Goal: Task Accomplishment & Management: Complete application form

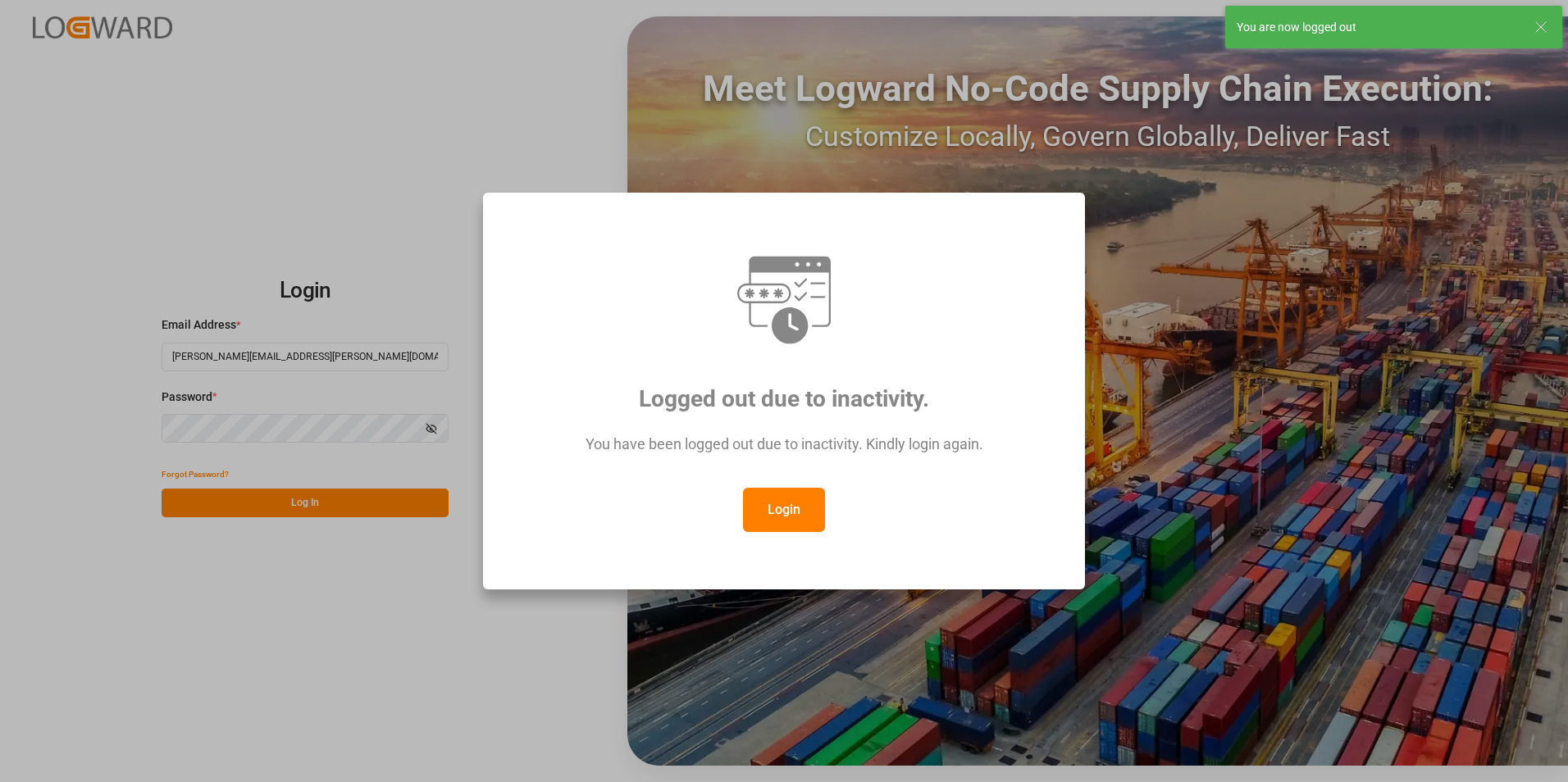
click at [761, 512] on button "Login" at bounding box center [784, 510] width 82 height 45
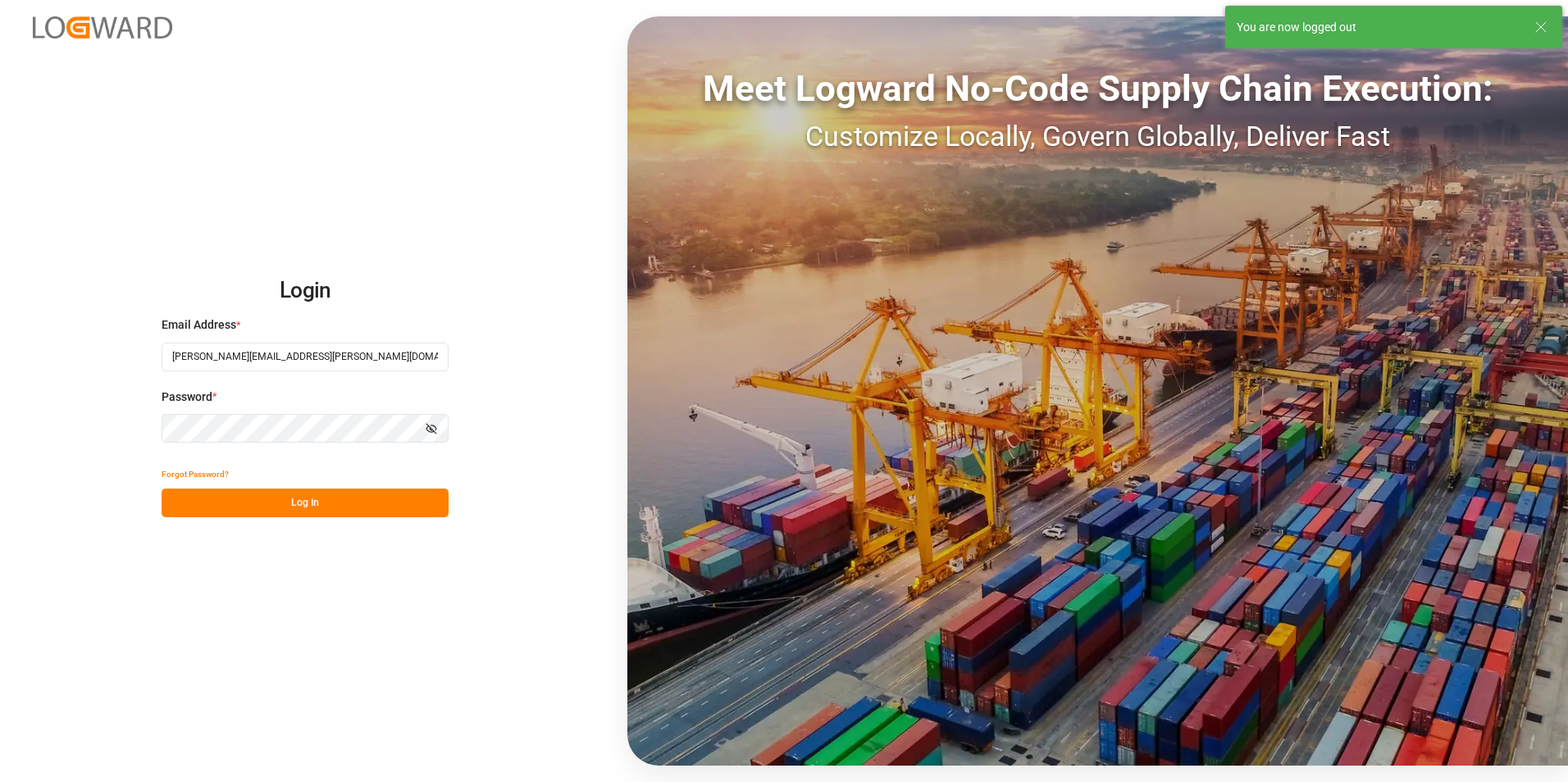
click at [305, 503] on button "Log In" at bounding box center [305, 502] width 287 height 28
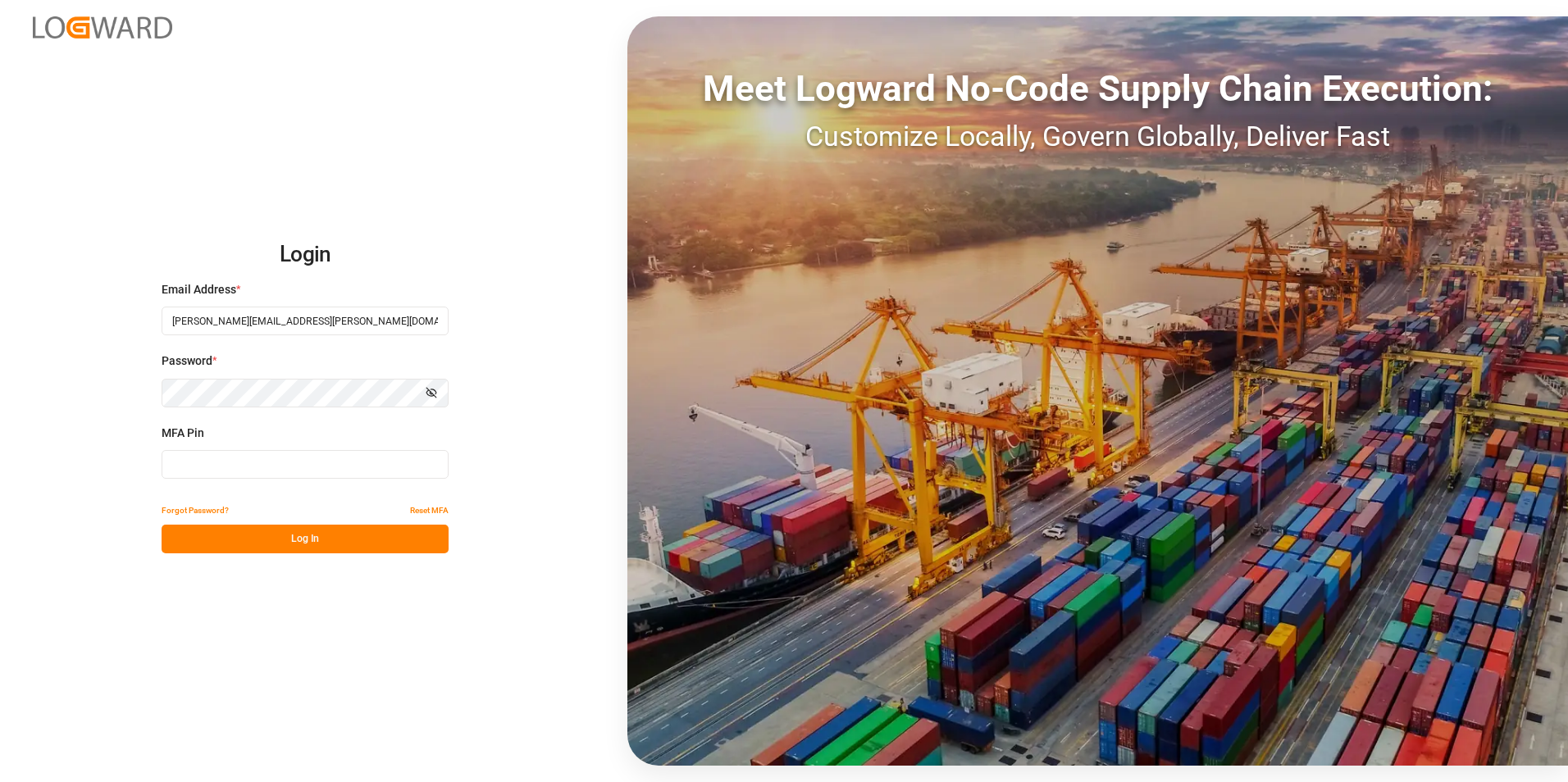
click at [292, 473] on input at bounding box center [305, 464] width 287 height 28
click at [300, 474] on input at bounding box center [305, 464] width 287 height 28
type input "620818"
click at [328, 529] on button "Log In" at bounding box center [305, 538] width 287 height 28
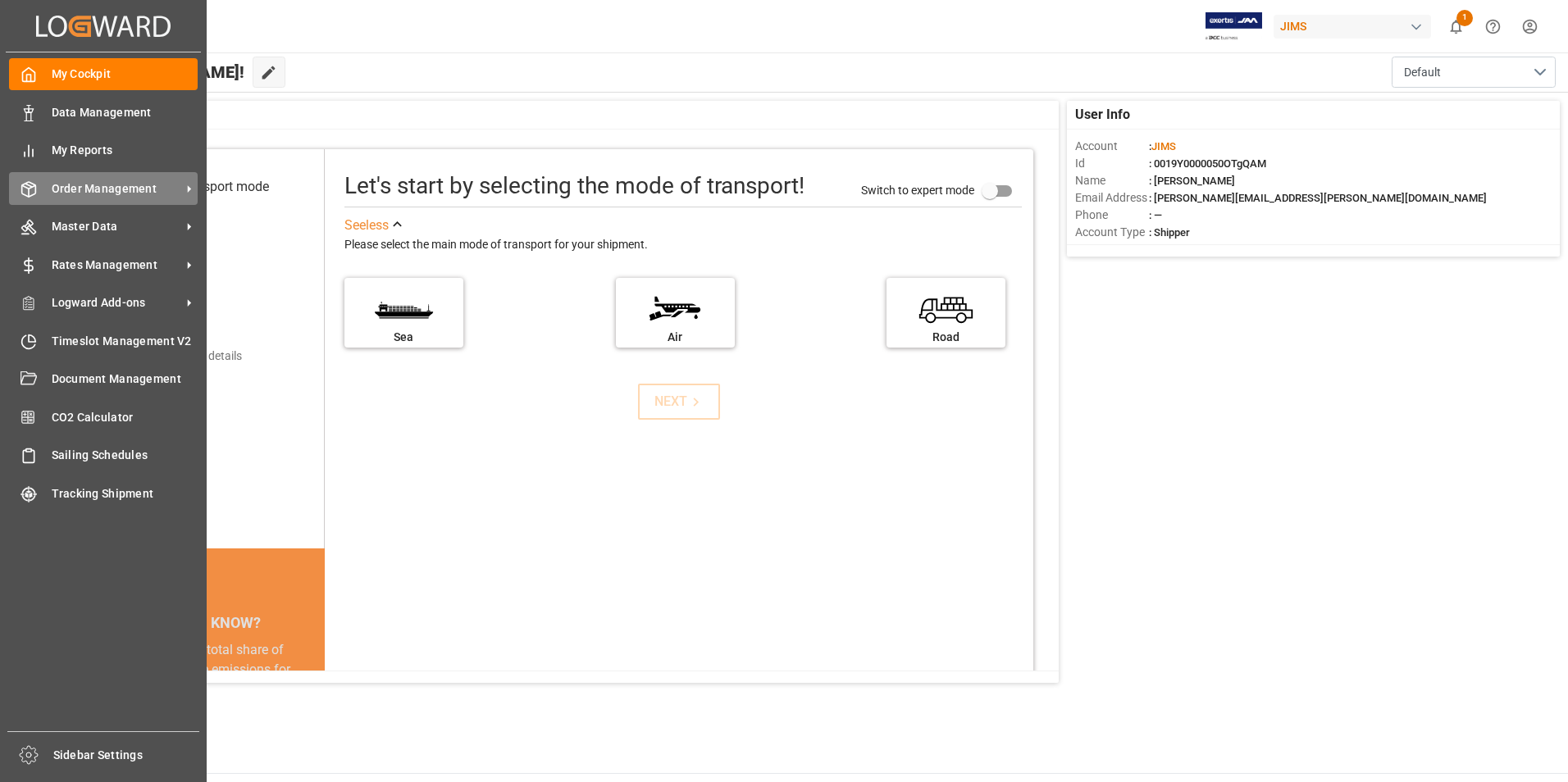
click at [148, 192] on span "Order Management" at bounding box center [116, 189] width 130 height 17
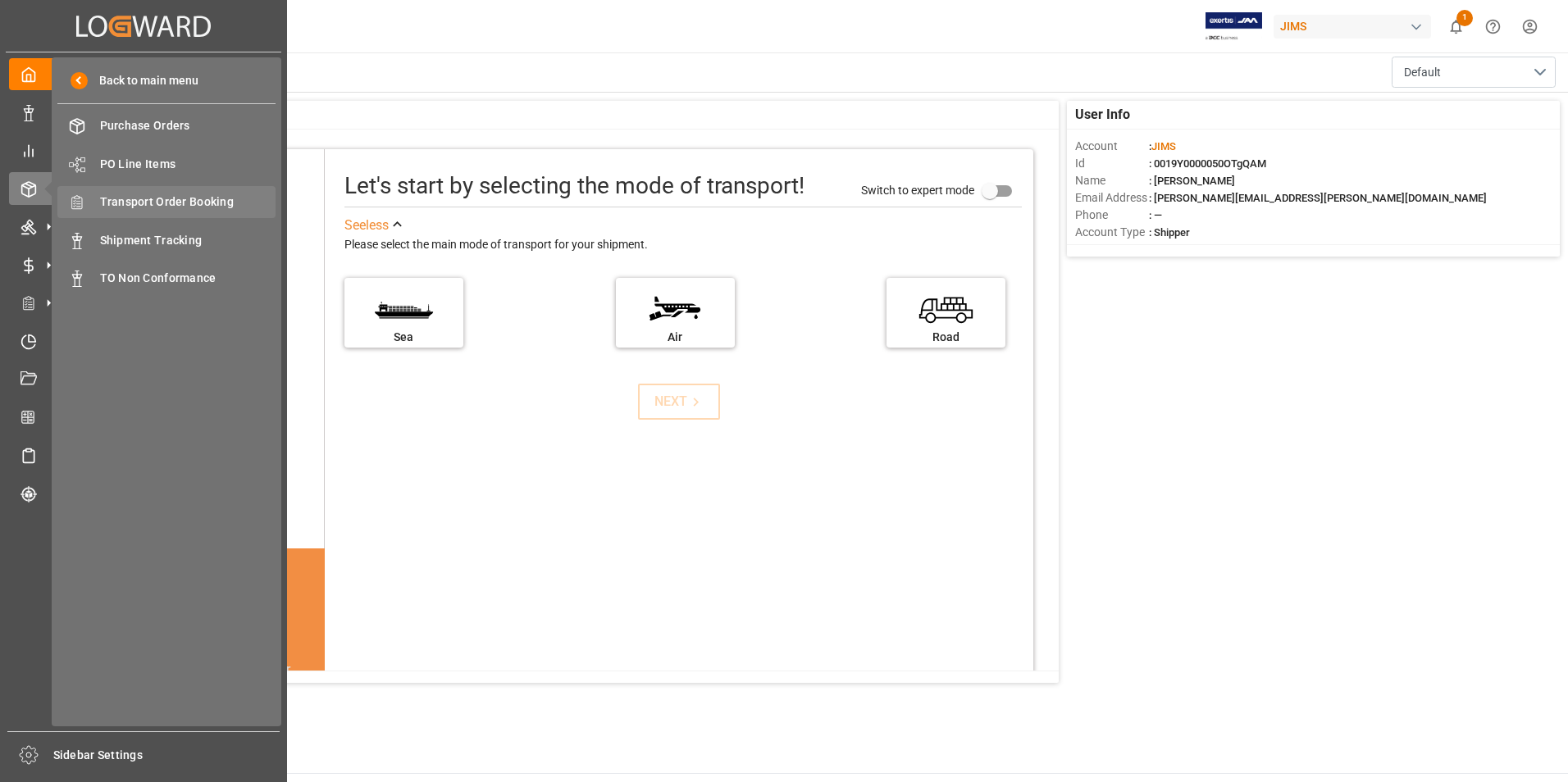
click at [201, 198] on span "Transport Order Booking" at bounding box center [189, 202] width 177 height 17
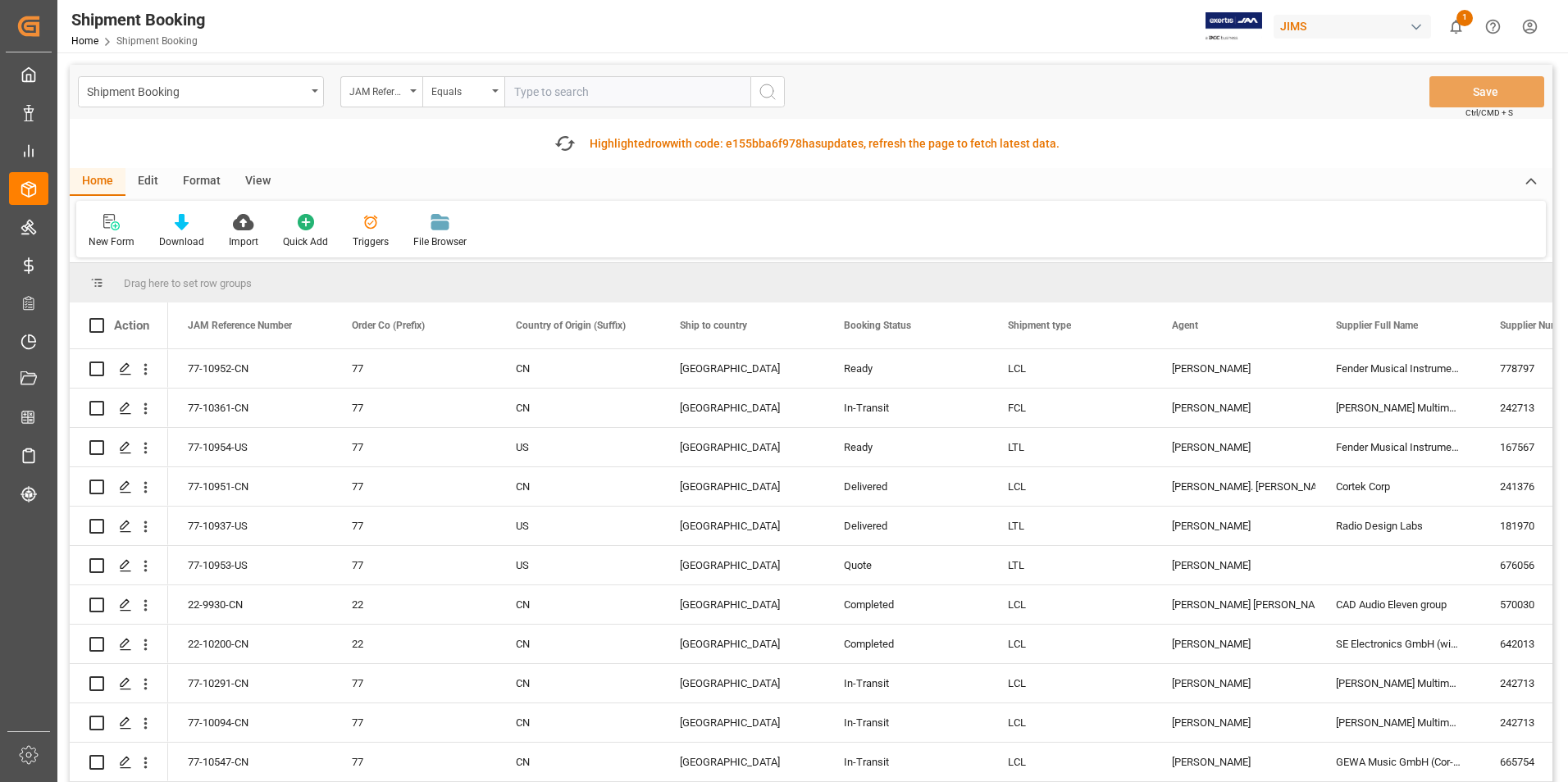
click at [555, 85] on input "text" at bounding box center [627, 92] width 246 height 31
paste input "77-10949-US"
type input "77-10949-US"
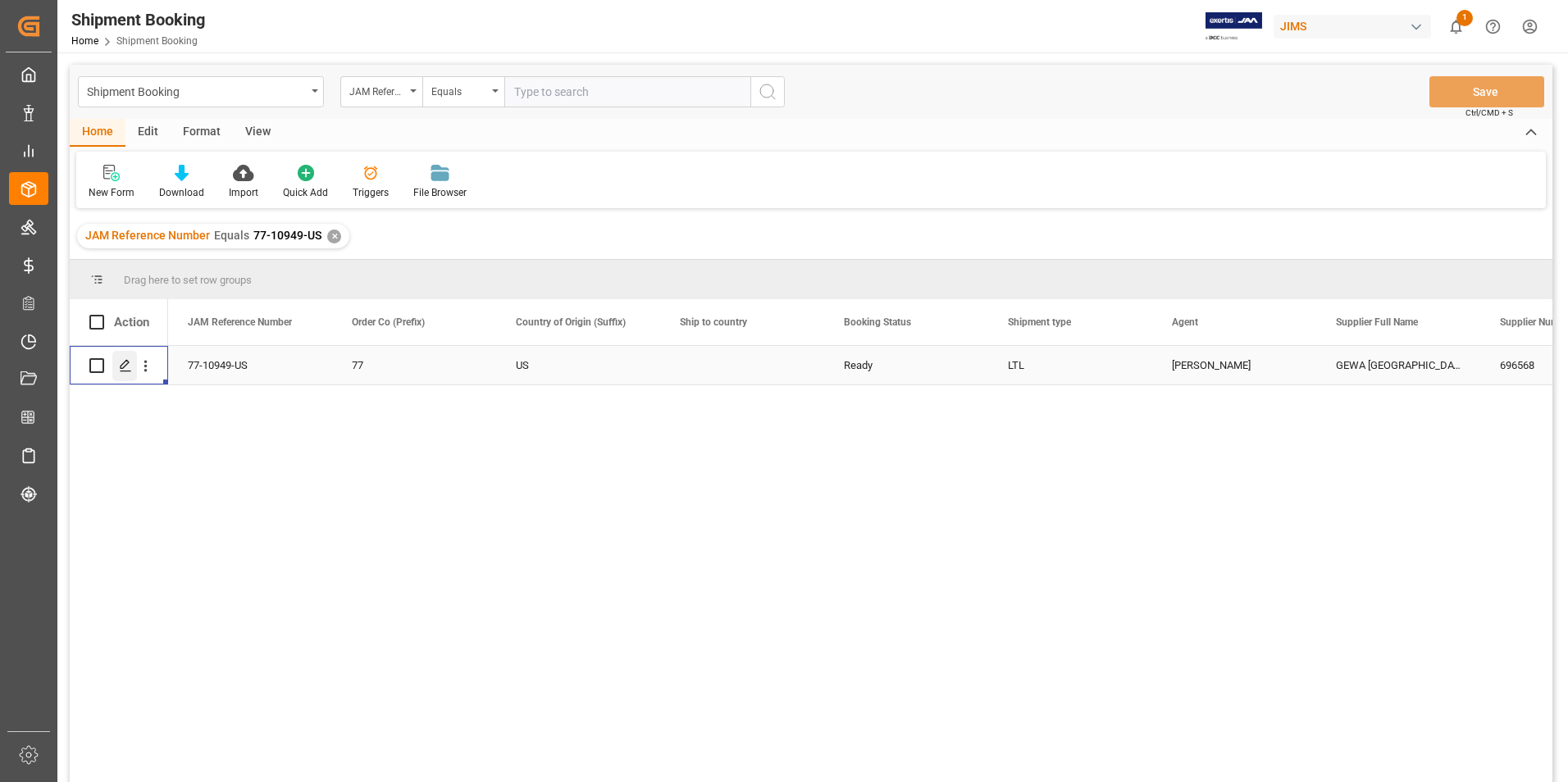
click at [124, 364] on icon "Press SPACE to select this row." at bounding box center [125, 365] width 13 height 13
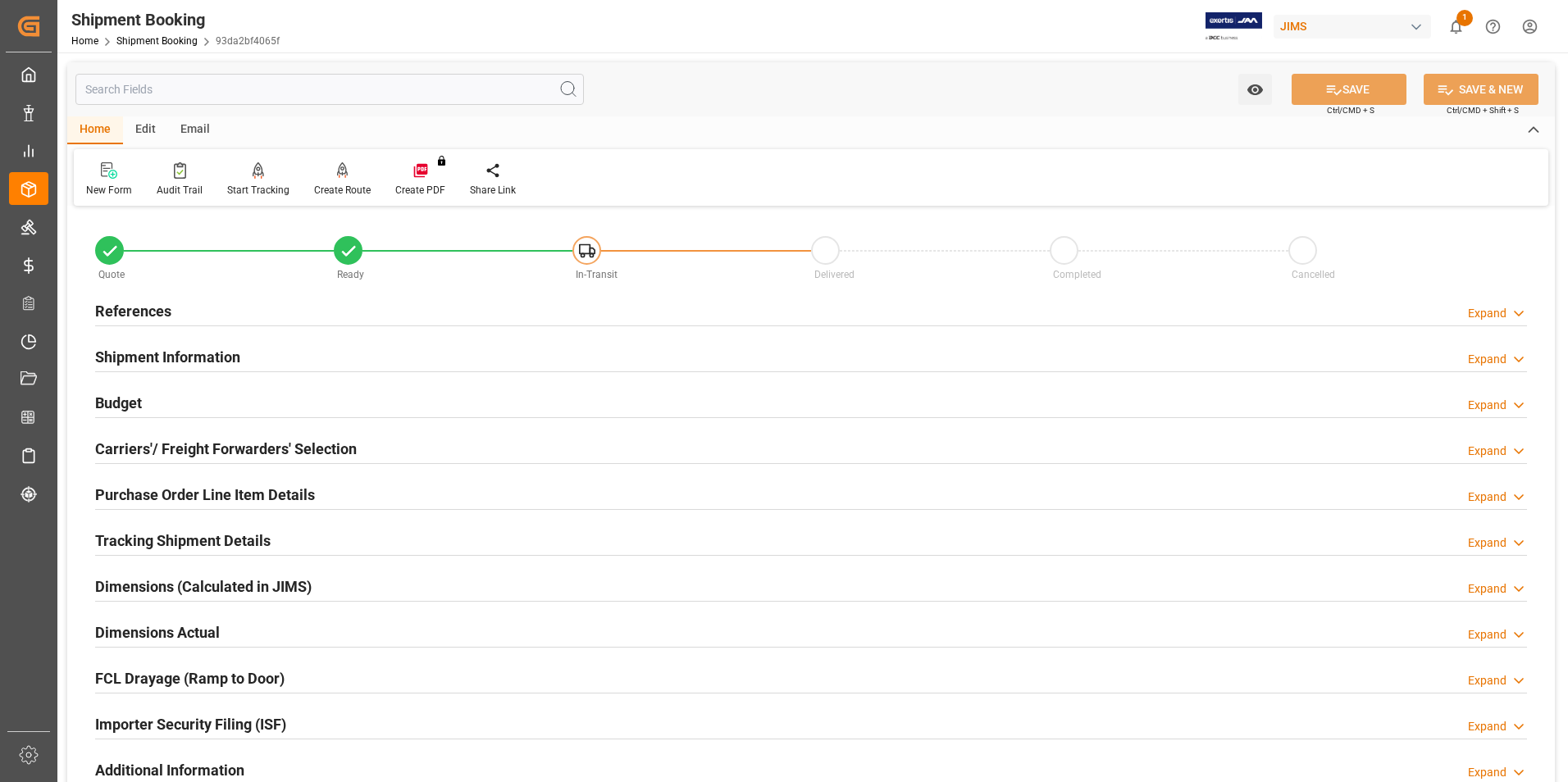
click at [168, 355] on h2 "Shipment Information" at bounding box center [167, 357] width 145 height 22
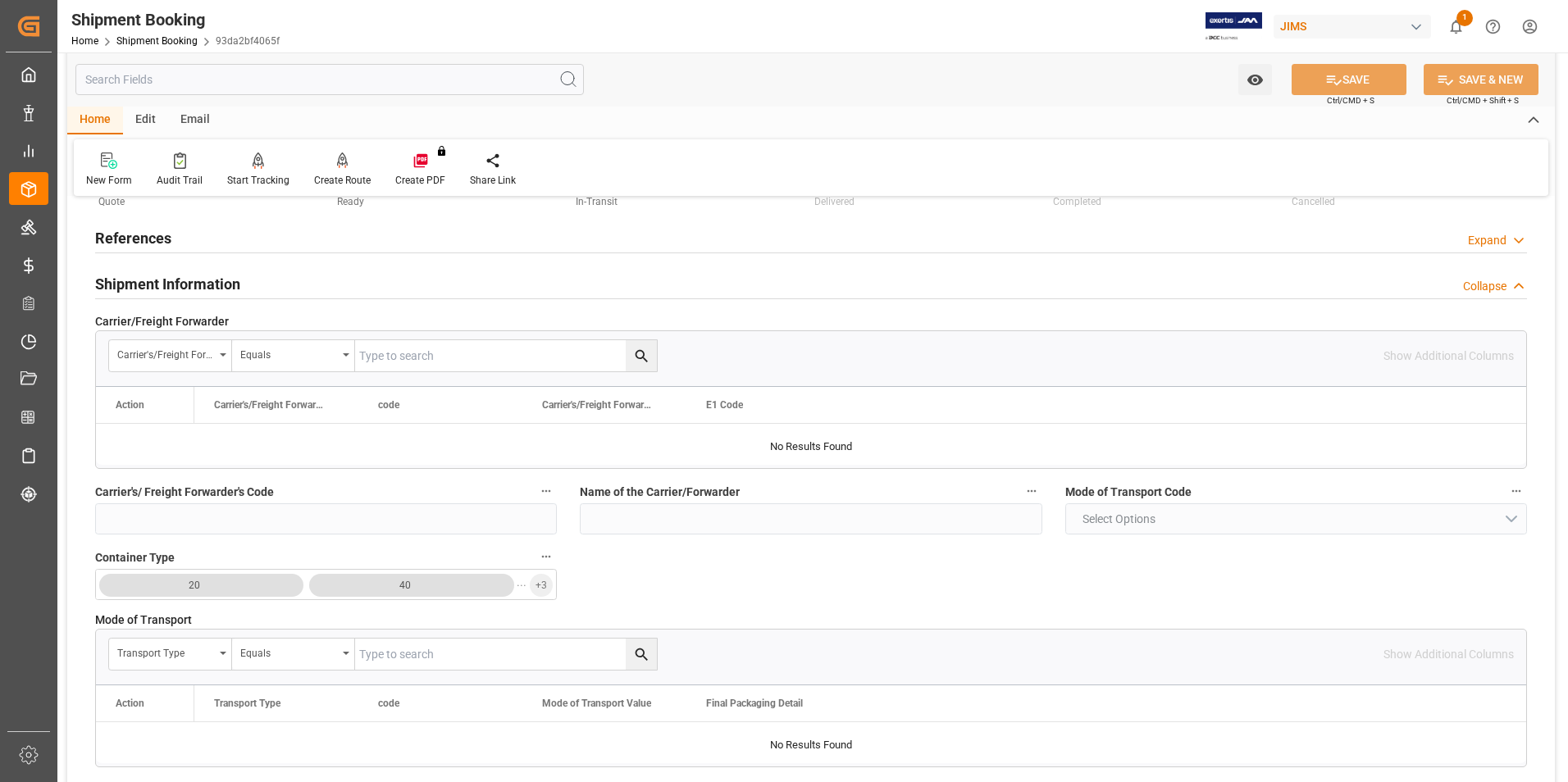
scroll to position [410, 0]
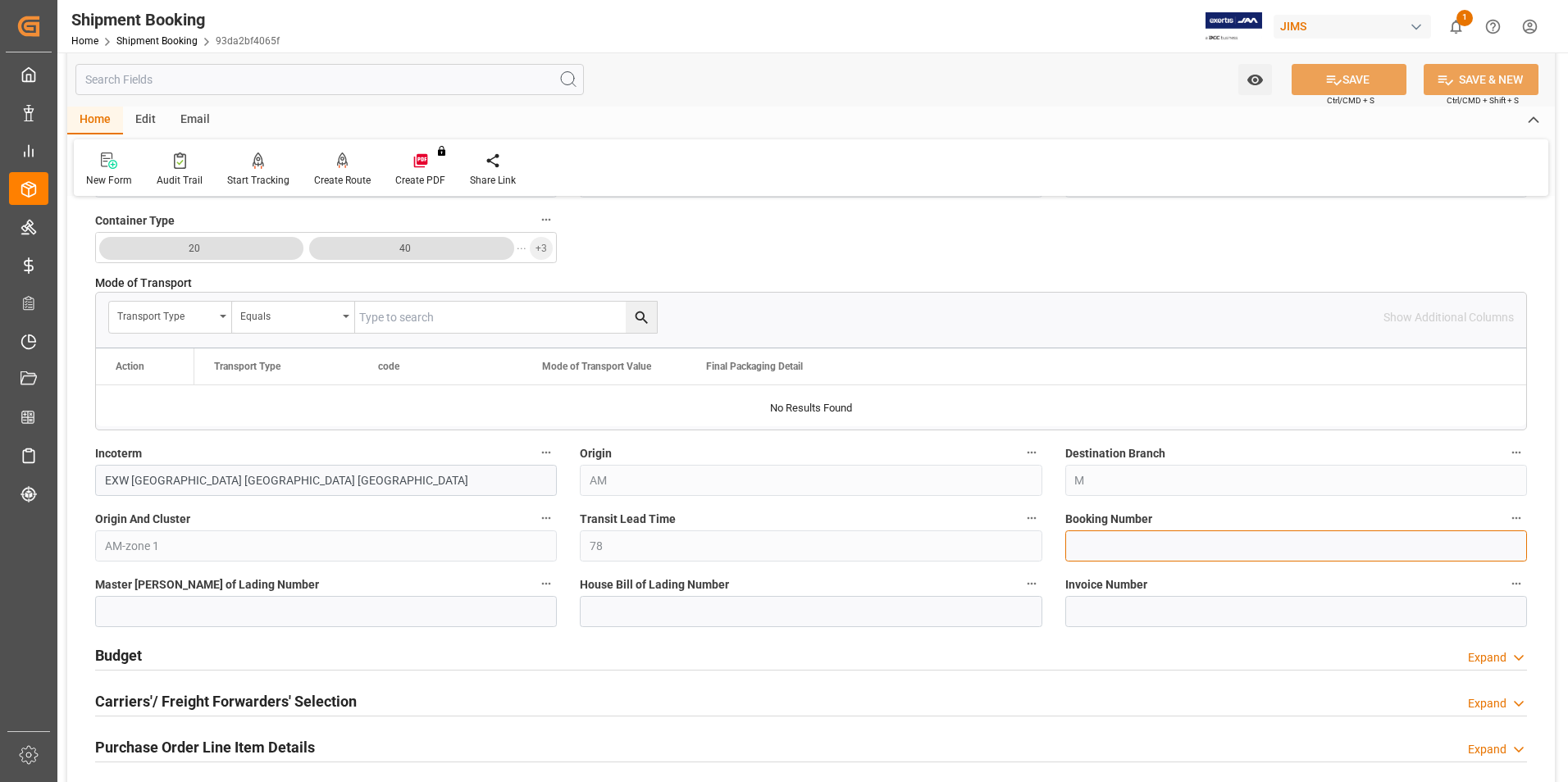
click at [1228, 547] on input at bounding box center [1296, 546] width 461 height 31
paste input "1Z0102RA6802175194"
type input "1Z0102RA6802175194"
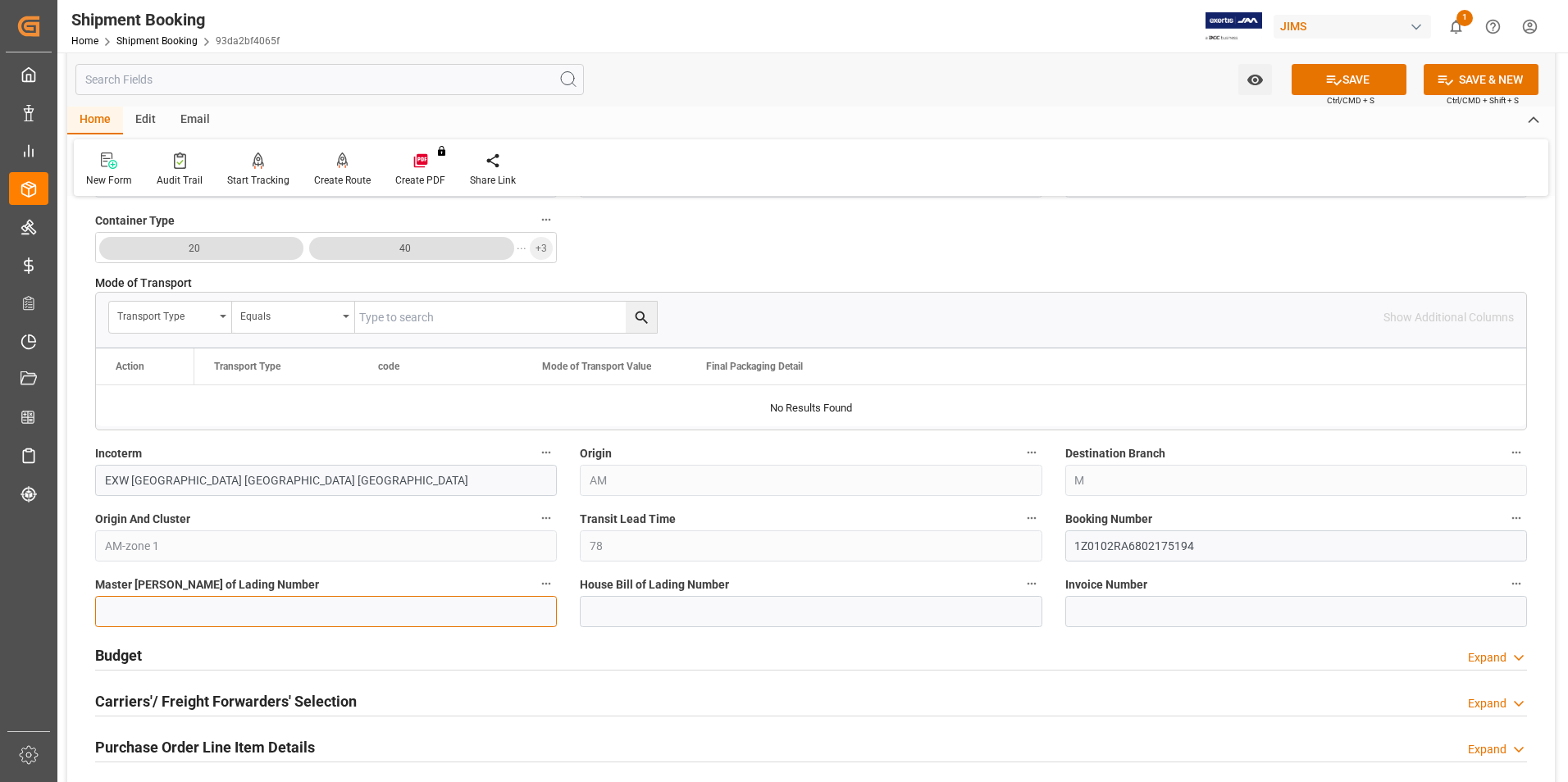
click at [409, 618] on input at bounding box center [326, 611] width 461 height 31
paste input "1Z0102RA6802175194"
type input "1Z0102RA6802175194"
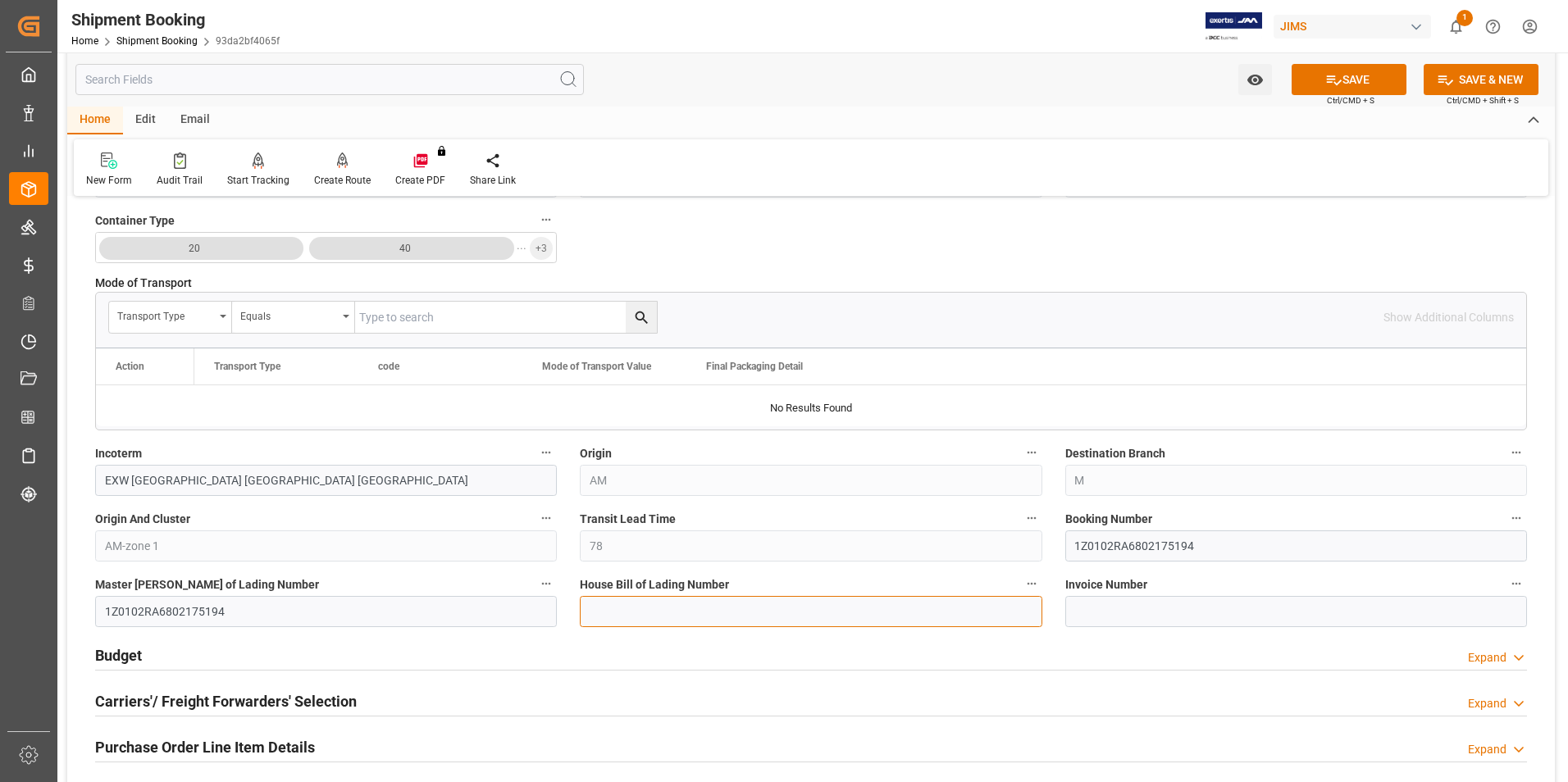
click at [642, 605] on input at bounding box center [811, 611] width 461 height 31
paste input "1Z0102RA6802175194"
type input "1Z0102RA6802175194"
click at [1351, 72] on button "SAVE" at bounding box center [1349, 80] width 115 height 31
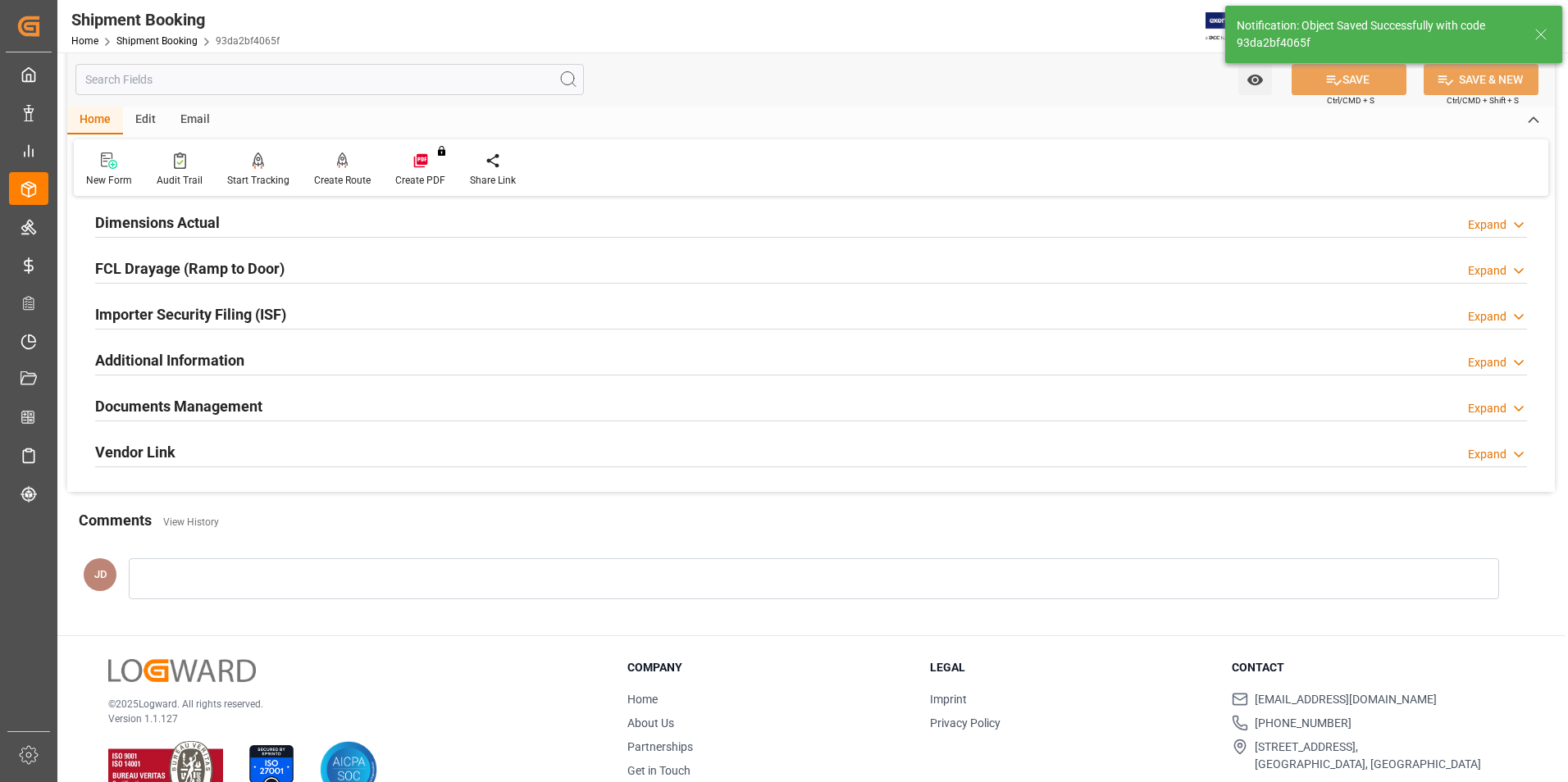
scroll to position [0, 0]
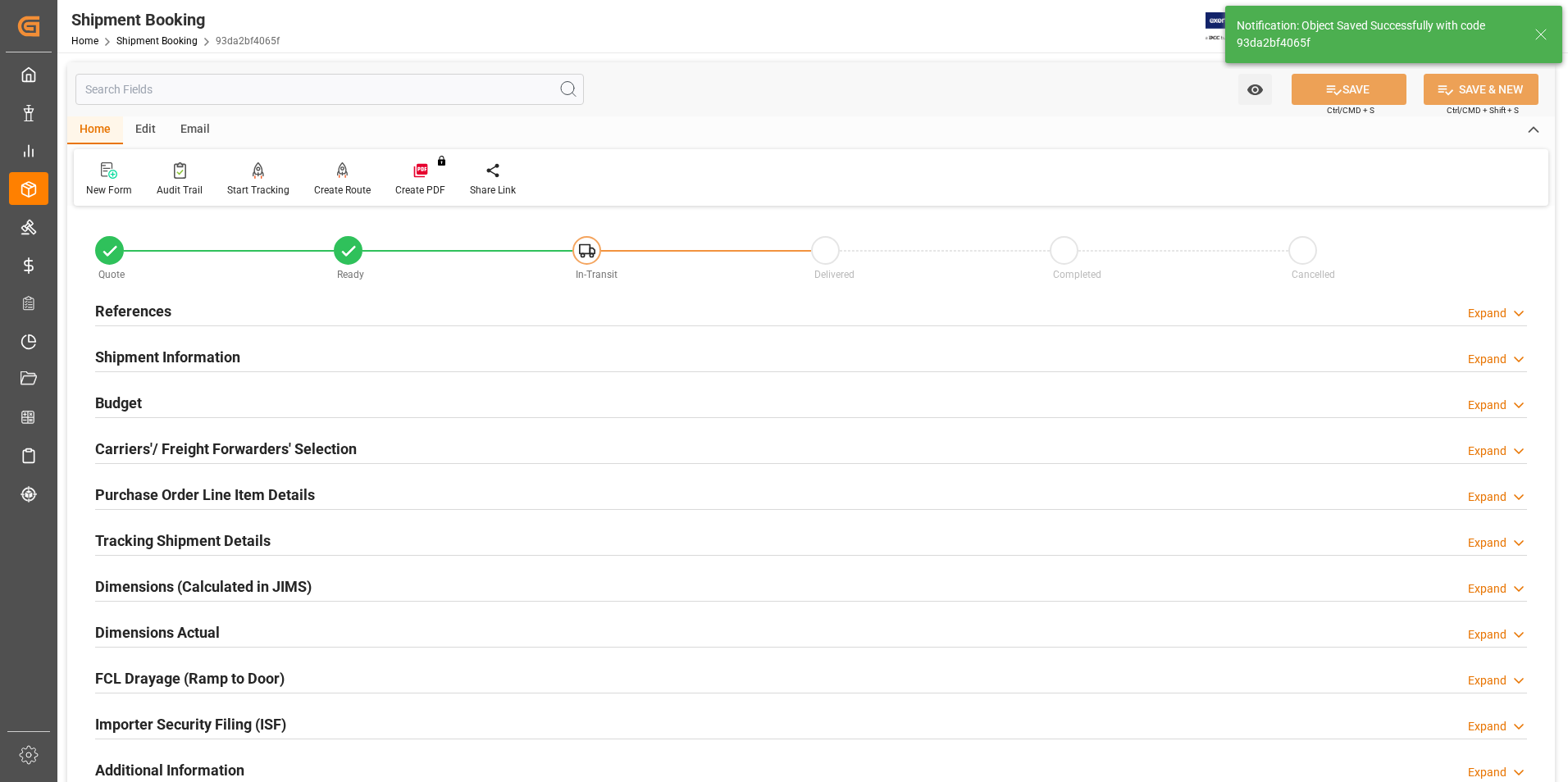
click at [128, 402] on h2 "Budget" at bounding box center [118, 403] width 46 height 22
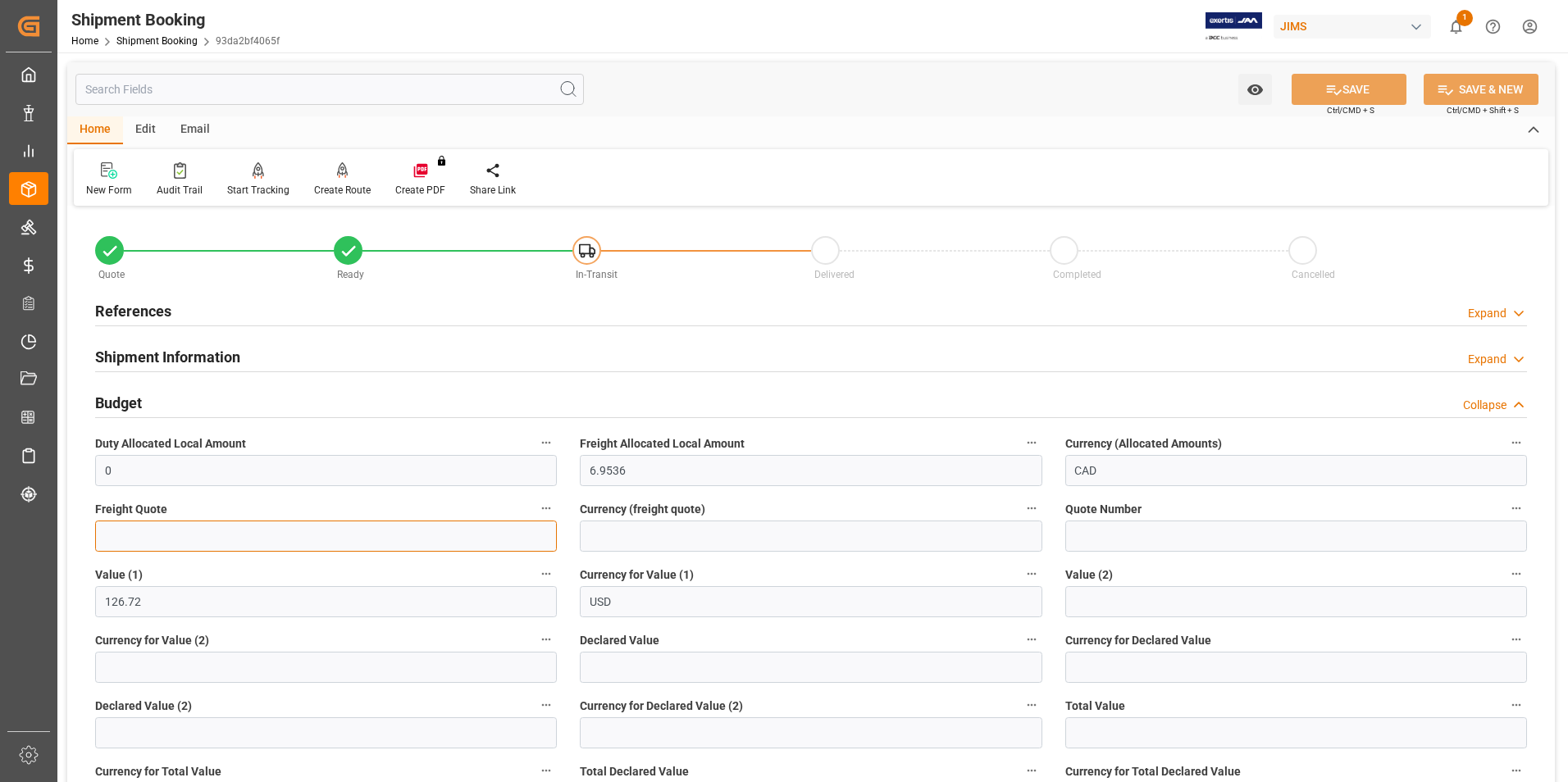
click at [226, 532] on input "text" at bounding box center [326, 536] width 461 height 31
type input "10"
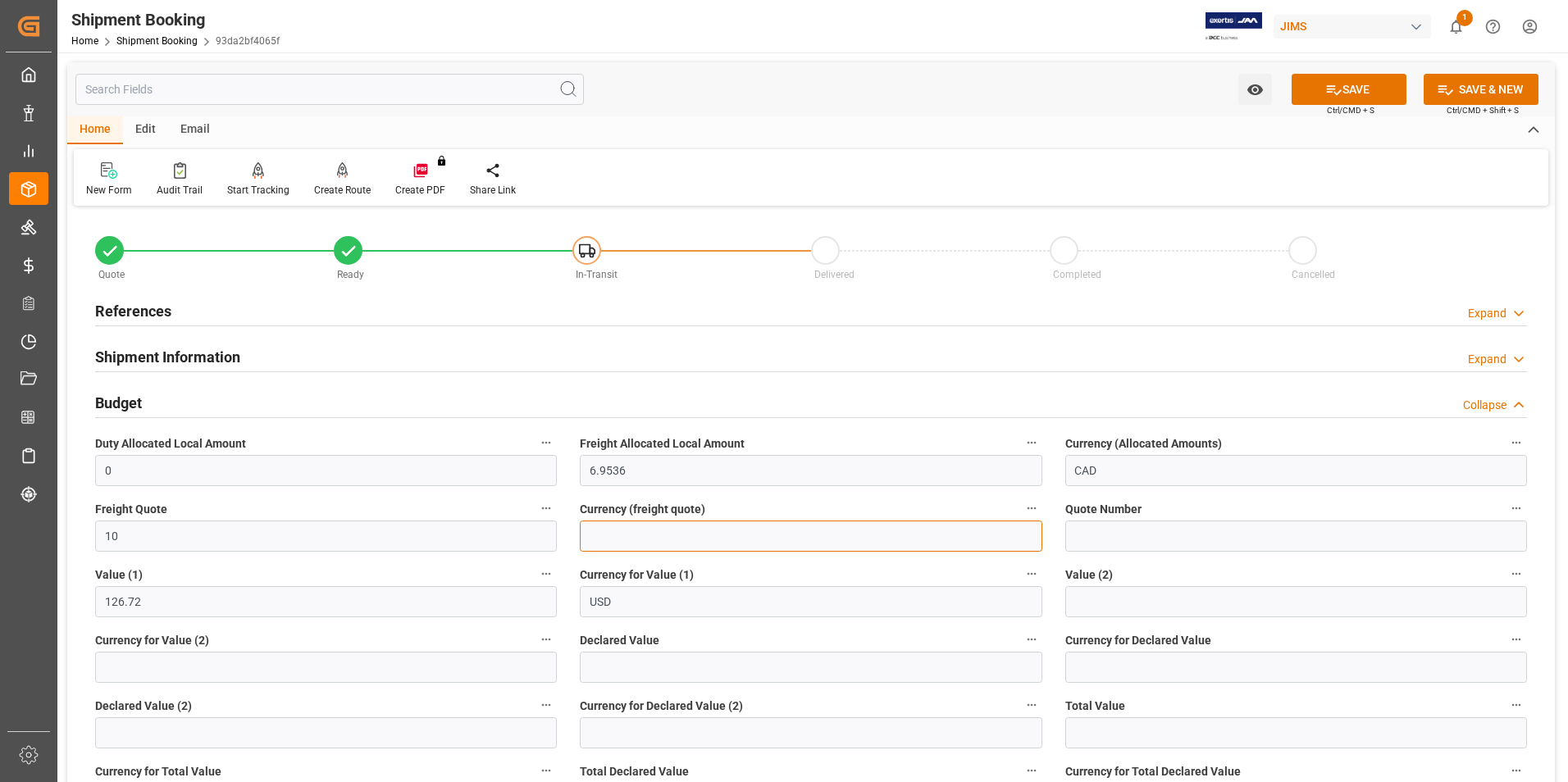
click at [675, 533] on input at bounding box center [811, 536] width 461 height 31
type input "cad"
click at [624, 667] on input "text" at bounding box center [811, 667] width 461 height 31
type input "126.72"
click at [1163, 670] on input at bounding box center [1296, 667] width 461 height 31
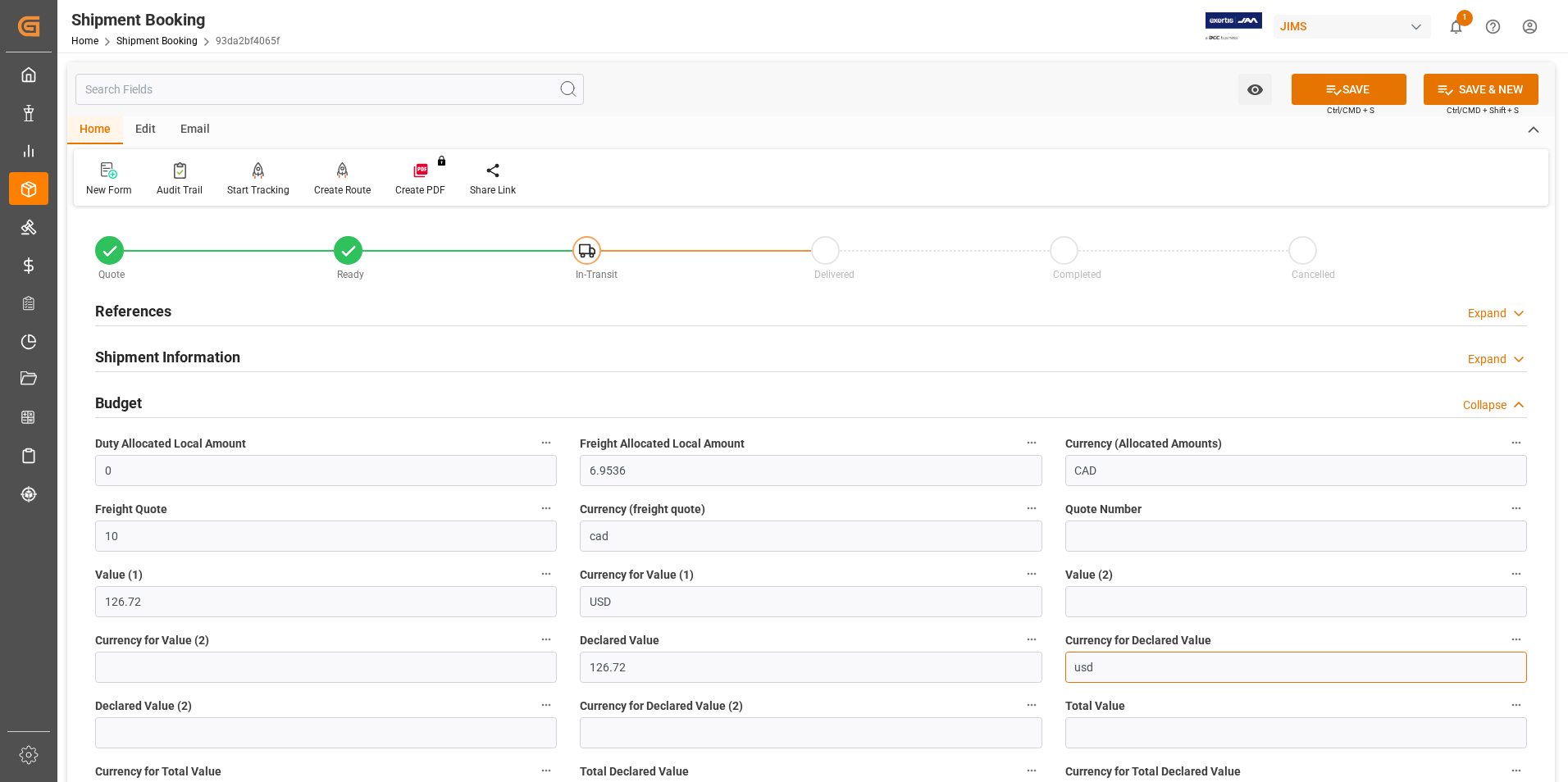
type input "usd"
click at [1328, 87] on icon at bounding box center [1334, 90] width 17 height 17
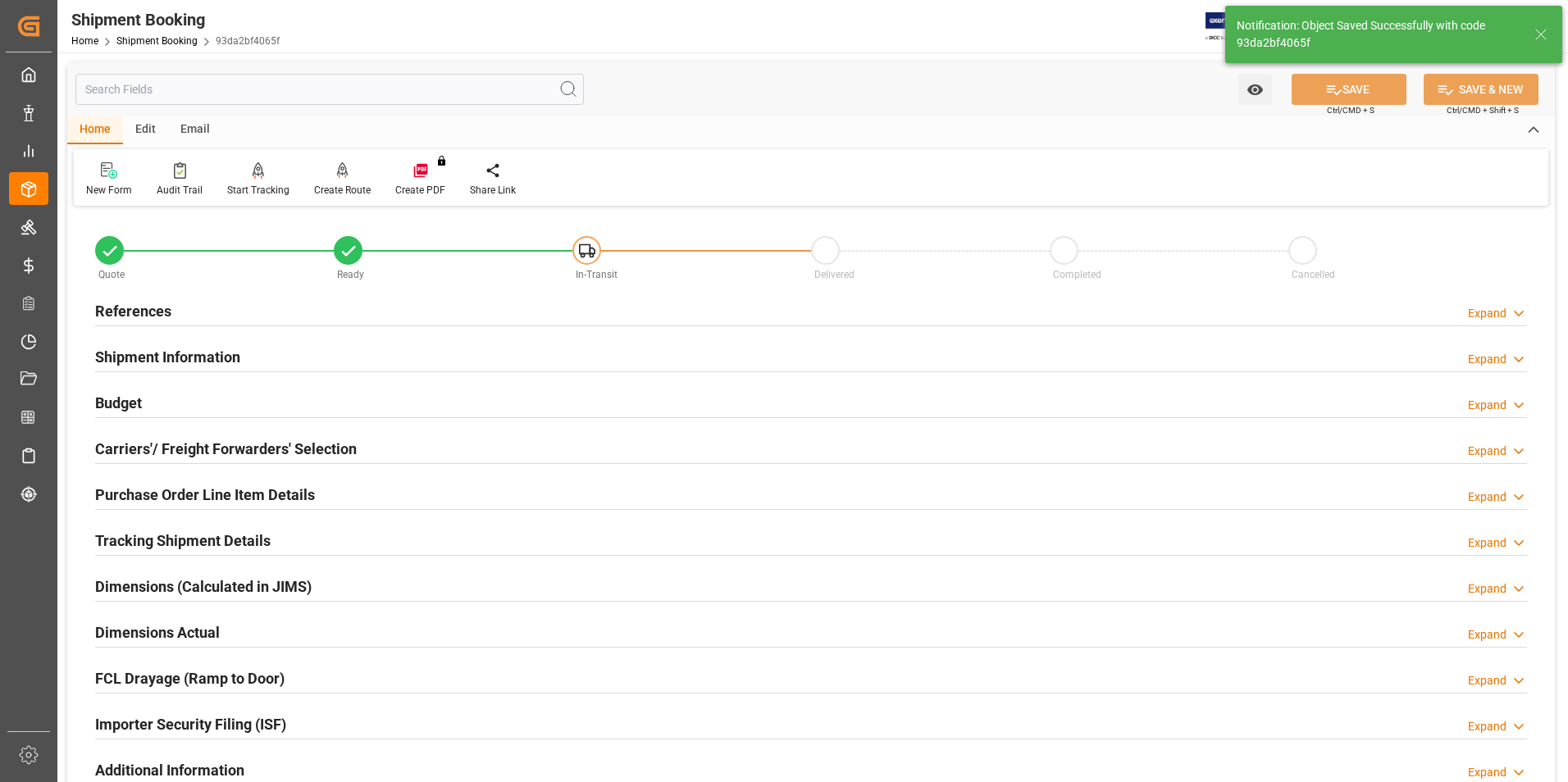
click at [194, 445] on h2 "Carriers'/ Freight Forwarders' Selection" at bounding box center [226, 448] width 262 height 22
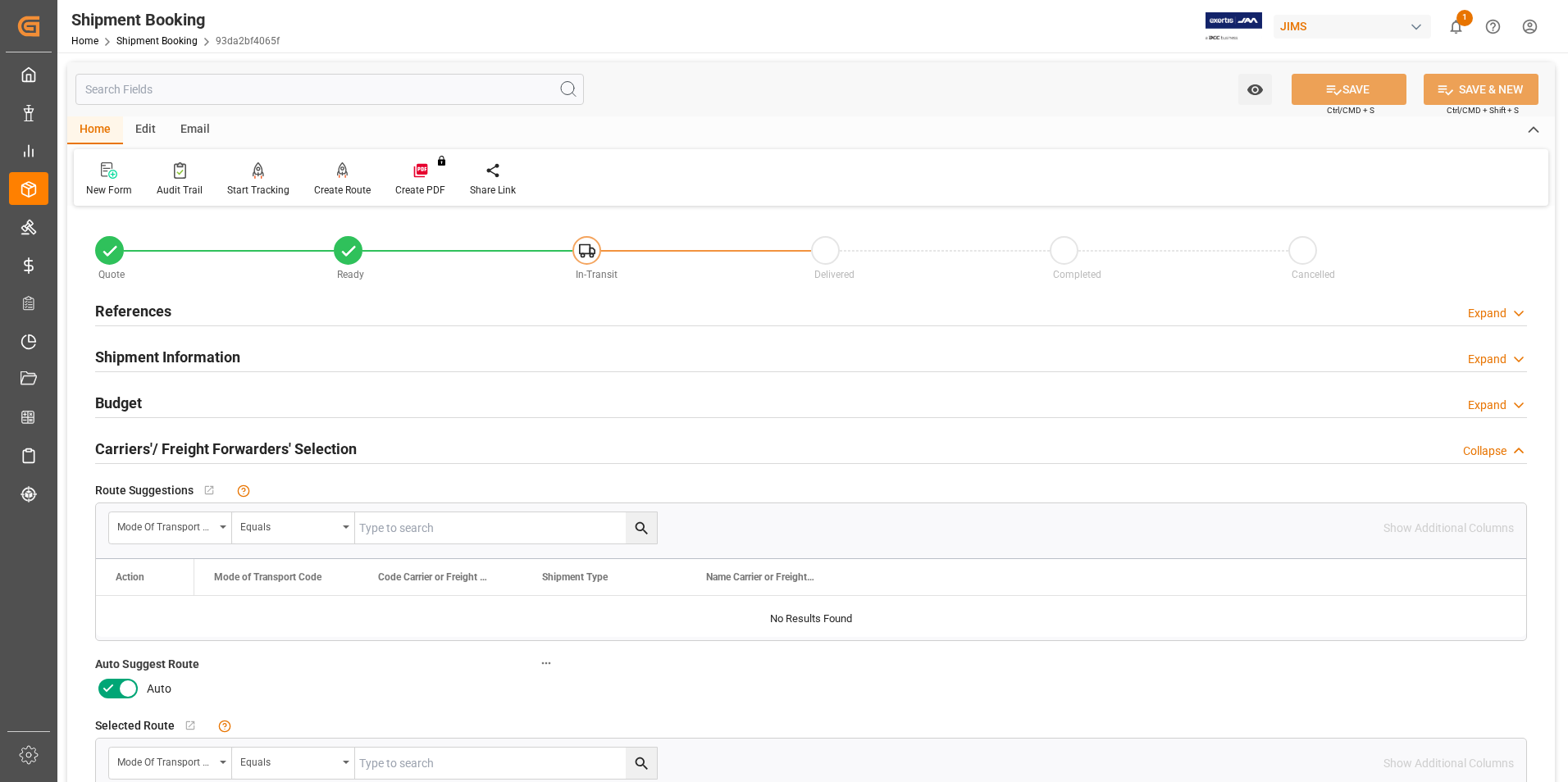
click at [110, 690] on icon at bounding box center [108, 689] width 20 height 20
click at [0, 0] on input "checkbox" at bounding box center [0, 0] width 0 height 0
click at [1367, 86] on button "SAVE" at bounding box center [1349, 89] width 115 height 31
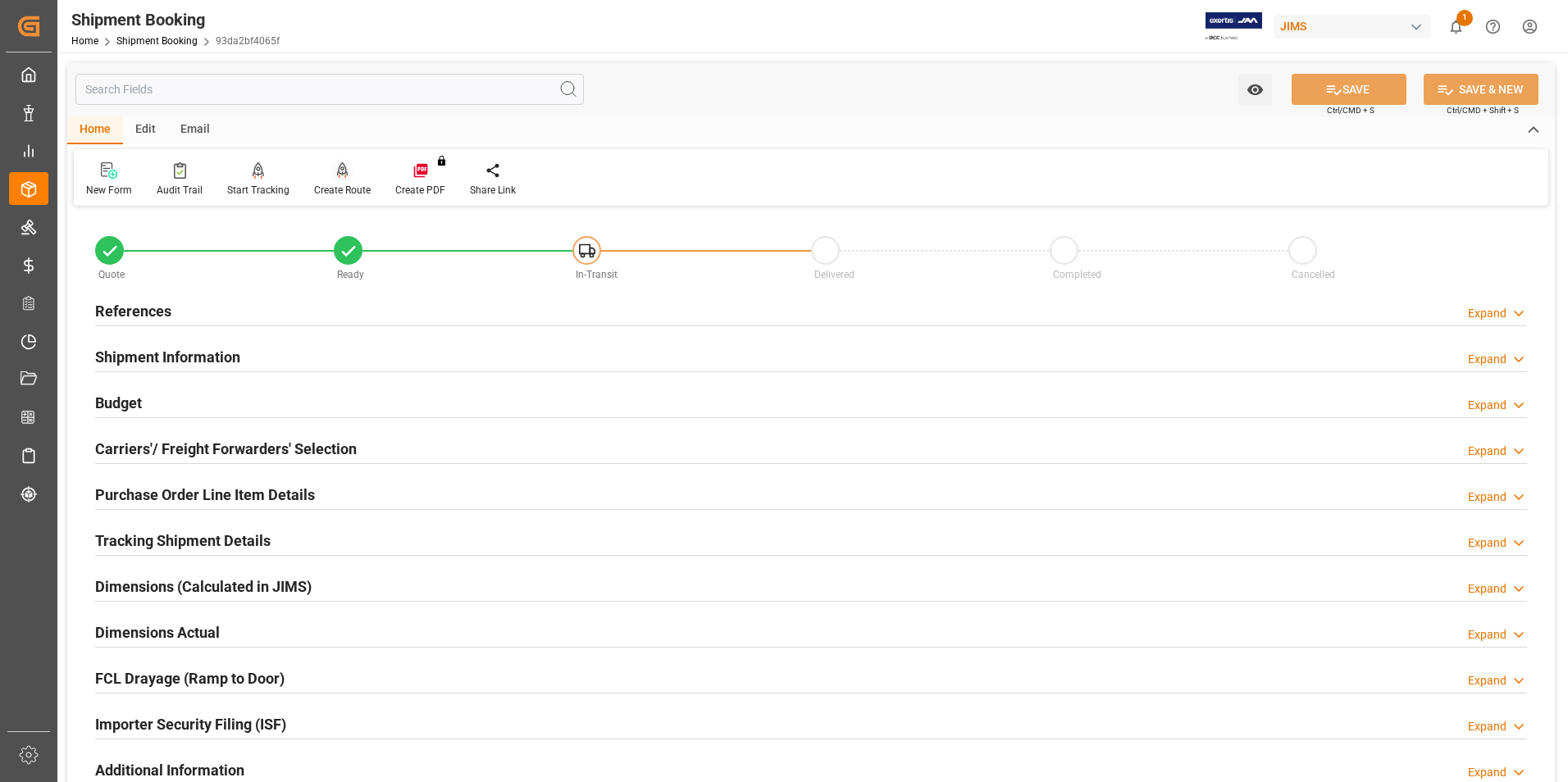
click at [320, 185] on div "Create Route" at bounding box center [342, 189] width 57 height 15
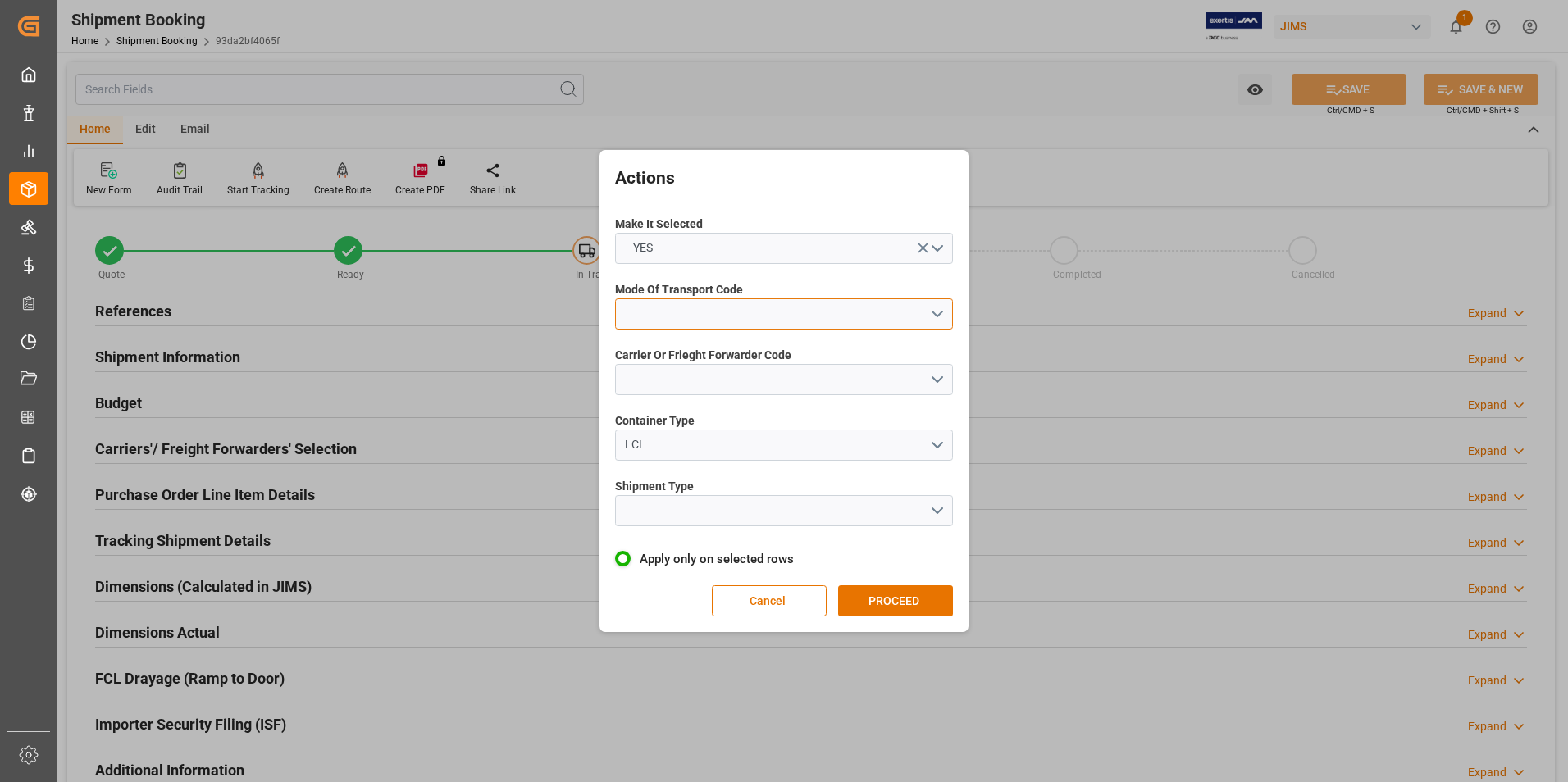
click at [691, 308] on button "open menu" at bounding box center [784, 314] width 338 height 31
click at [744, 450] on div "5- COURIER GROUND" at bounding box center [784, 455] width 336 height 34
click at [717, 382] on button "open menu" at bounding box center [784, 379] width 338 height 31
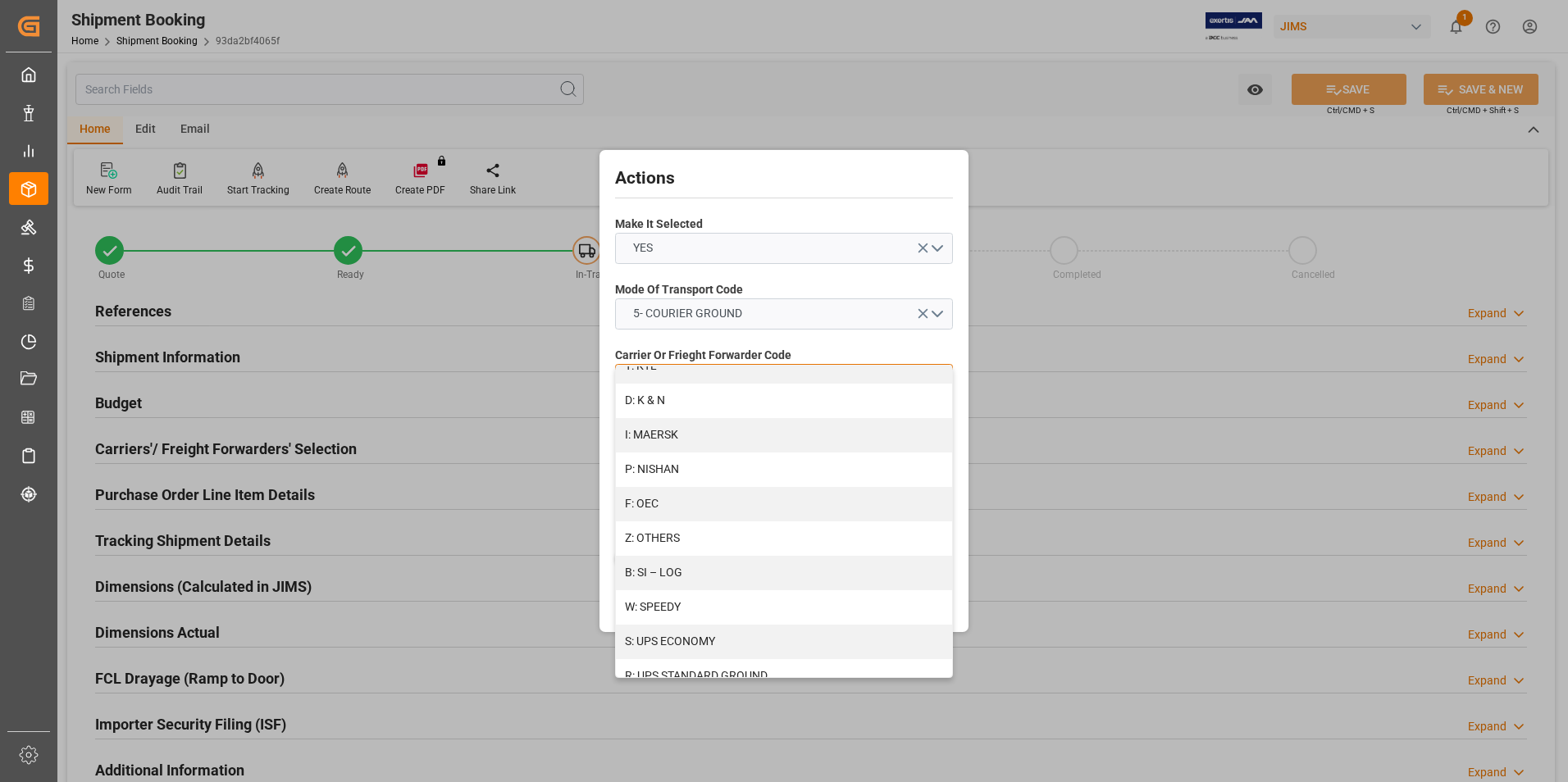
scroll to position [876, 0]
click at [715, 605] on div "R: UPS STANDARD GROUND" at bounding box center [784, 609] width 336 height 34
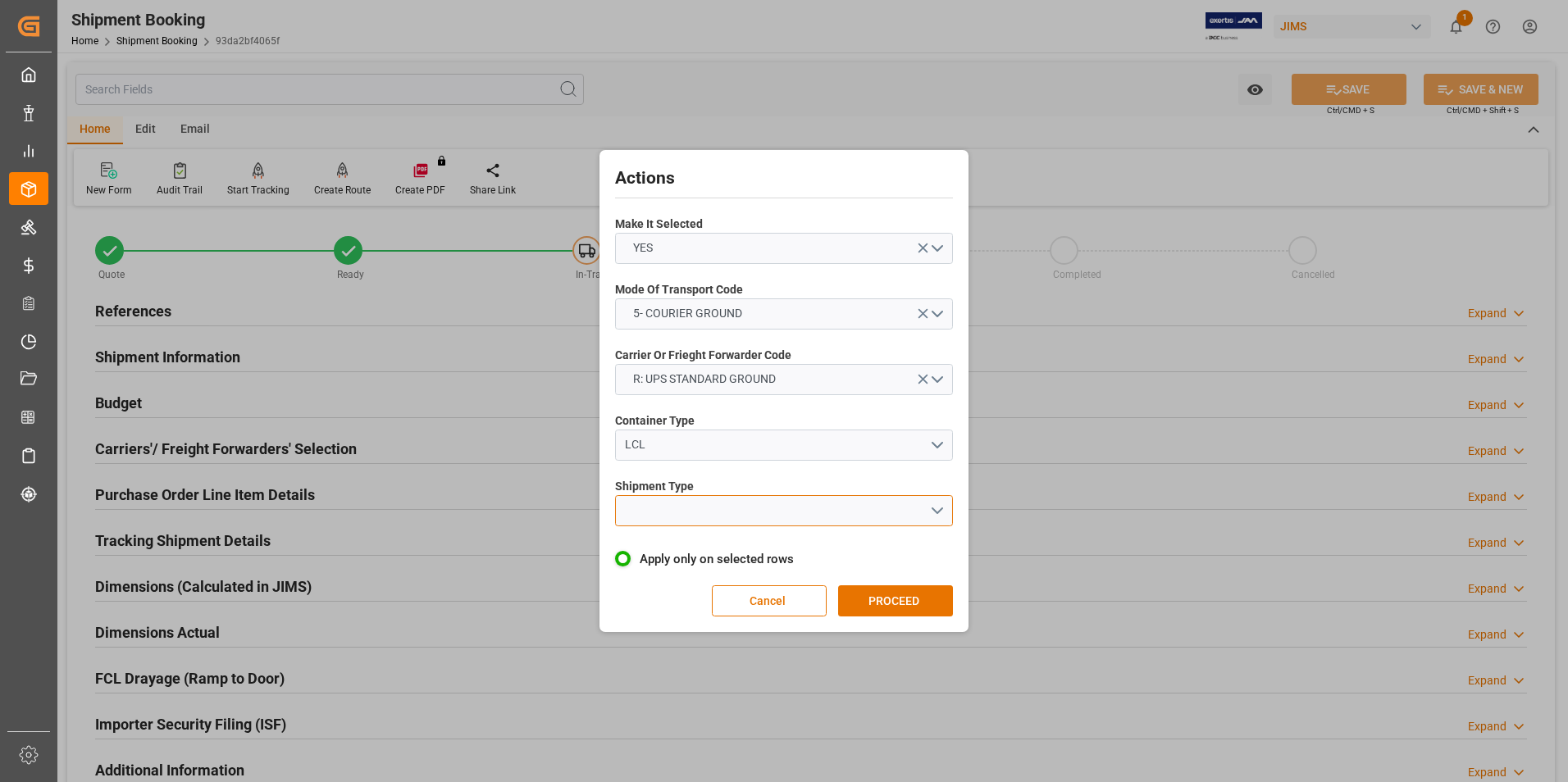
click at [679, 517] on button "open menu" at bounding box center [784, 510] width 338 height 31
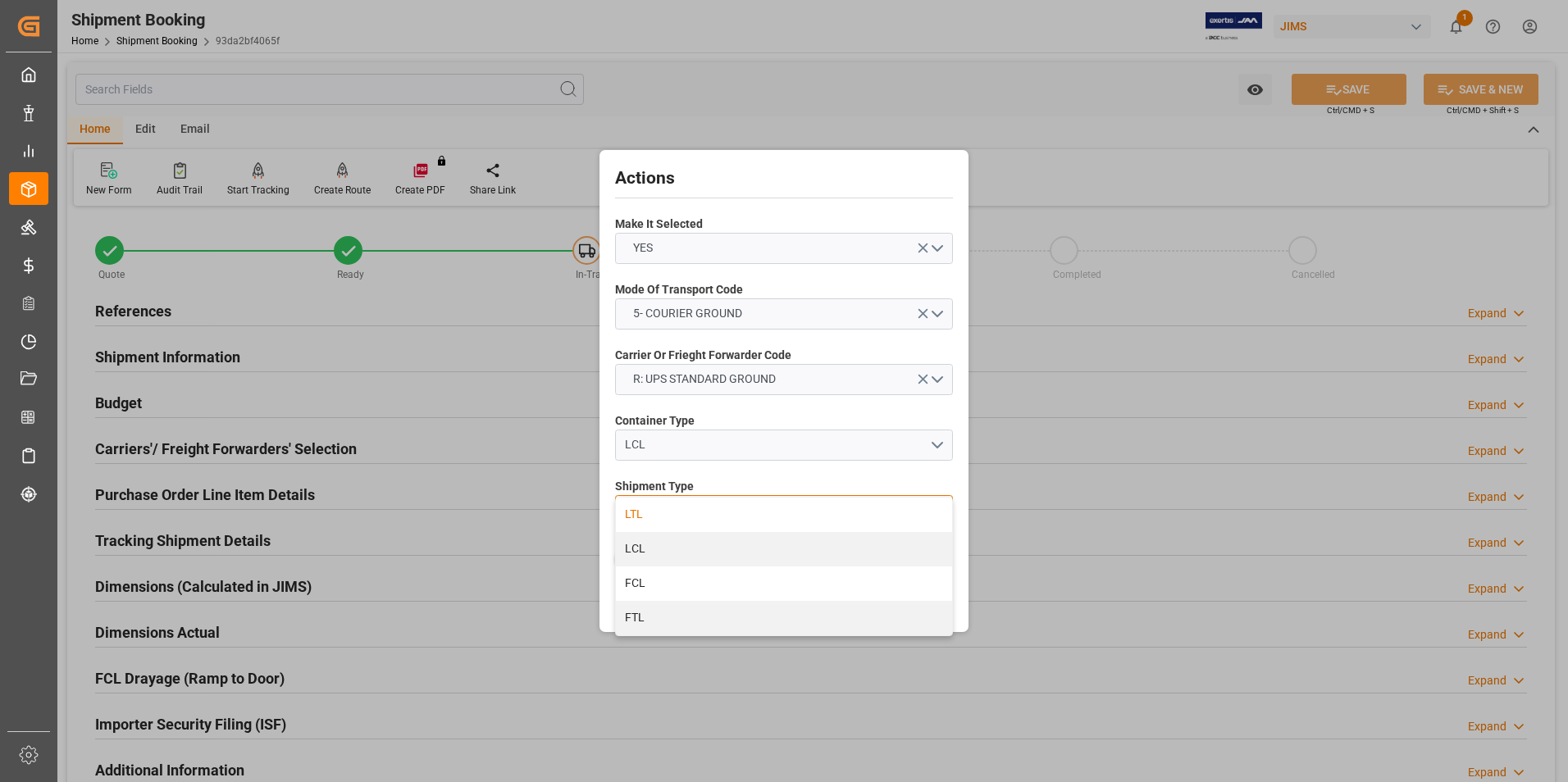
click at [679, 519] on div "LTL" at bounding box center [784, 514] width 336 height 34
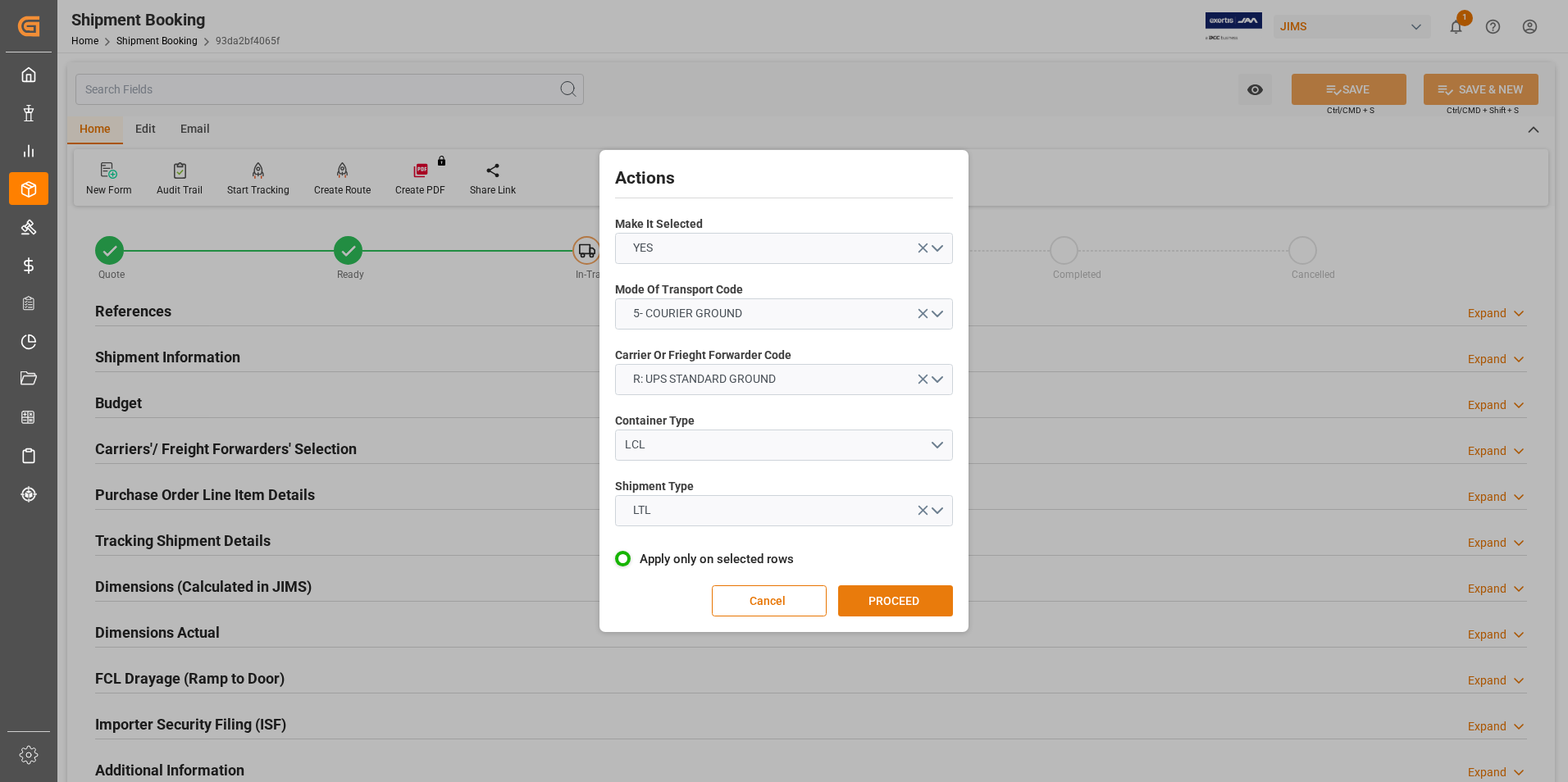
click at [892, 602] on button "PROCEED" at bounding box center [896, 601] width 115 height 31
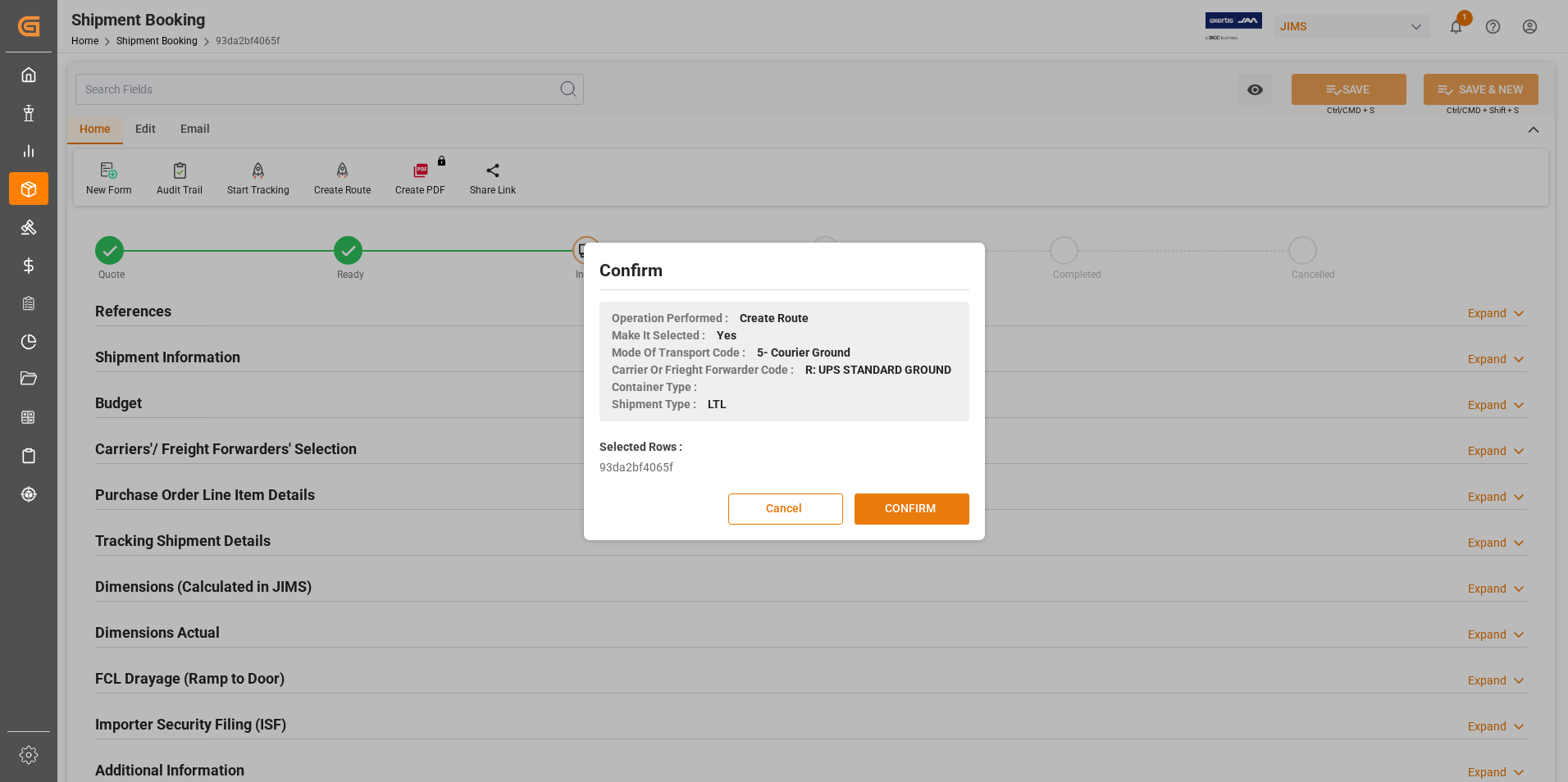
click at [950, 496] on button "CONFIRM" at bounding box center [912, 509] width 115 height 31
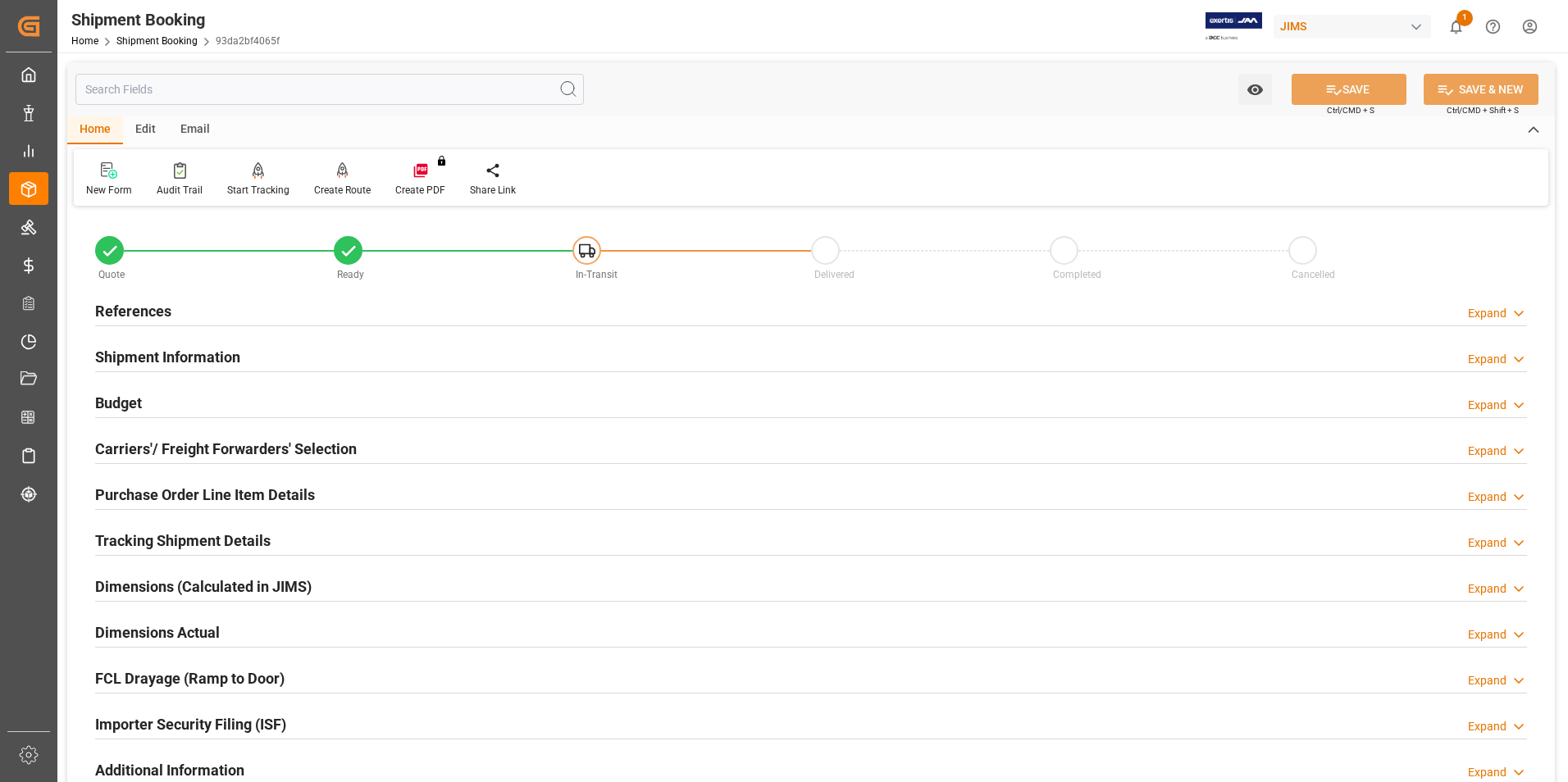
click at [131, 631] on h2 "Dimensions Actual" at bounding box center [157, 633] width 124 height 22
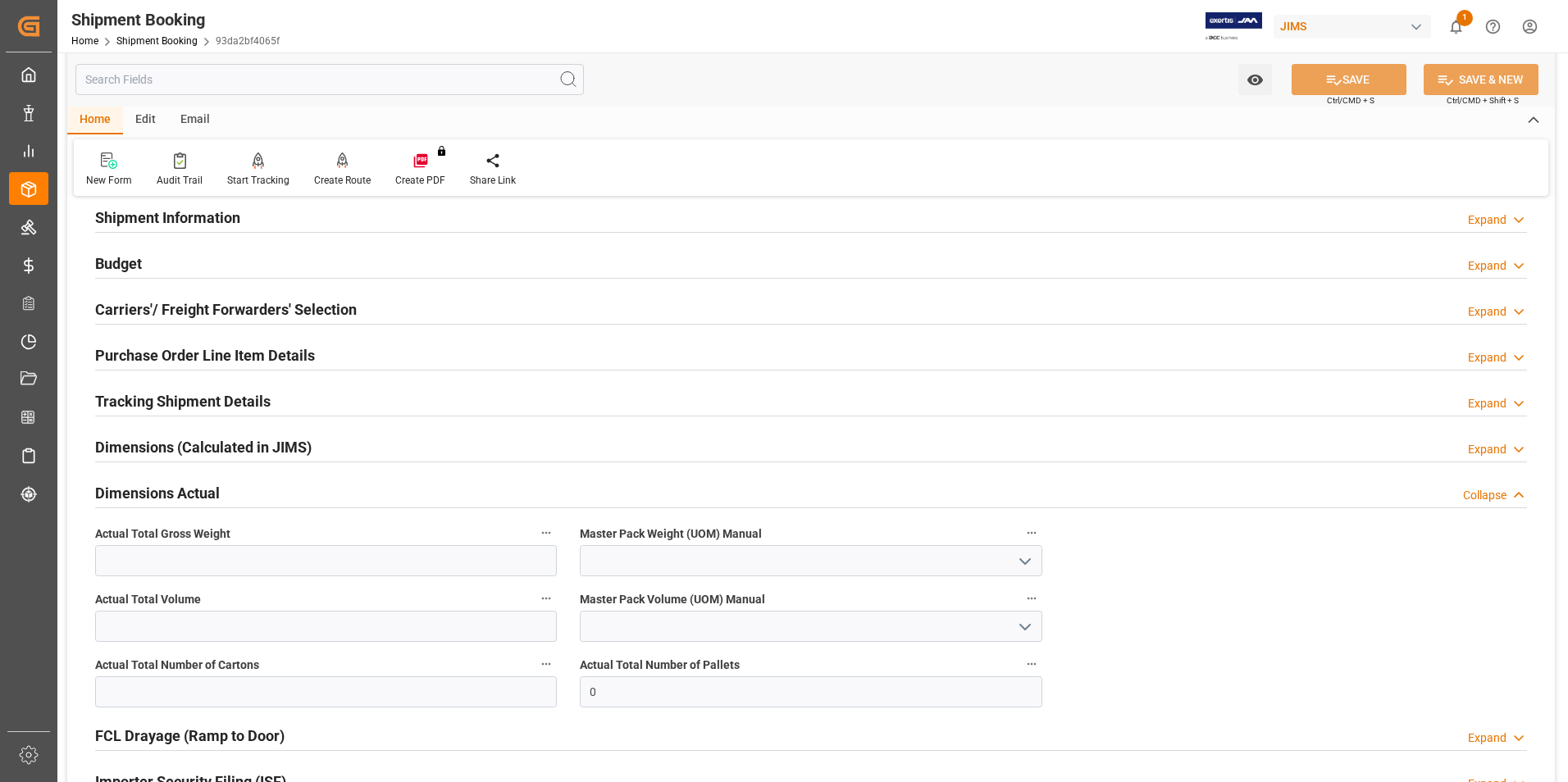
scroll to position [164, 0]
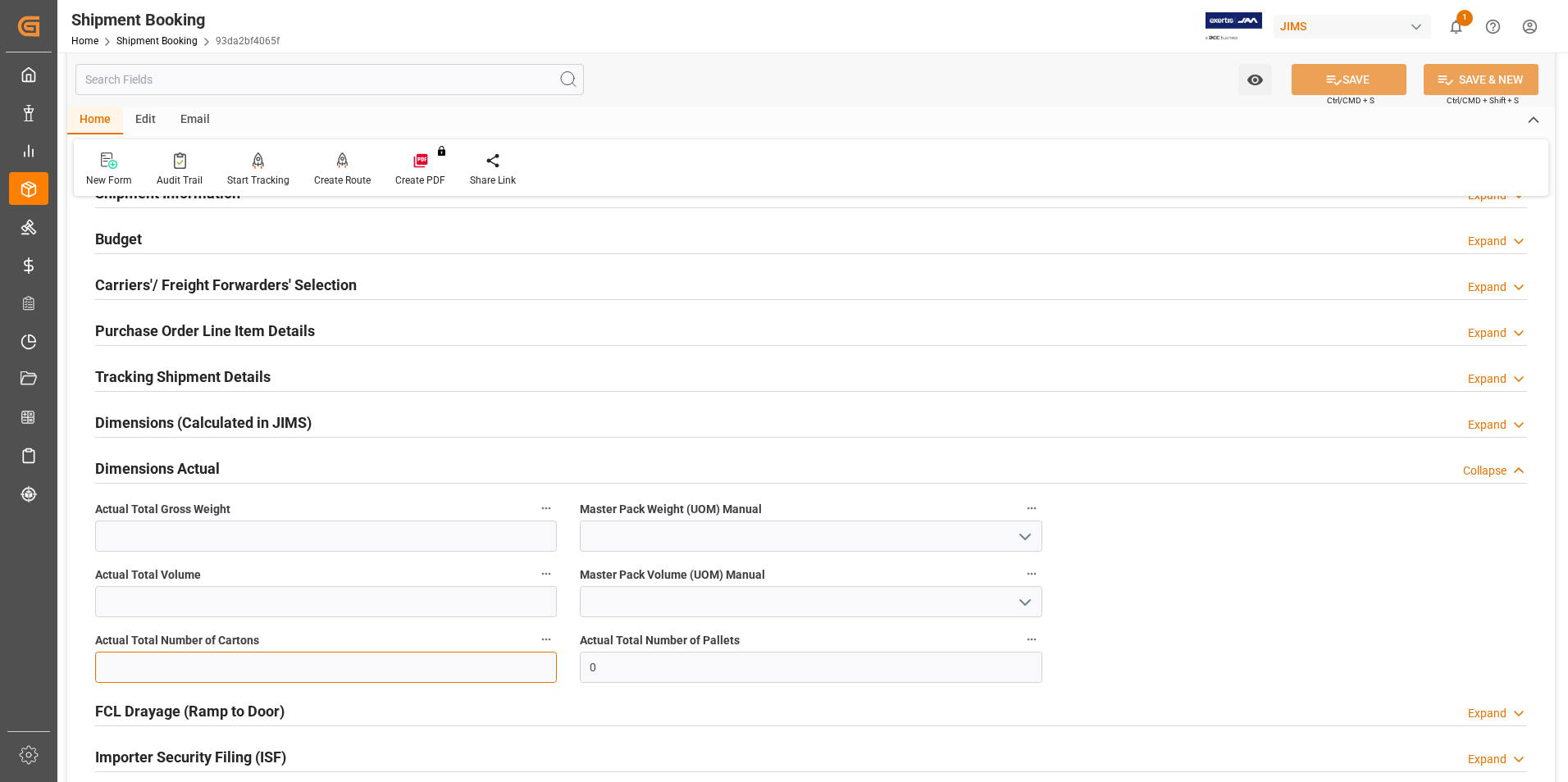
click at [183, 665] on input "text" at bounding box center [326, 667] width 461 height 31
type input "1"
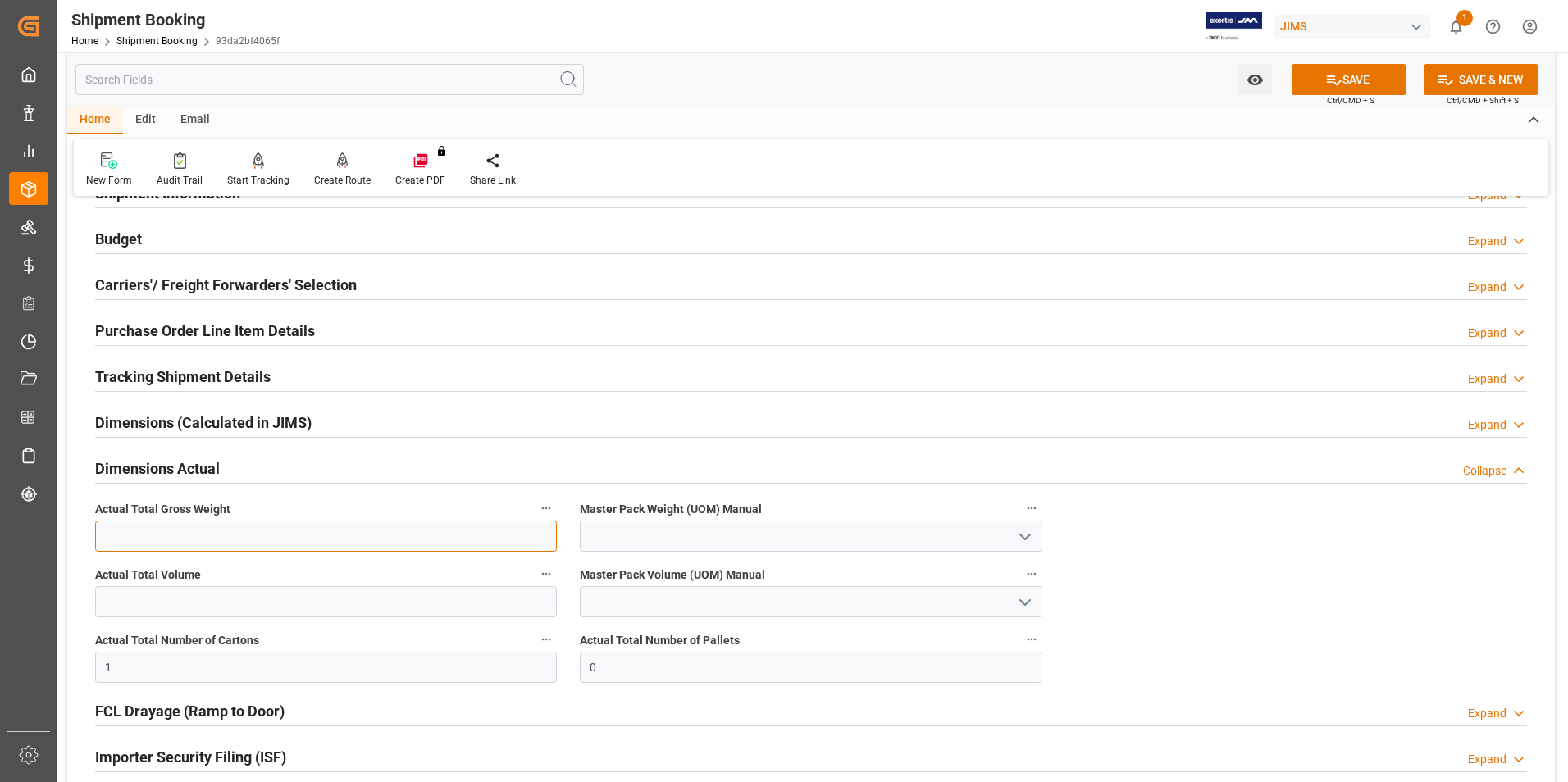
click at [106, 536] on input "text" at bounding box center [326, 536] width 461 height 31
type input "1.5"
click at [602, 538] on input at bounding box center [811, 536] width 461 height 31
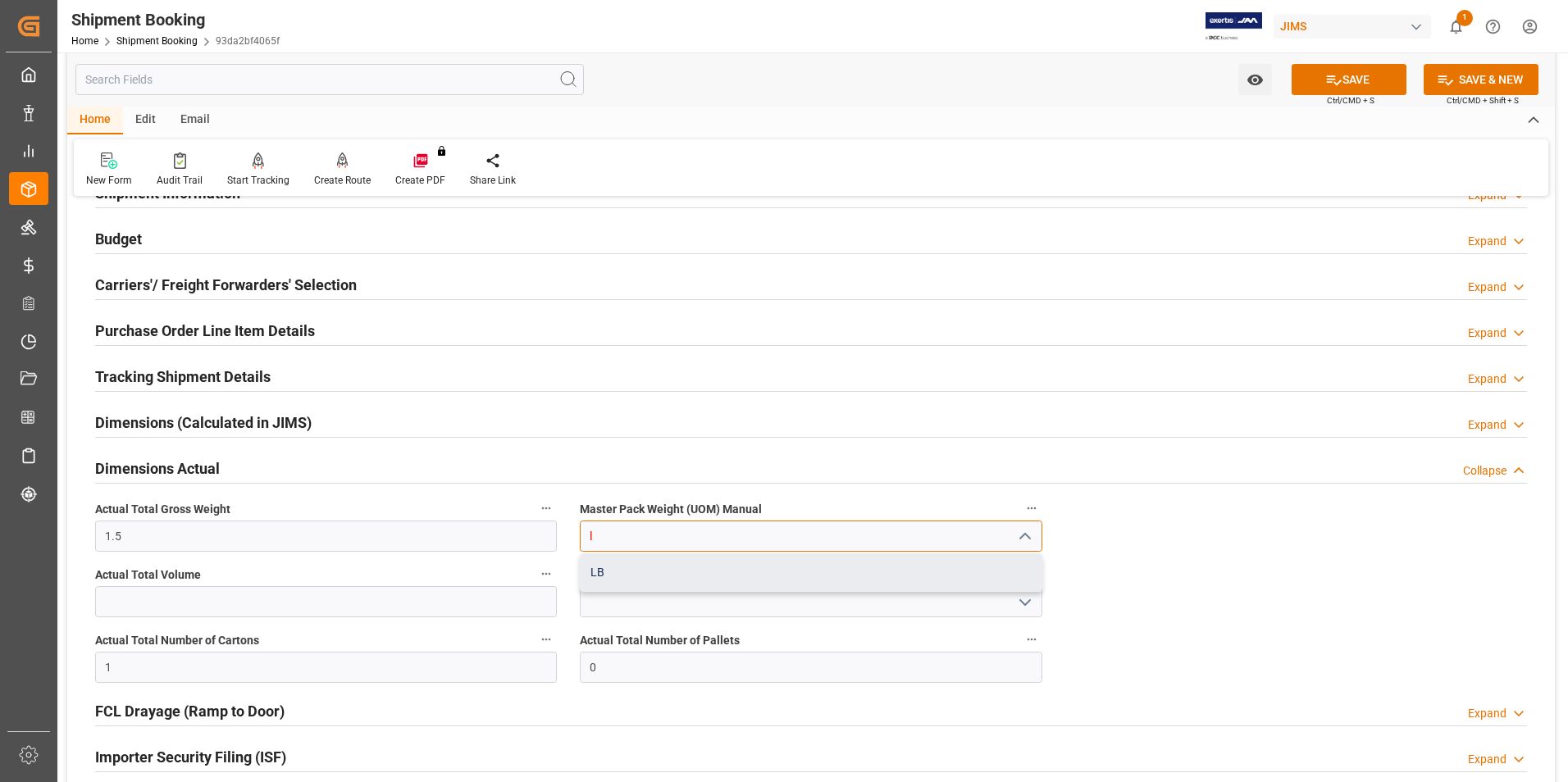
click at [631, 570] on div "LB" at bounding box center [811, 572] width 460 height 37
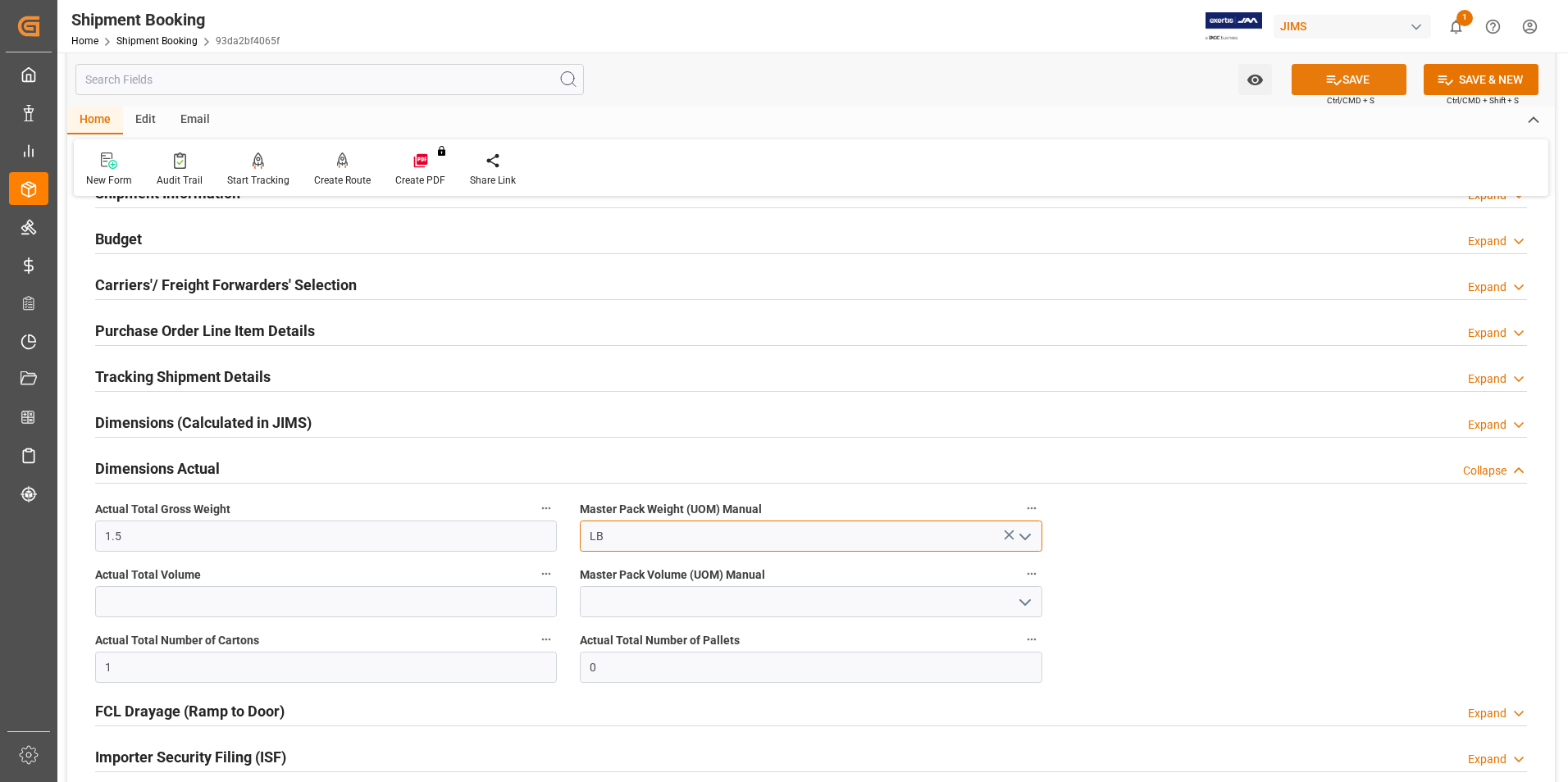
type input "LB"
click at [1364, 77] on button "SAVE" at bounding box center [1349, 80] width 115 height 31
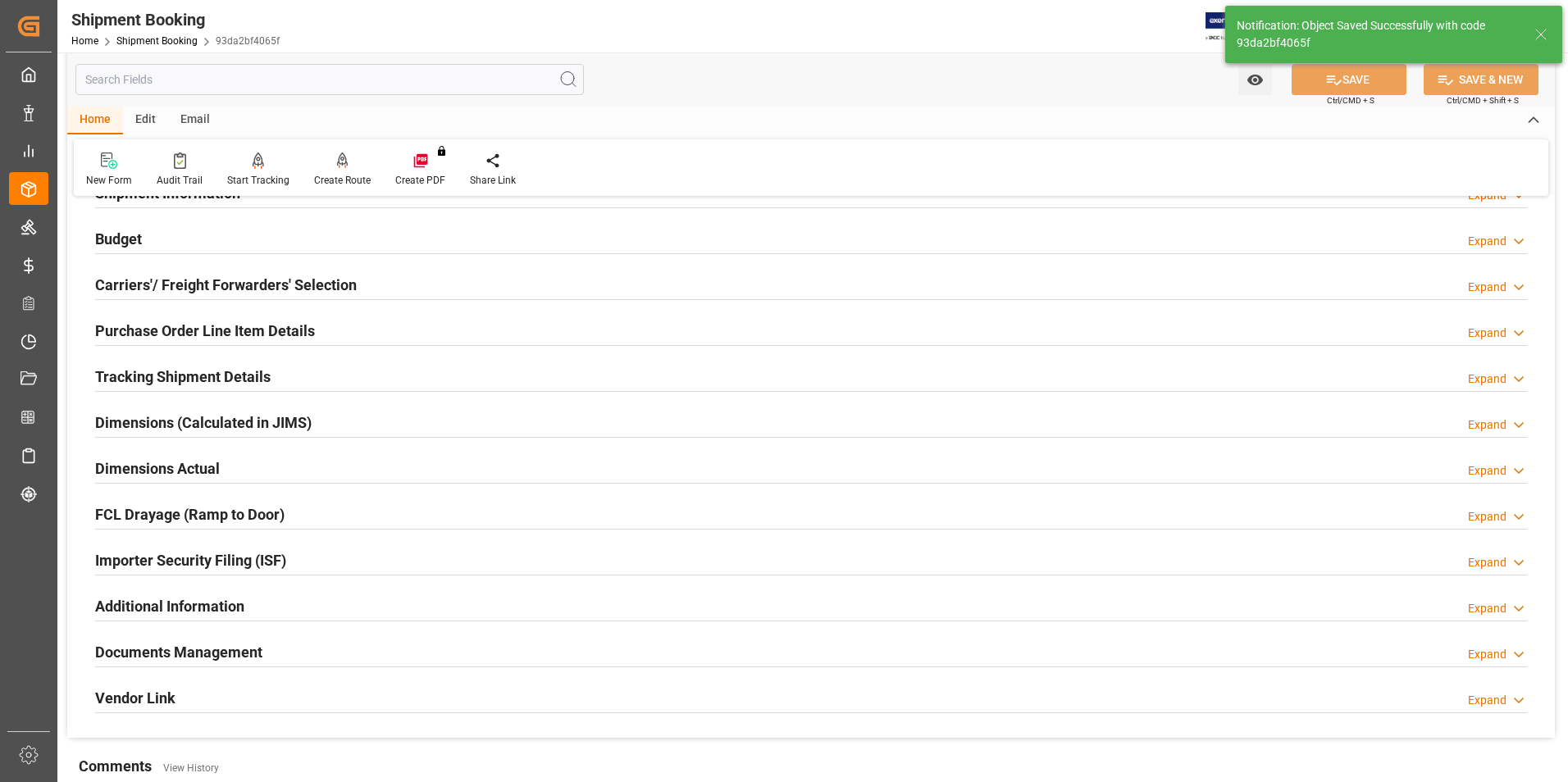
click at [170, 370] on h2 "Tracking Shipment Details" at bounding box center [183, 376] width 176 height 22
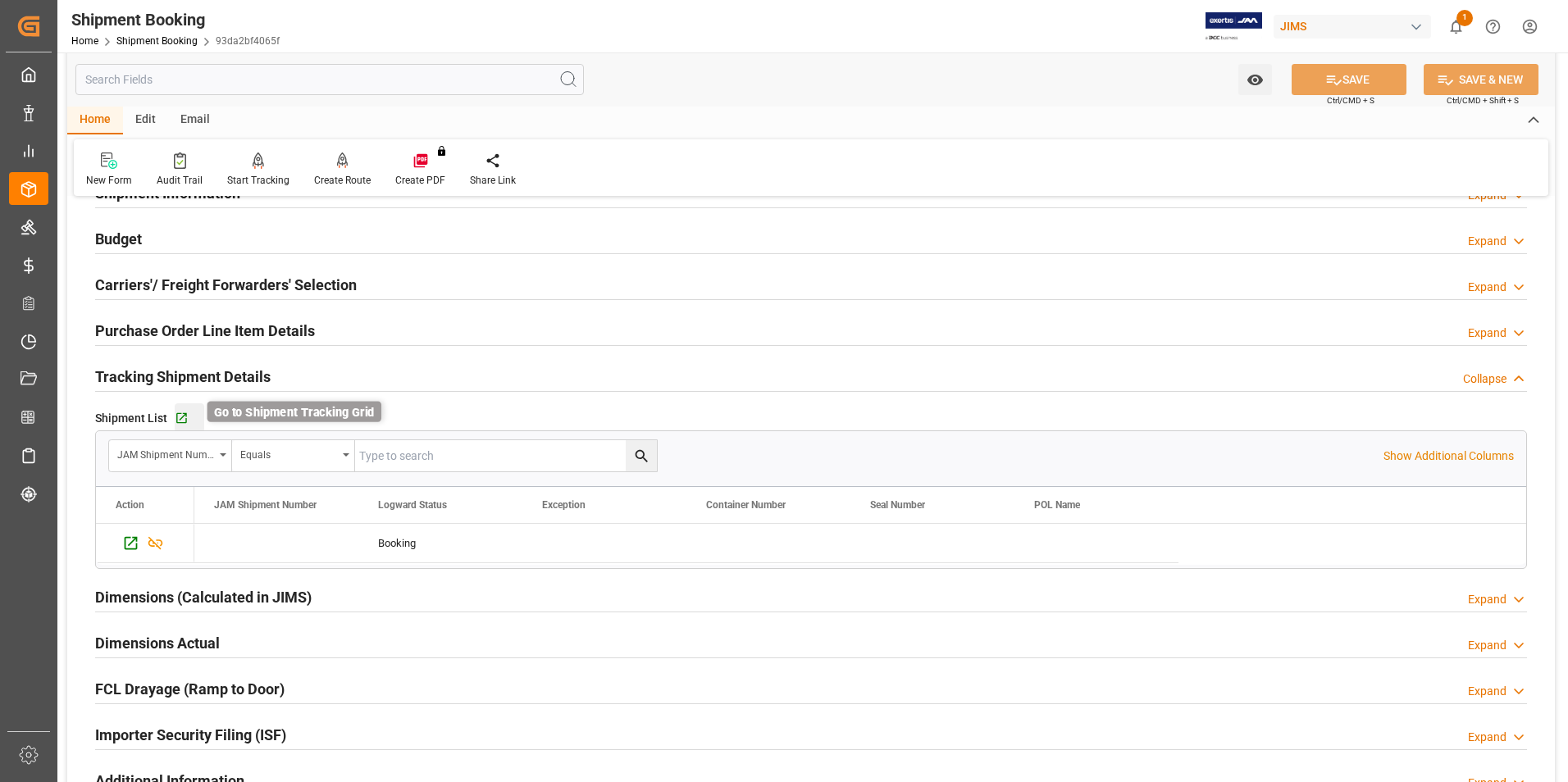
click at [178, 412] on icon "button" at bounding box center [182, 418] width 14 height 14
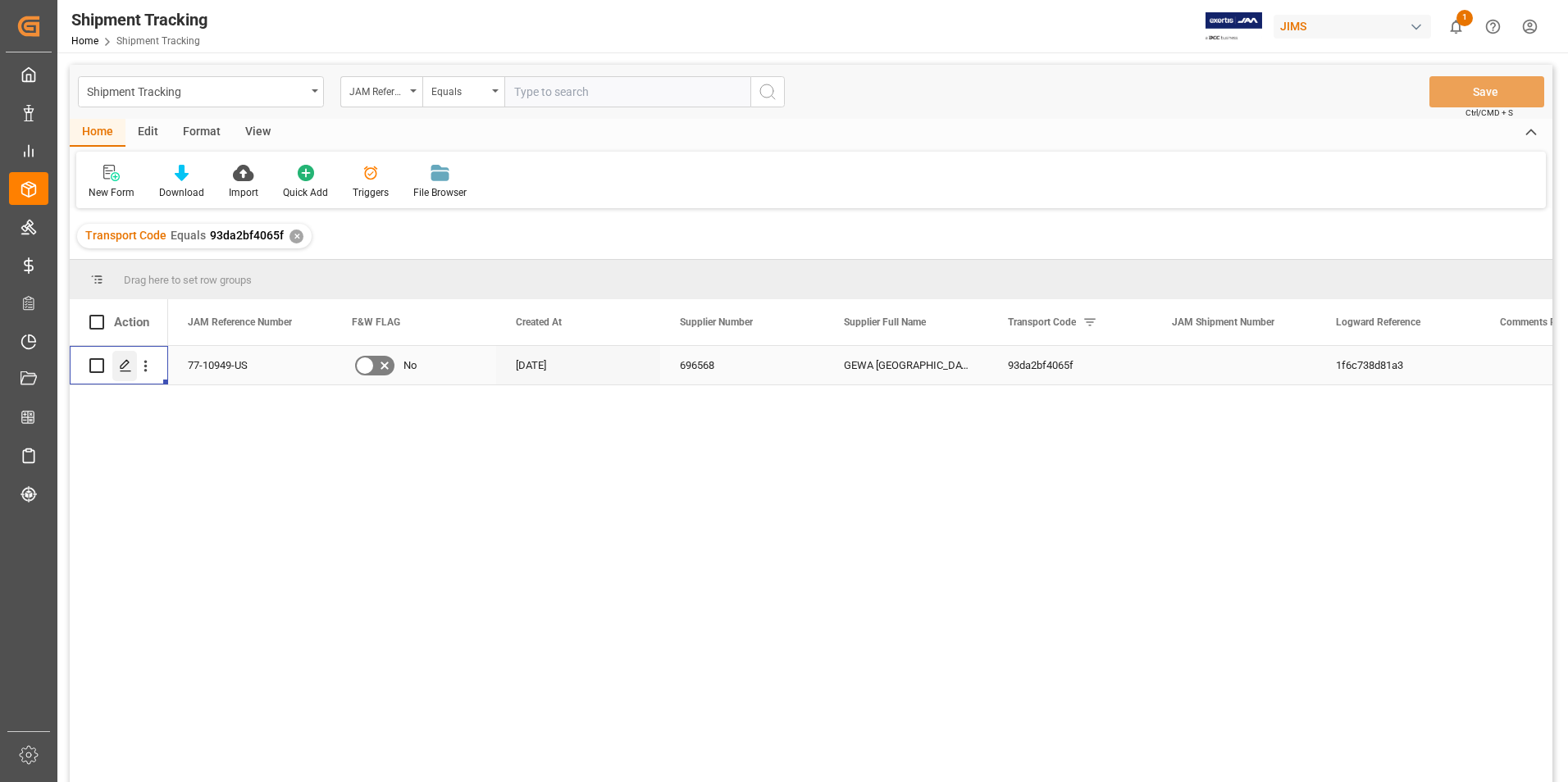
click at [120, 363] on icon "Press SPACE to select this row." at bounding box center [125, 365] width 13 height 13
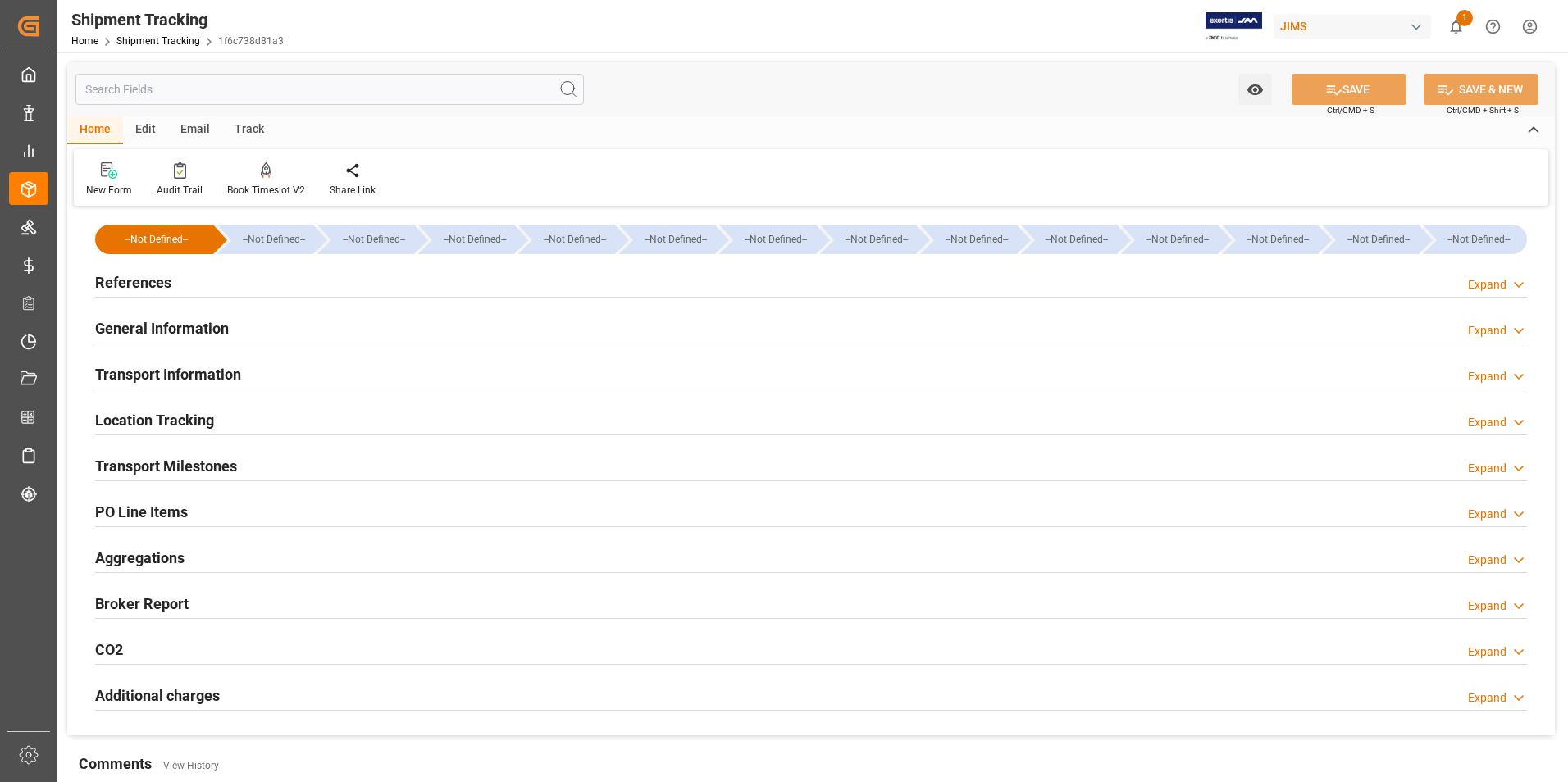
type input "08-09-2025"
click at [142, 282] on h2 "References" at bounding box center [133, 282] width 76 height 22
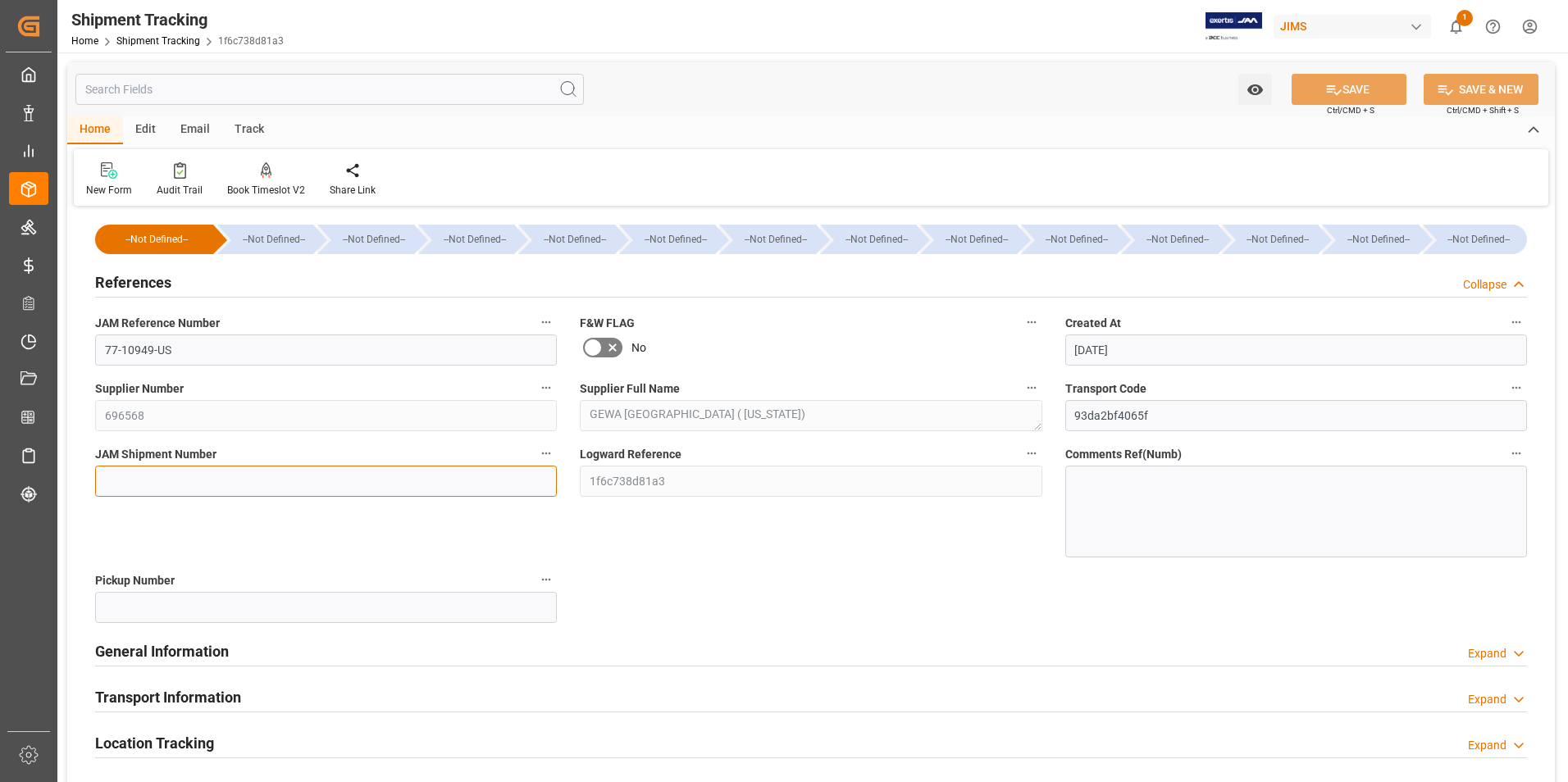
click at [196, 478] on input at bounding box center [326, 481] width 461 height 31
type input "72920"
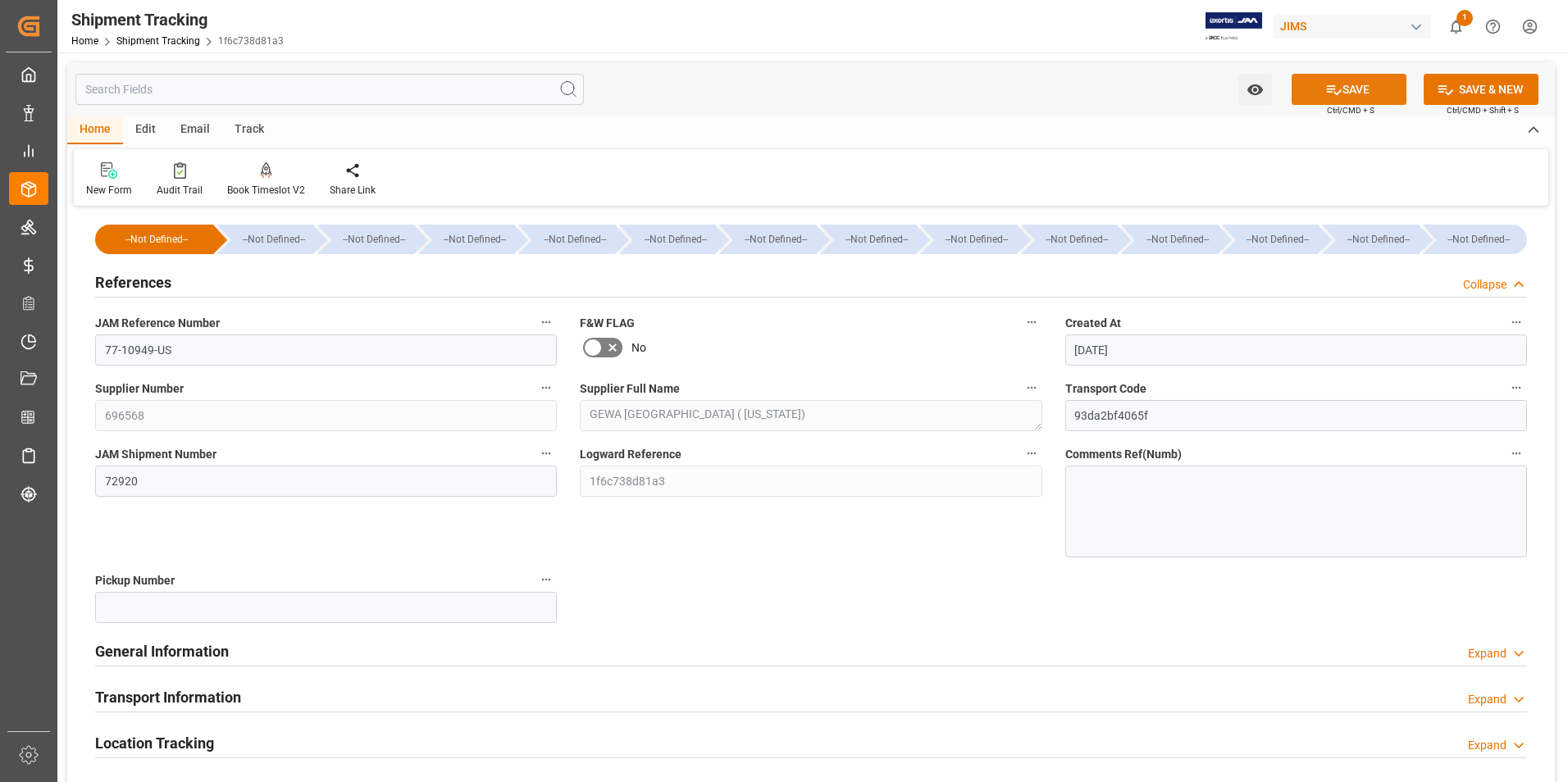
click at [1349, 93] on button "SAVE" at bounding box center [1349, 89] width 115 height 31
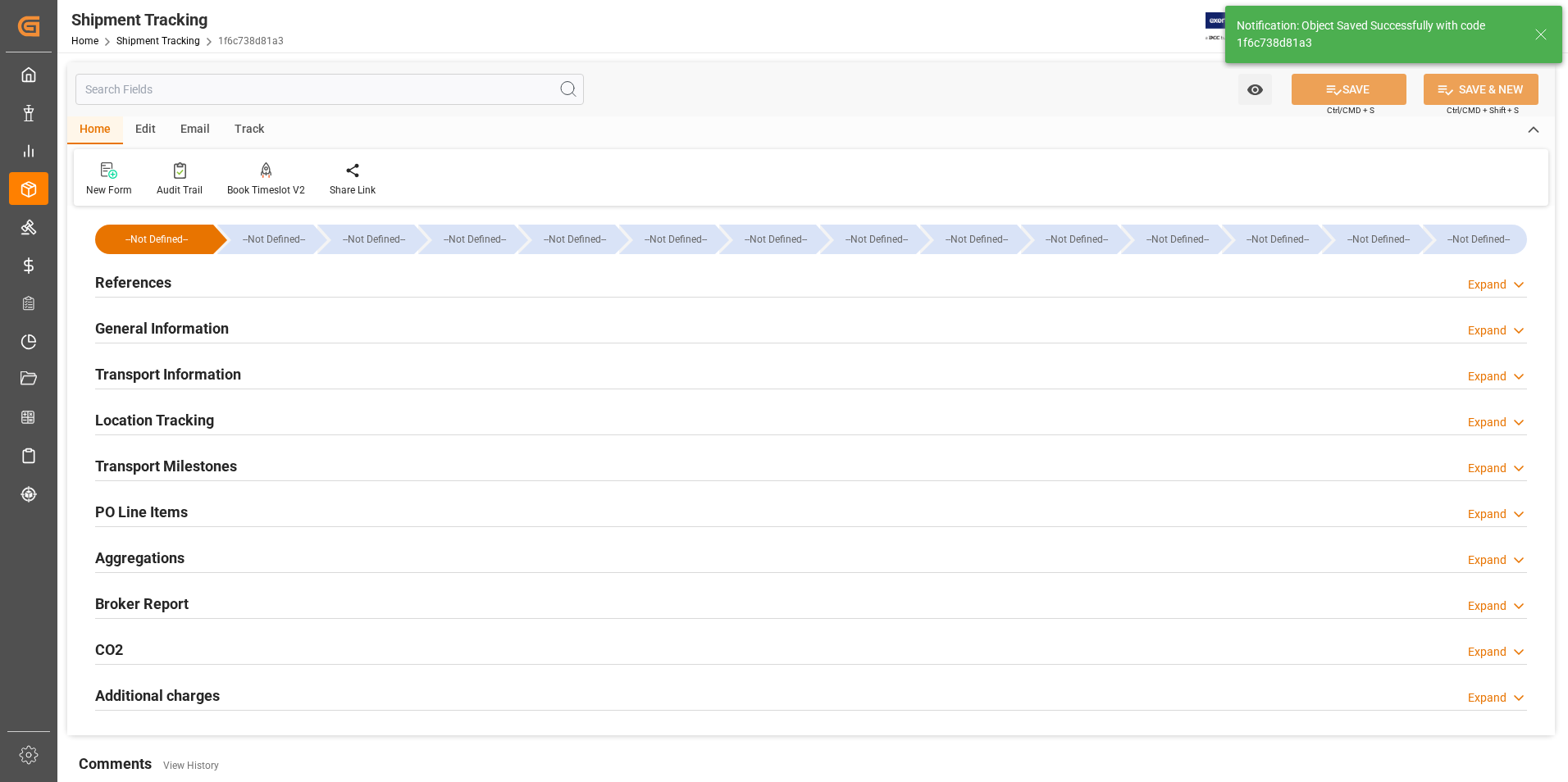
click at [154, 321] on h2 "General Information" at bounding box center [162, 328] width 134 height 22
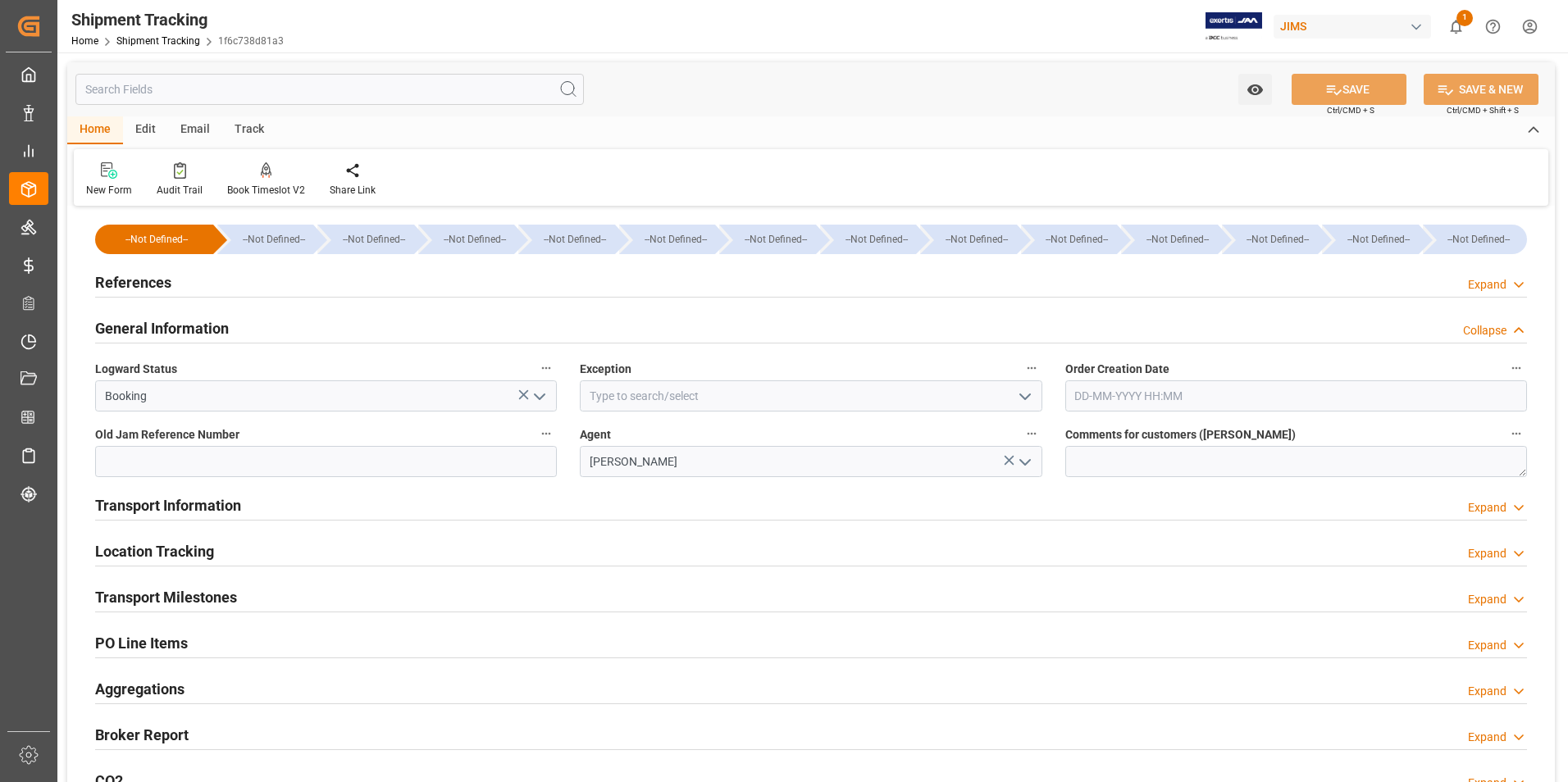
click at [162, 508] on h2 "Transport Information" at bounding box center [168, 505] width 146 height 22
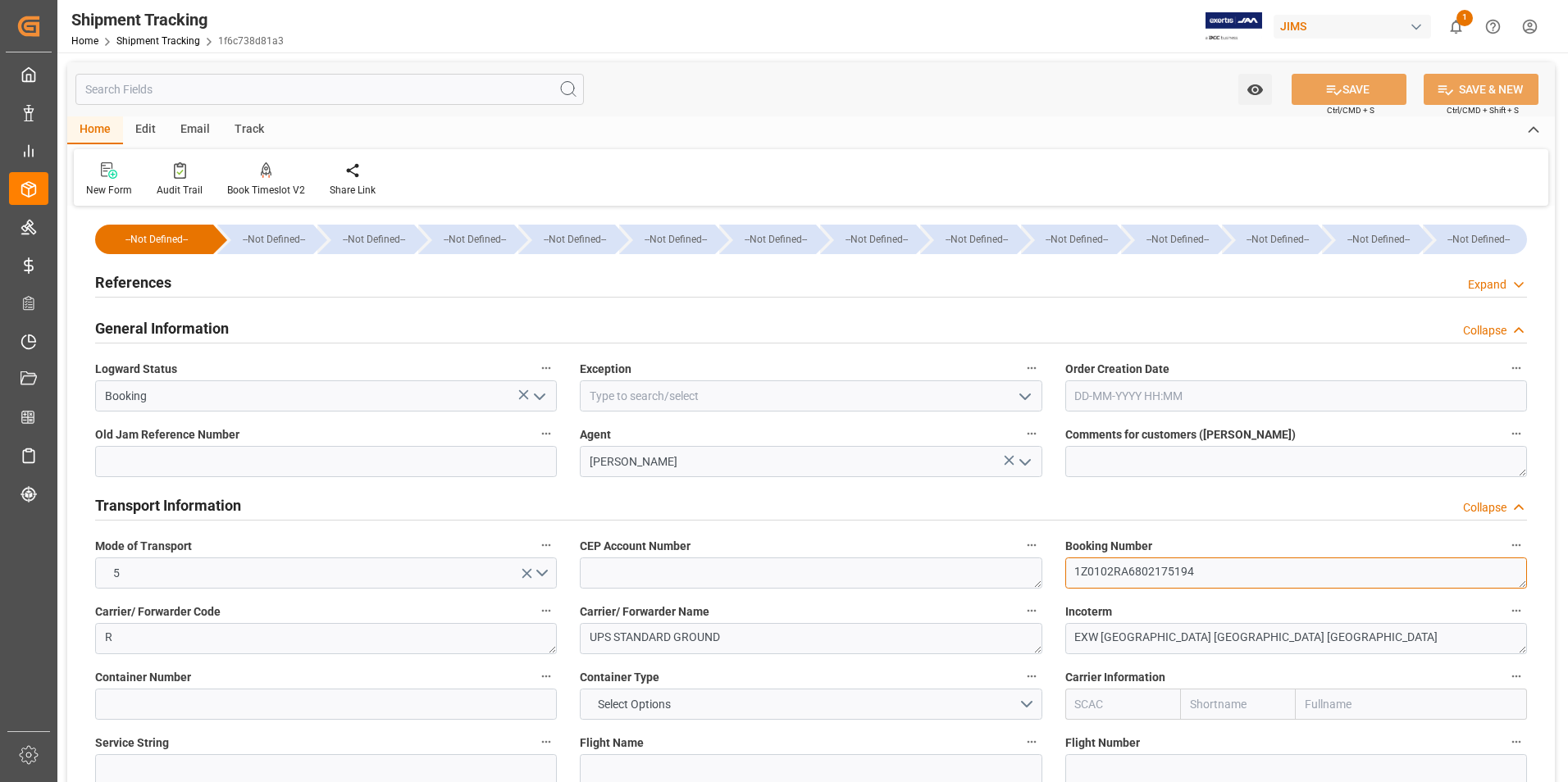
drag, startPoint x: 1198, startPoint y: 573, endPoint x: 1005, endPoint y: 572, distance: 193.0
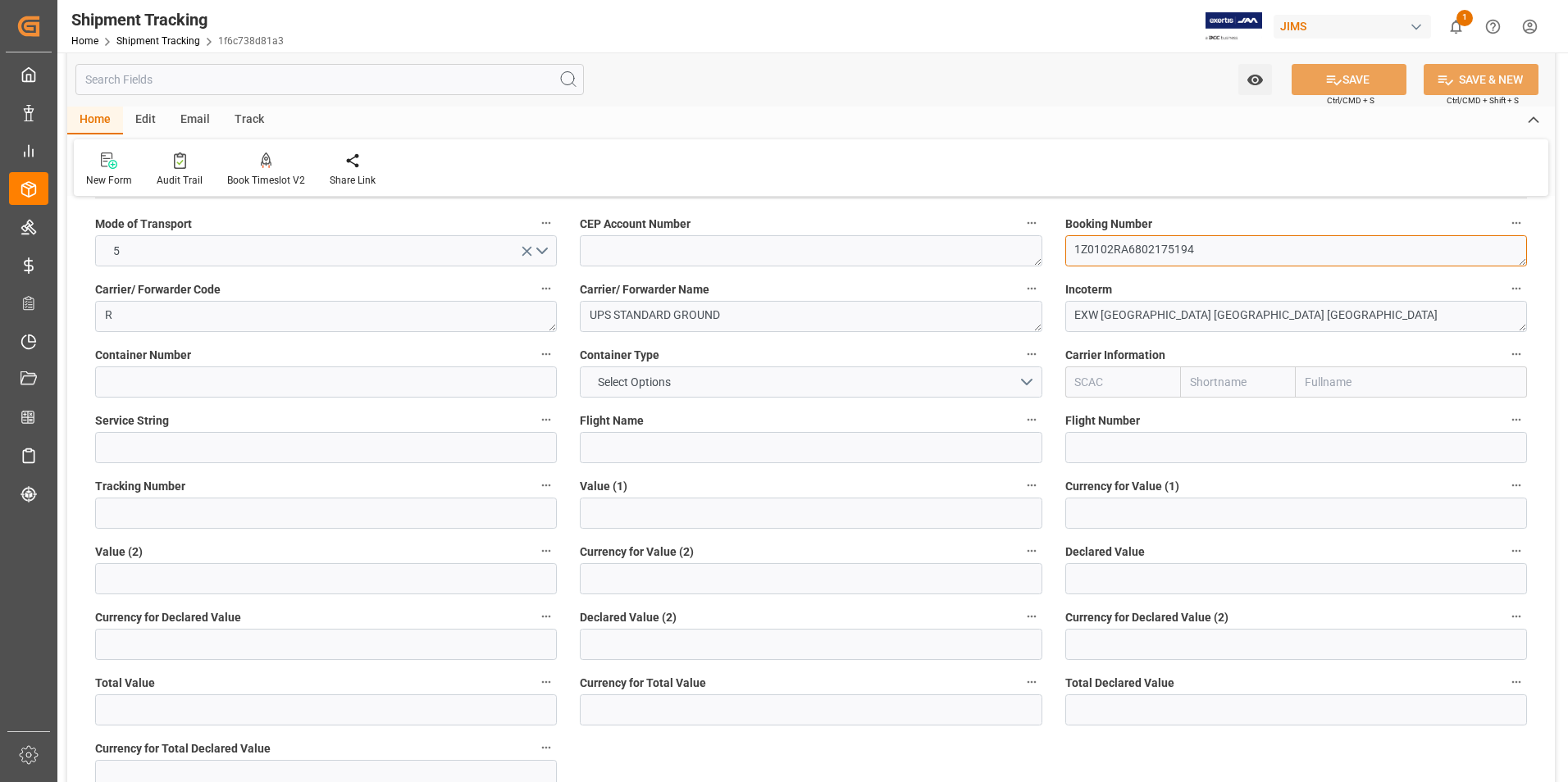
scroll to position [328, 0]
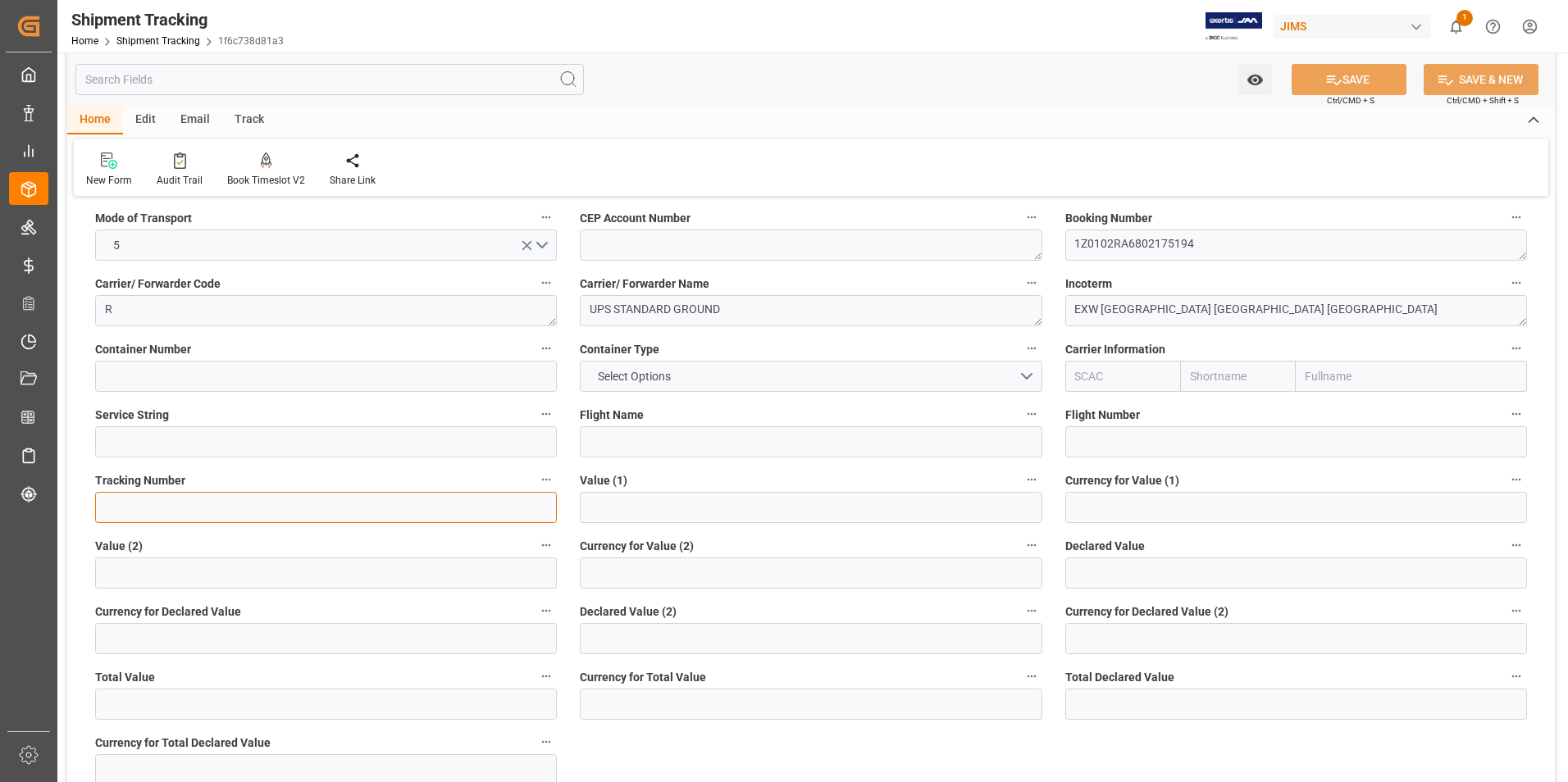
click at [246, 511] on input at bounding box center [326, 508] width 461 height 31
paste input "1Z0102RA6802175194"
type input "1Z0102RA6802175194"
click at [1351, 74] on button "SAVE" at bounding box center [1349, 80] width 115 height 31
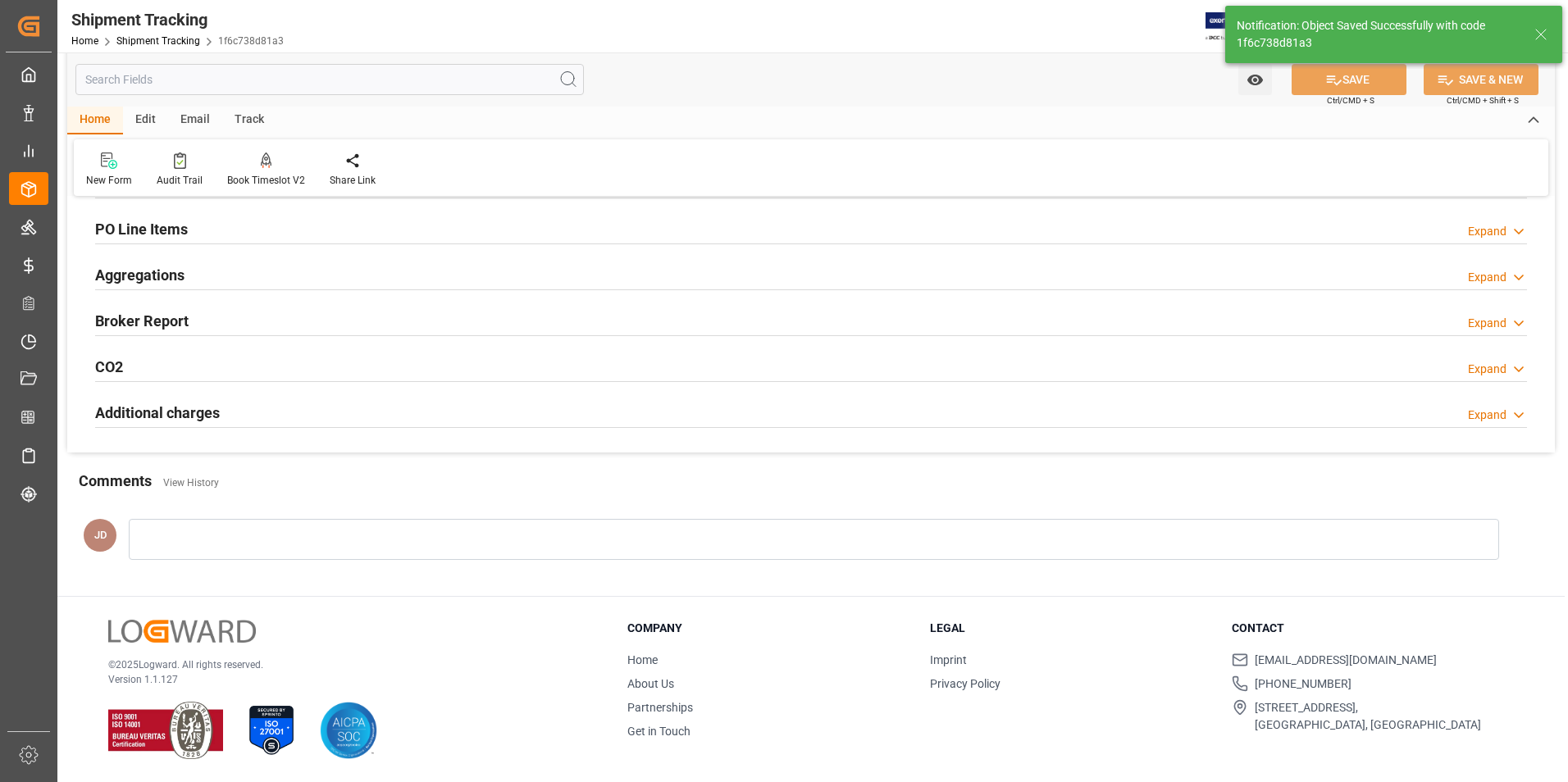
scroll to position [196, 0]
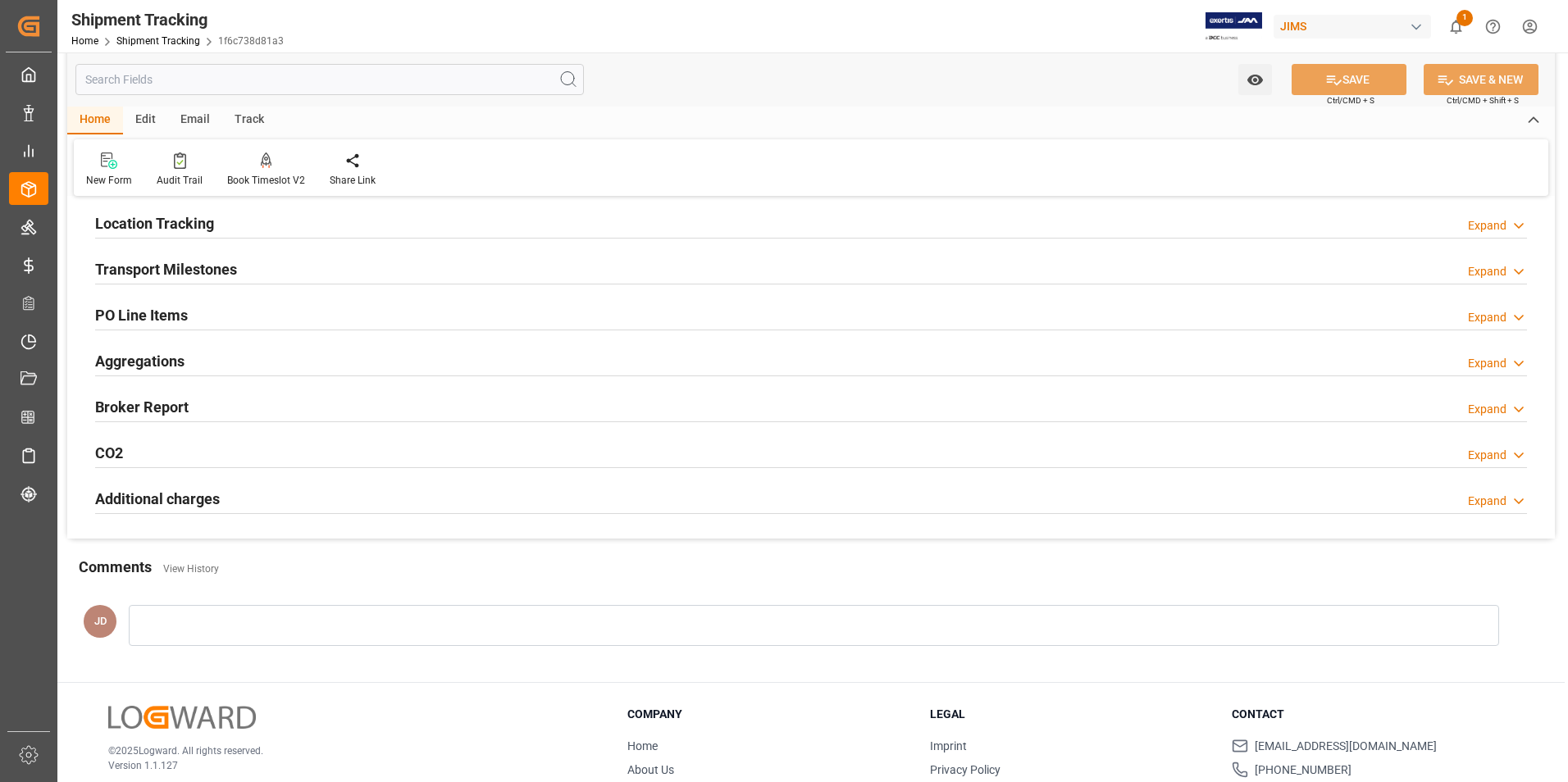
click at [210, 271] on h2 "Transport Milestones" at bounding box center [166, 269] width 142 height 22
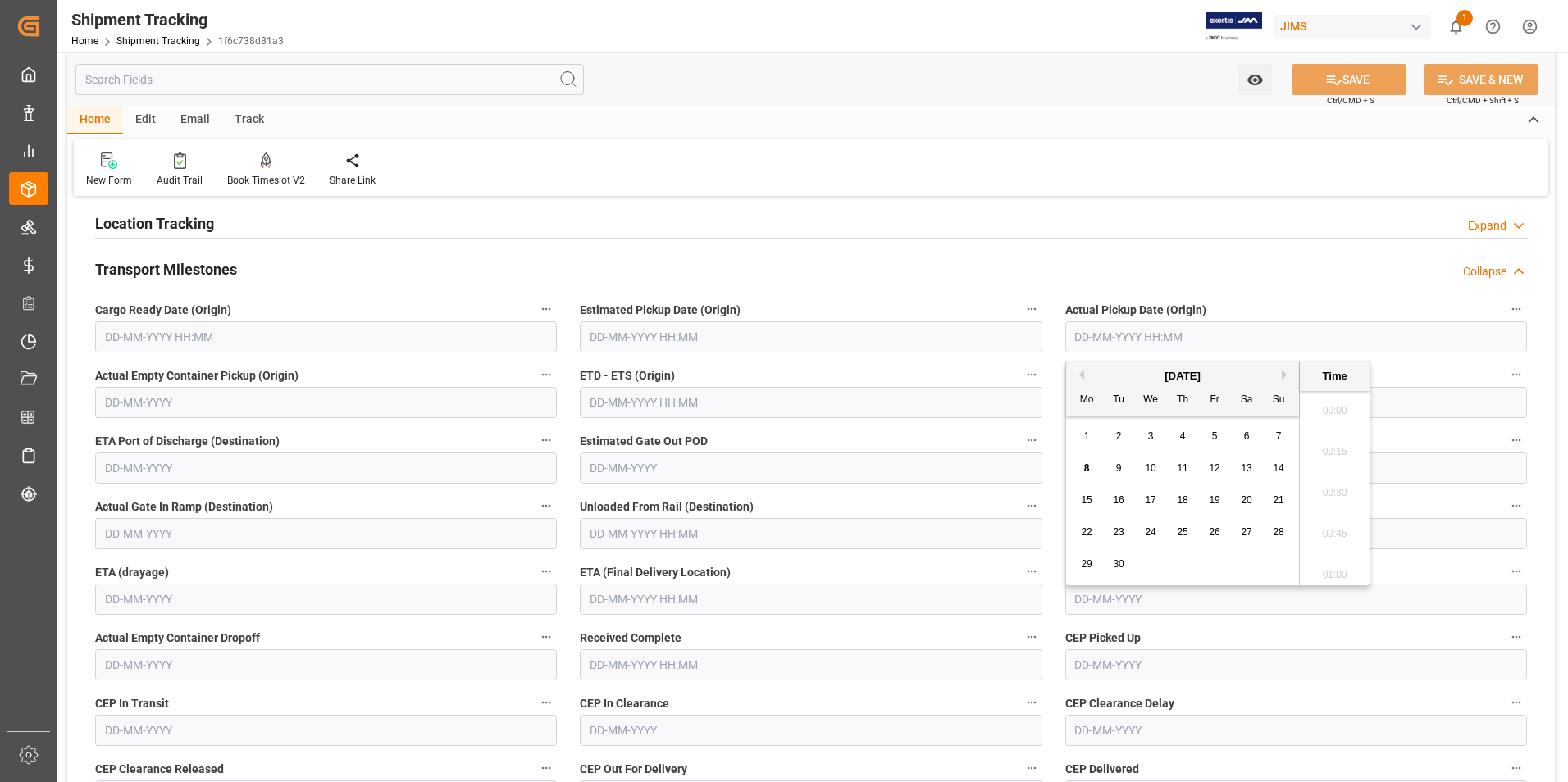
click at [1123, 337] on input "text" at bounding box center [1296, 337] width 461 height 31
type input "05-09-2025 00:00"
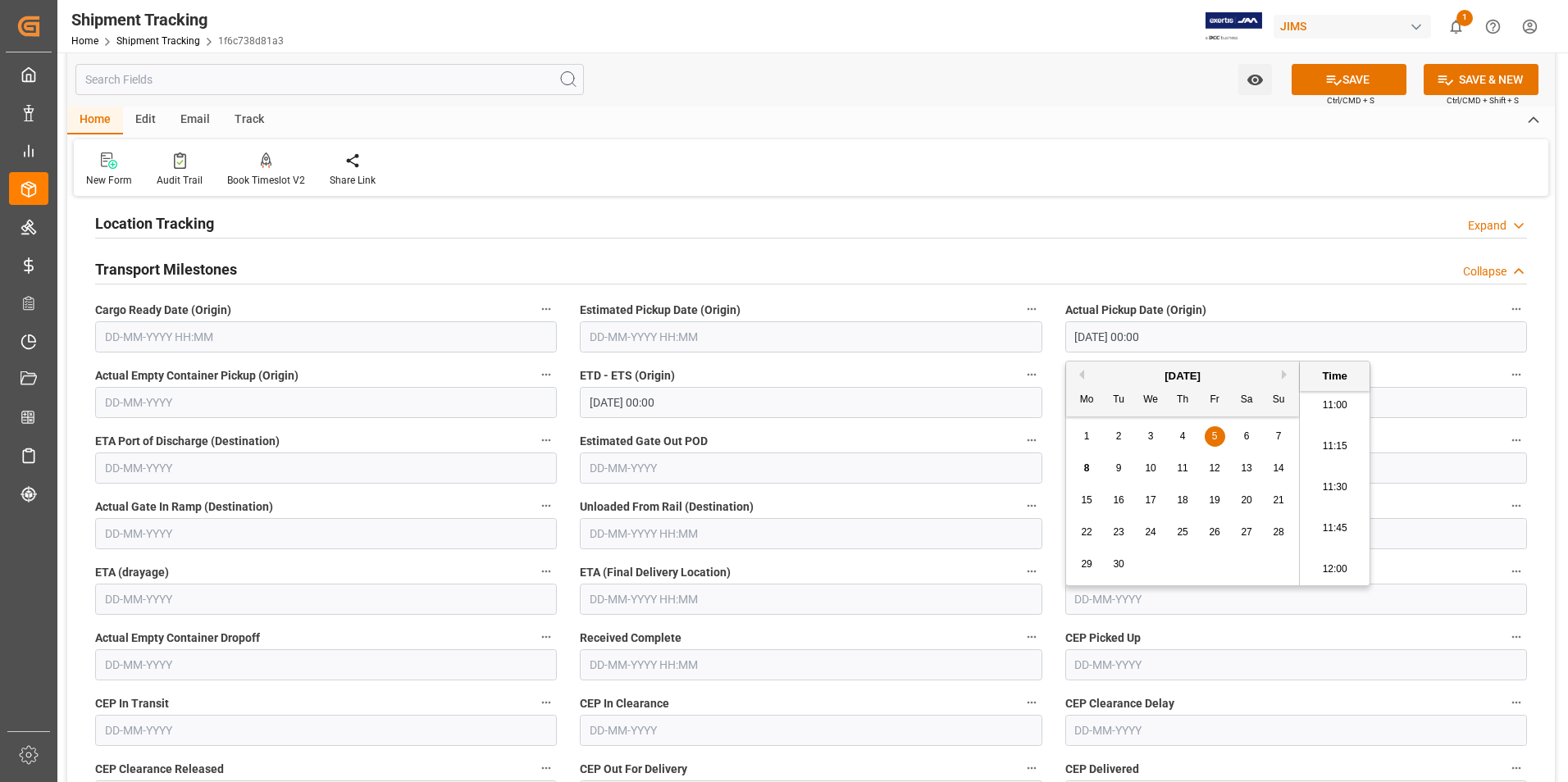
click at [654, 602] on input "text" at bounding box center [811, 599] width 461 height 31
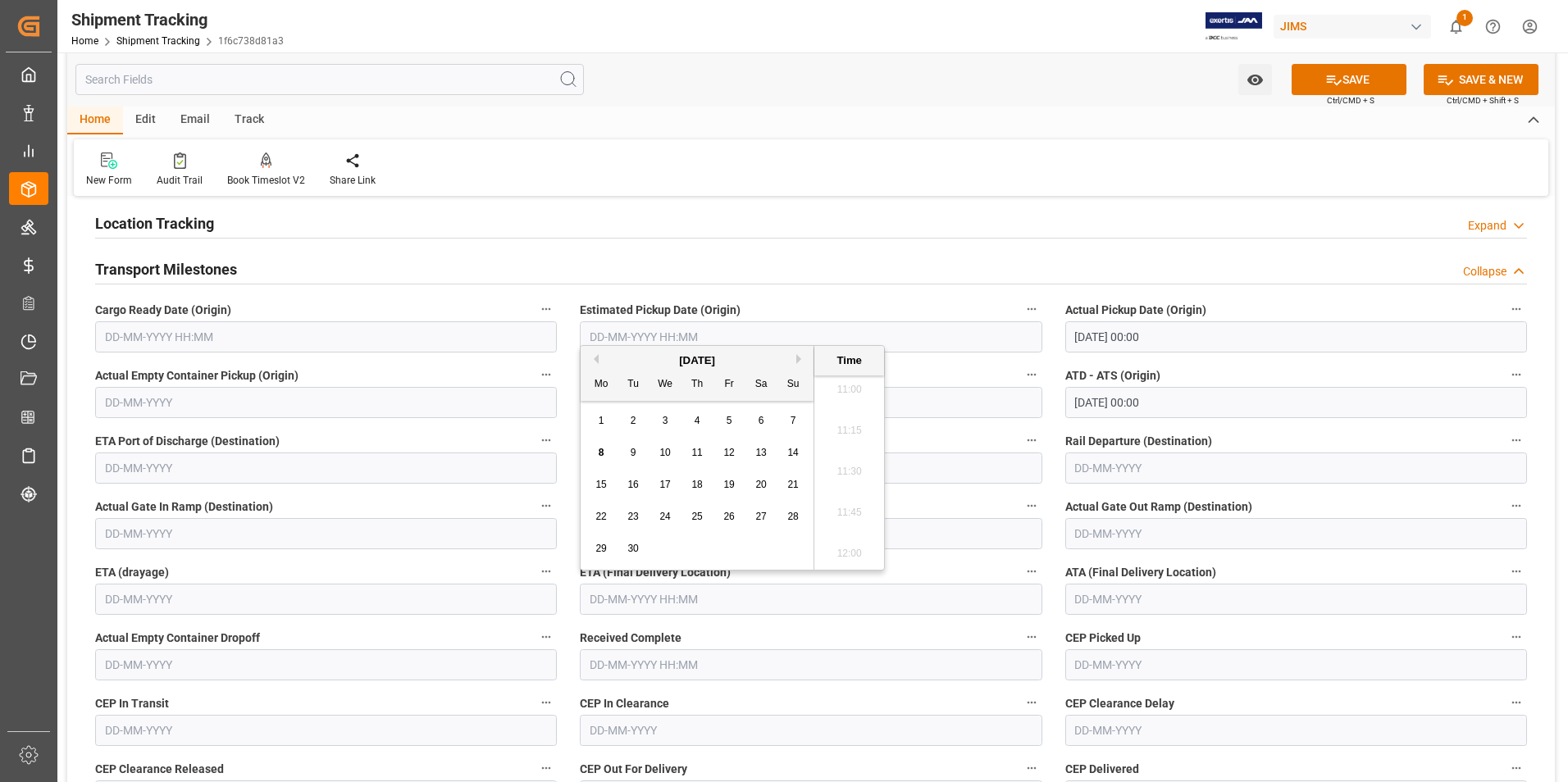
click at [588, 455] on div "8 9 10 11 12 13 14" at bounding box center [697, 453] width 224 height 32
click at [733, 451] on span "12" at bounding box center [728, 452] width 10 height 11
type input "12-09-2025 00:00"
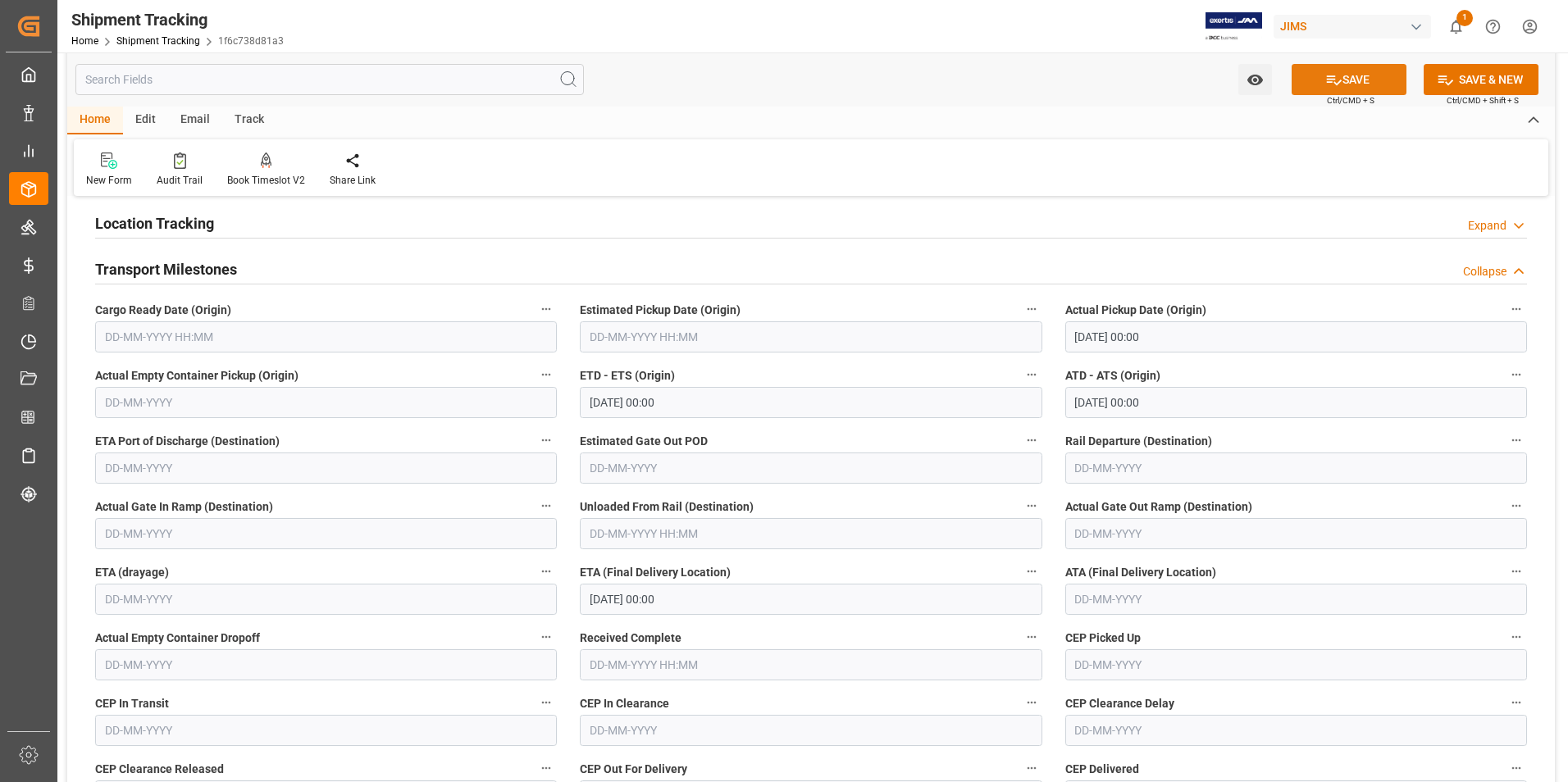
click at [1331, 87] on icon at bounding box center [1334, 80] width 17 height 17
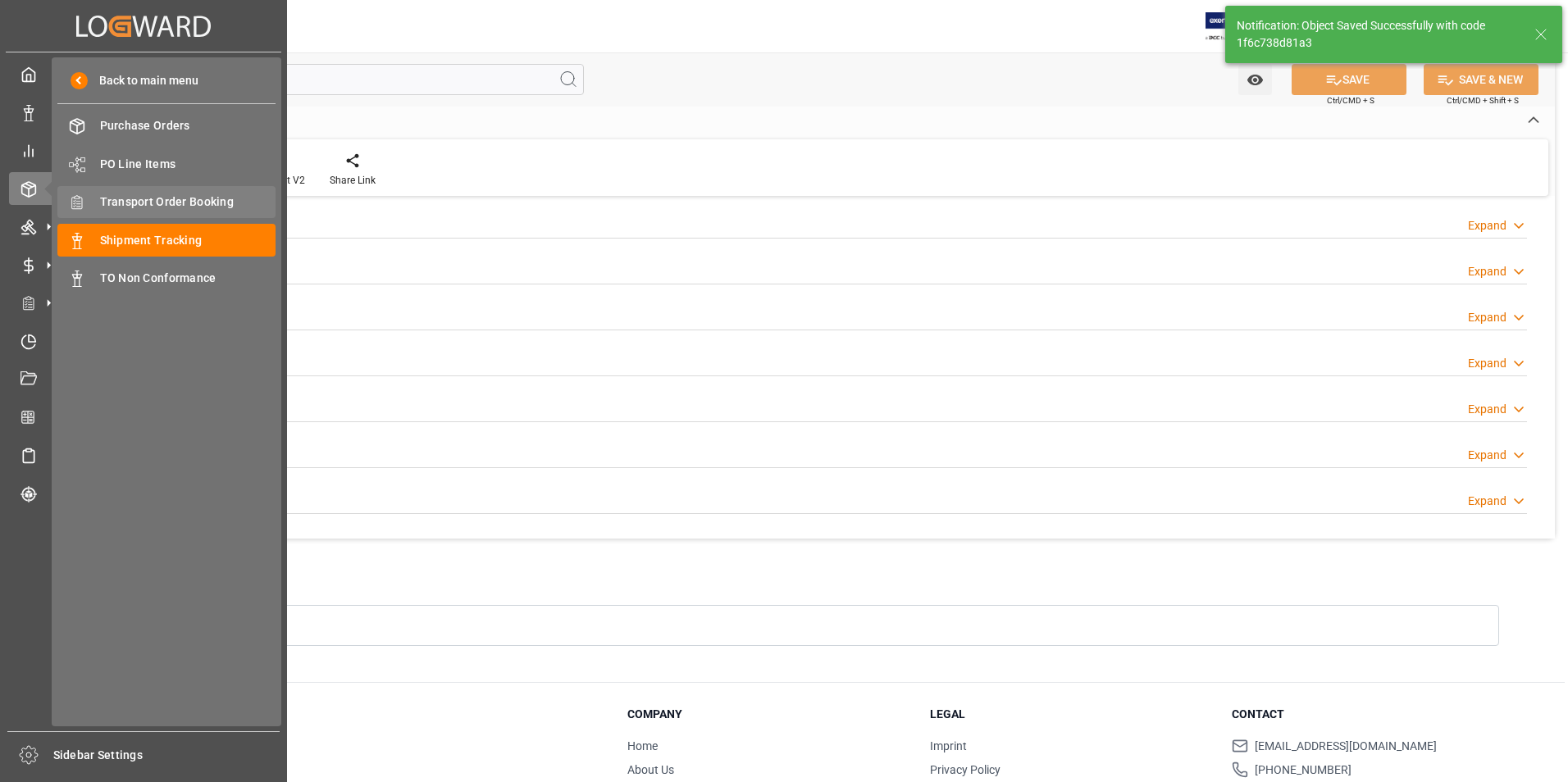
click at [190, 197] on span "Transport Order Booking" at bounding box center [189, 202] width 177 height 17
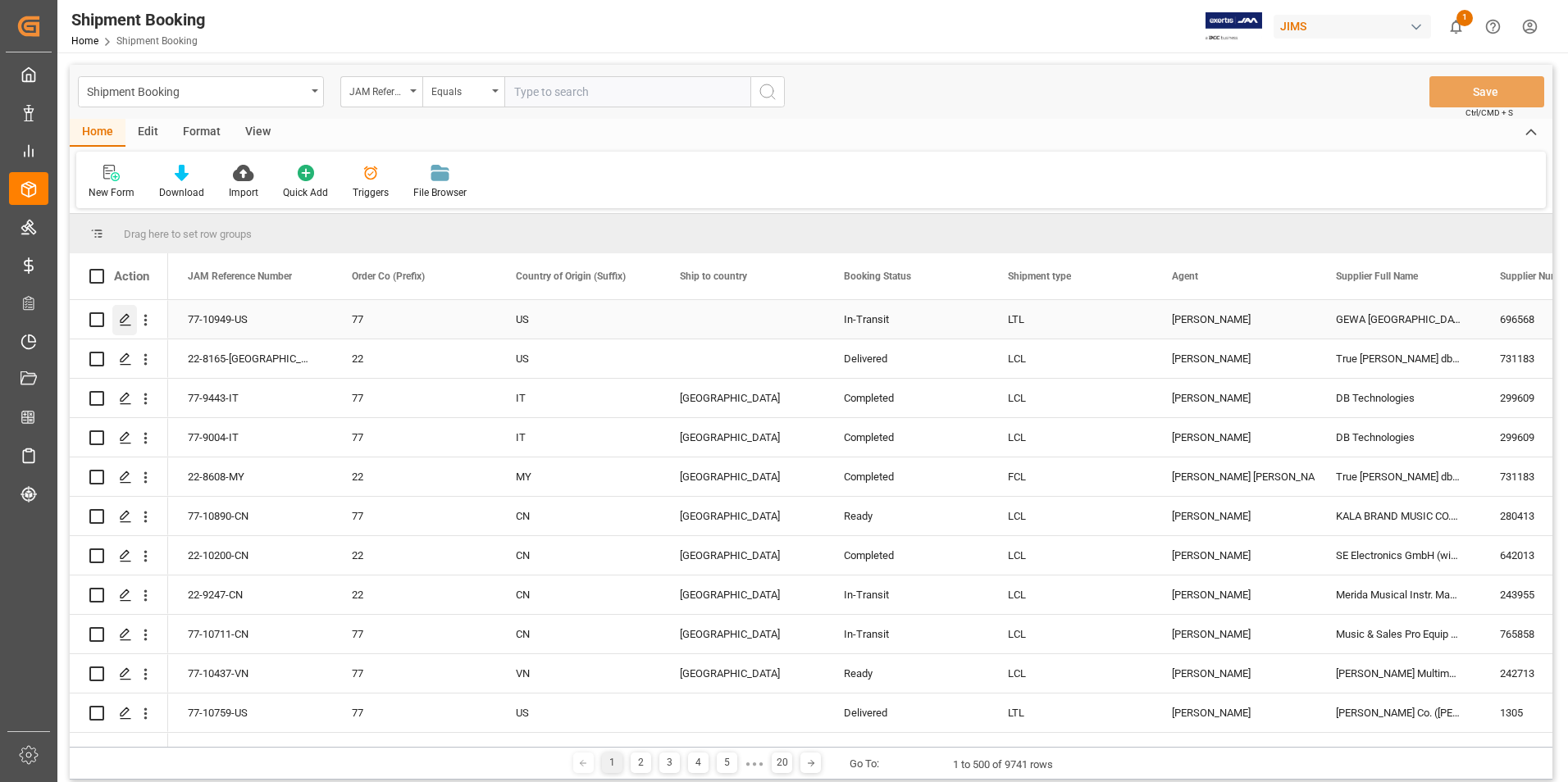
click at [122, 314] on icon "Press SPACE to select this row." at bounding box center [125, 319] width 13 height 13
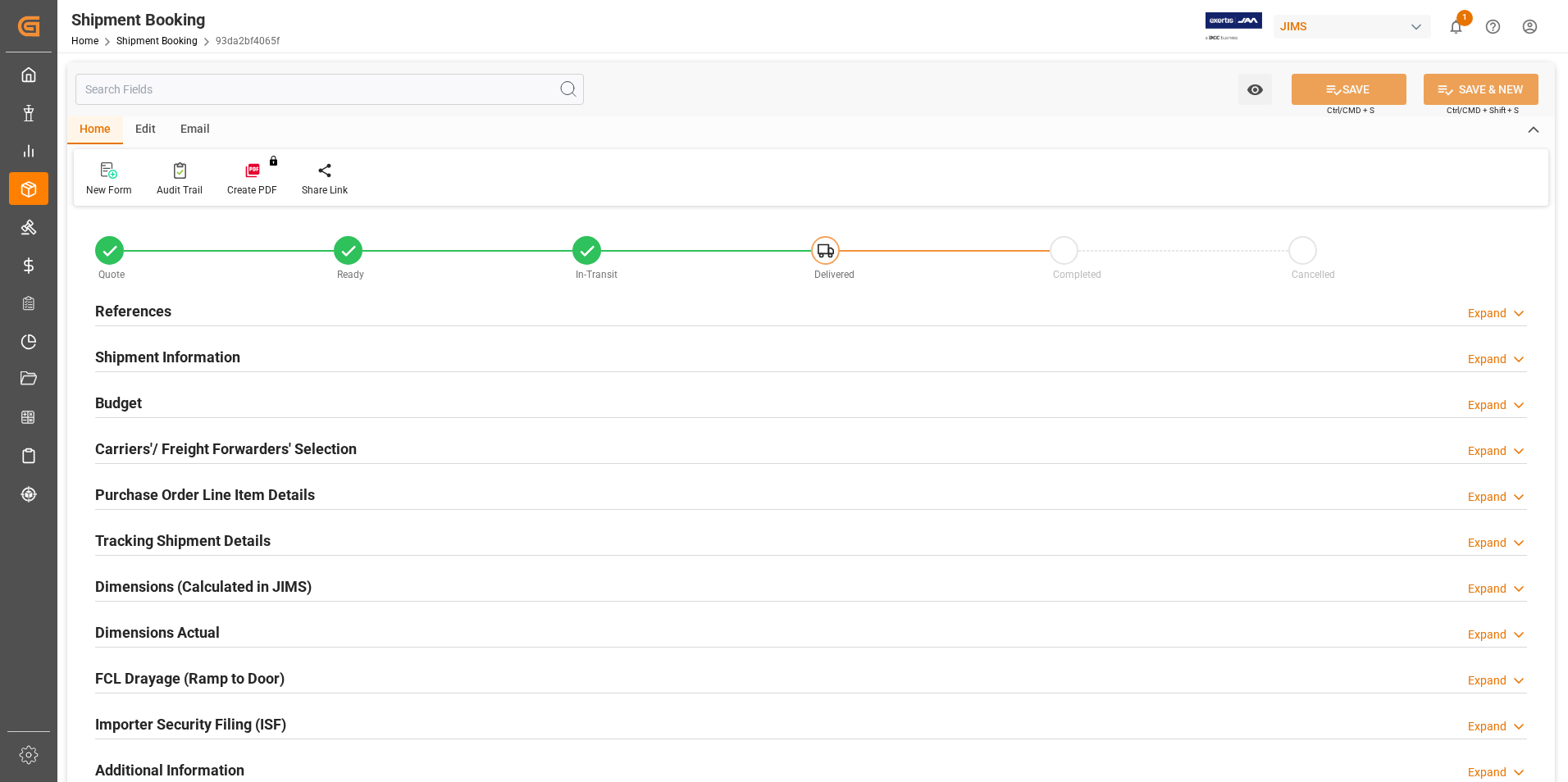
type input "1"
click at [145, 490] on h2 "Purchase Order Line Item Details" at bounding box center [205, 495] width 220 height 22
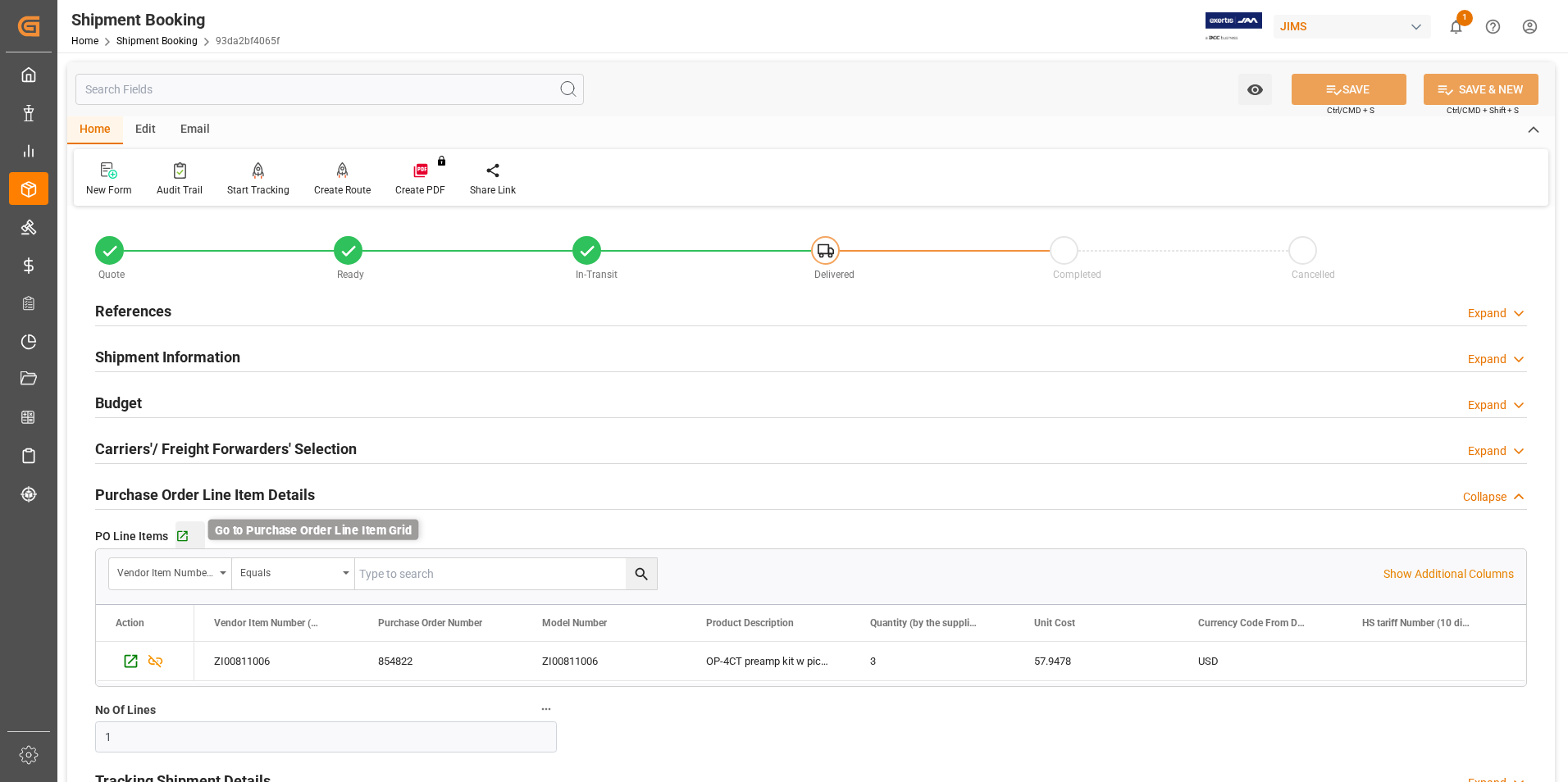
click at [179, 532] on icon "button" at bounding box center [183, 537] width 14 height 14
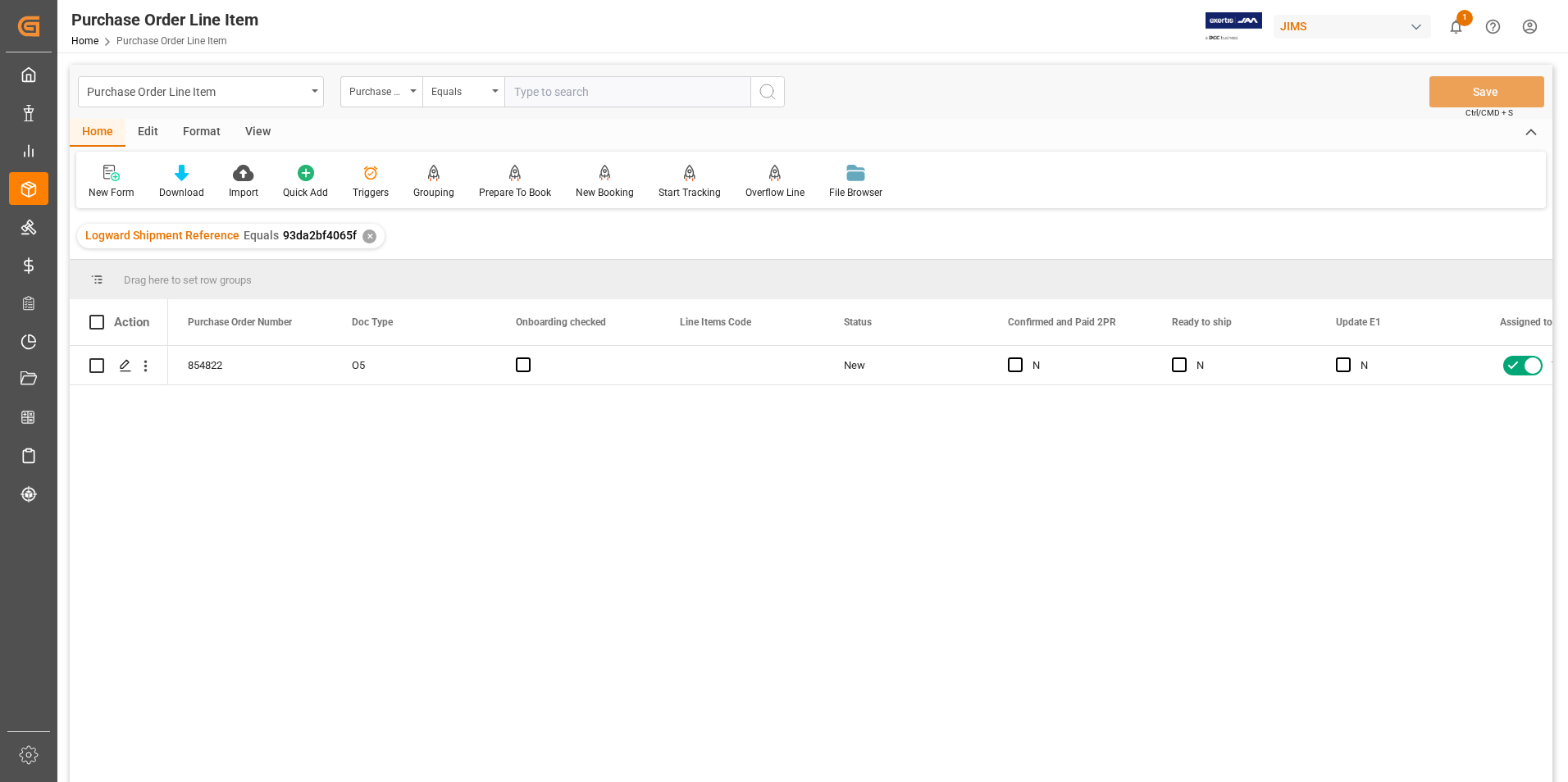
click at [256, 129] on div "View" at bounding box center [257, 133] width 50 height 28
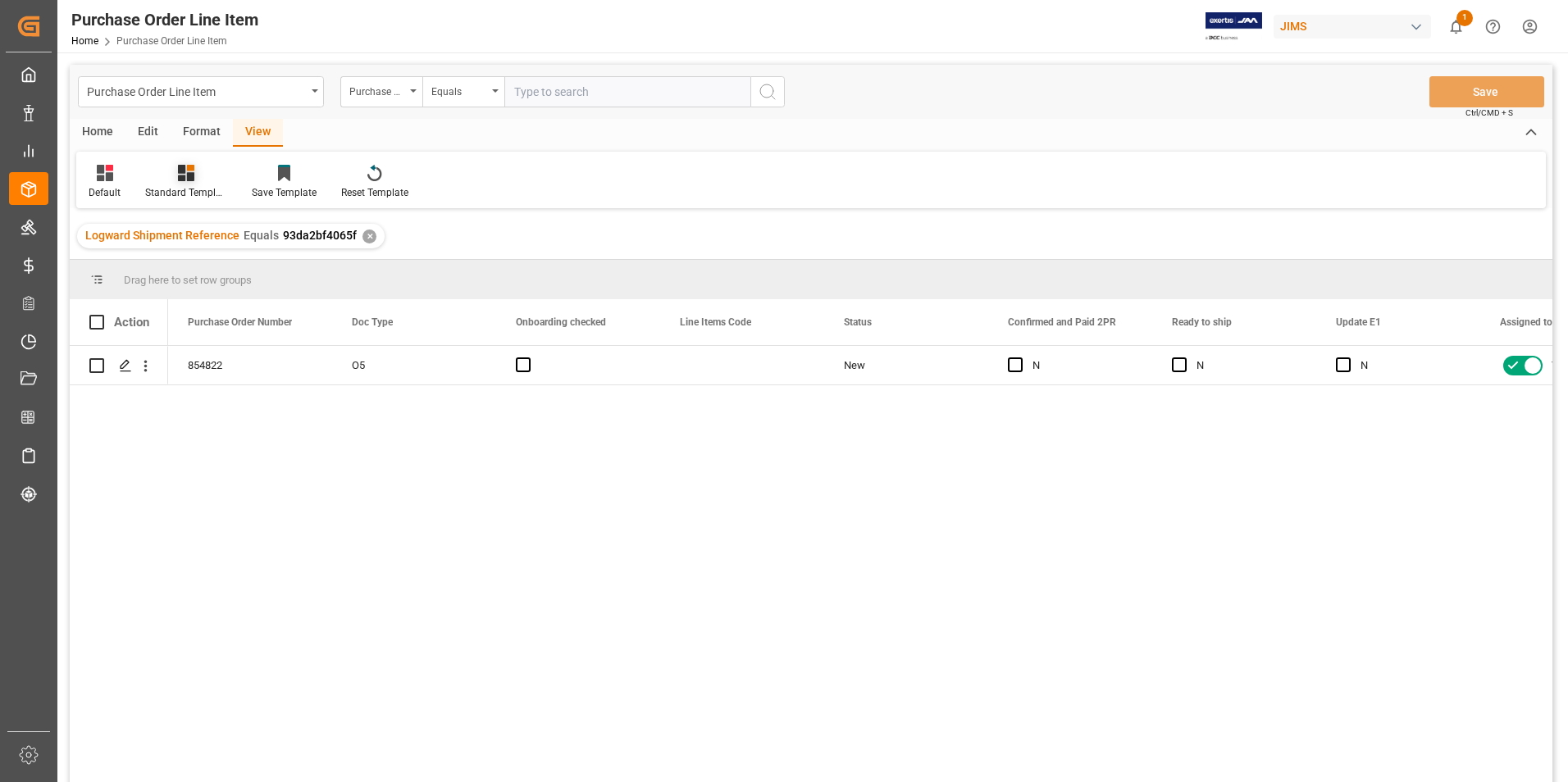
click at [205, 183] on div "Standard Templates" at bounding box center [186, 182] width 106 height 36
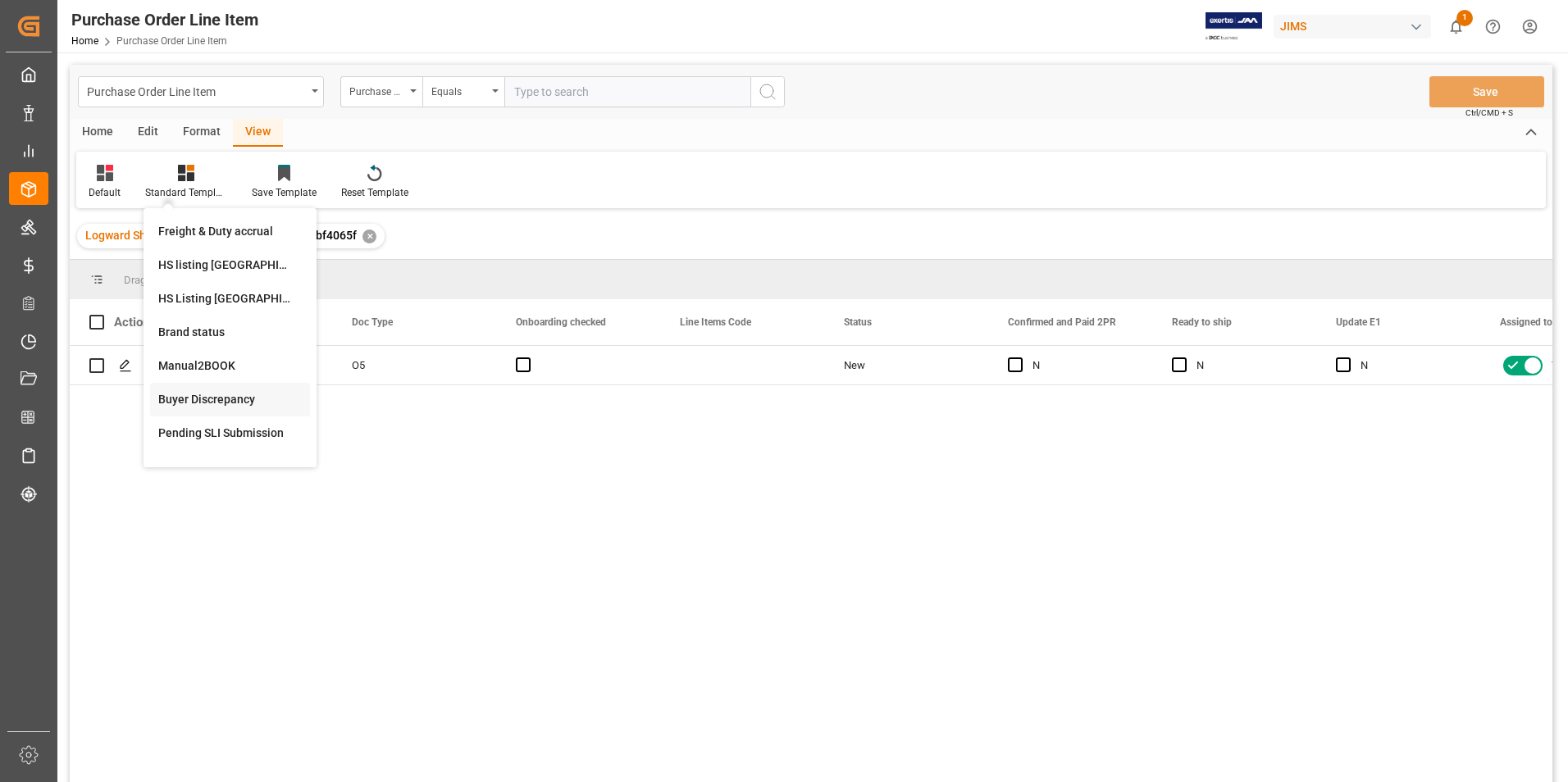
click at [214, 400] on div "Buyer Discrepancy" at bounding box center [230, 400] width 143 height 17
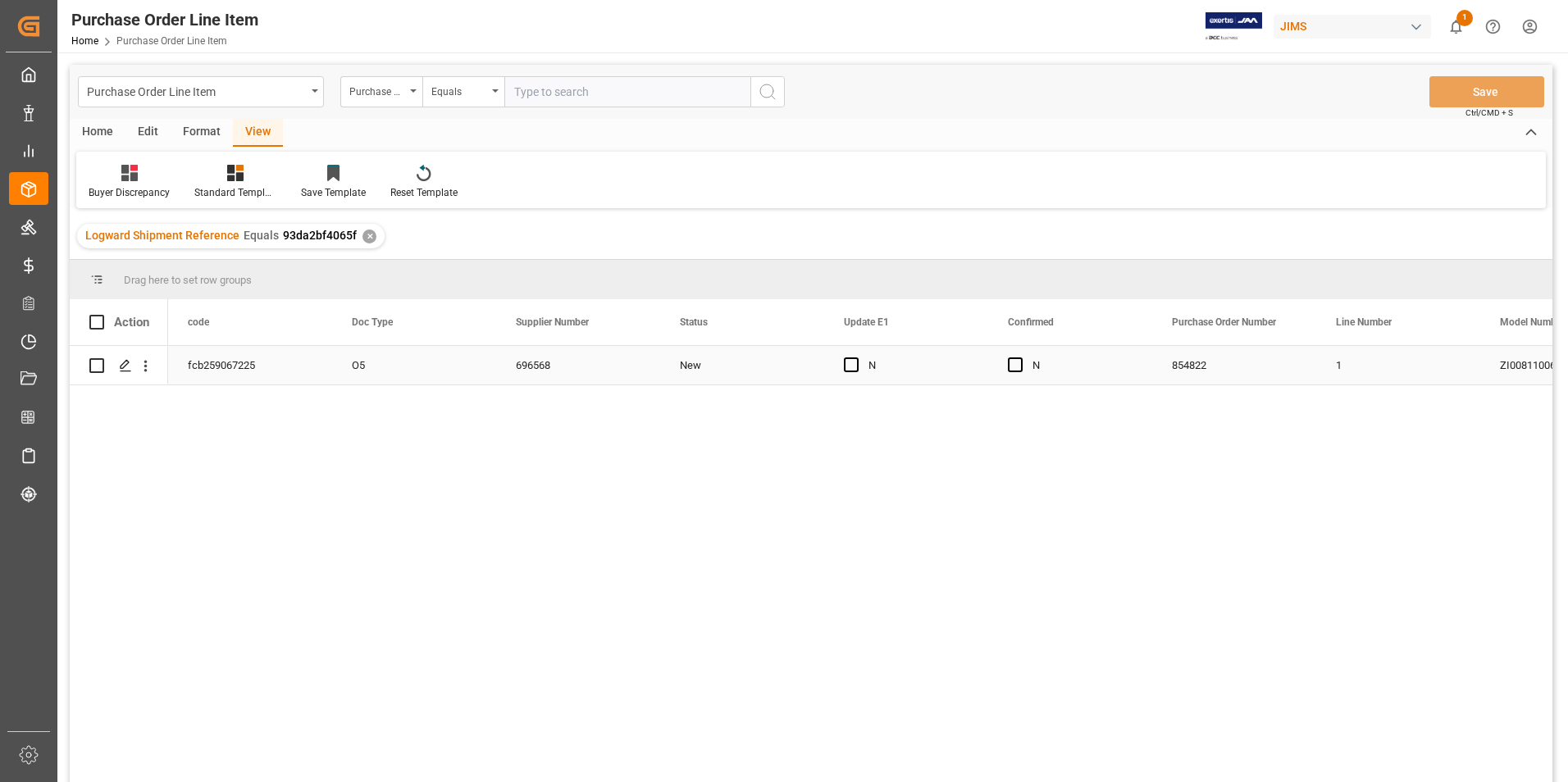
click at [398, 365] on div "O5" at bounding box center [413, 364] width 164 height 39
click at [1016, 360] on span "Press SPACE to select this row." at bounding box center [1015, 364] width 15 height 15
click at [1020, 358] on input "Press SPACE to select this row." at bounding box center [1020, 358] width 0 height 0
click at [847, 362] on span "Press SPACE to select this row." at bounding box center [851, 364] width 15 height 15
click at [856, 358] on input "Press SPACE to select this row." at bounding box center [856, 358] width 0 height 0
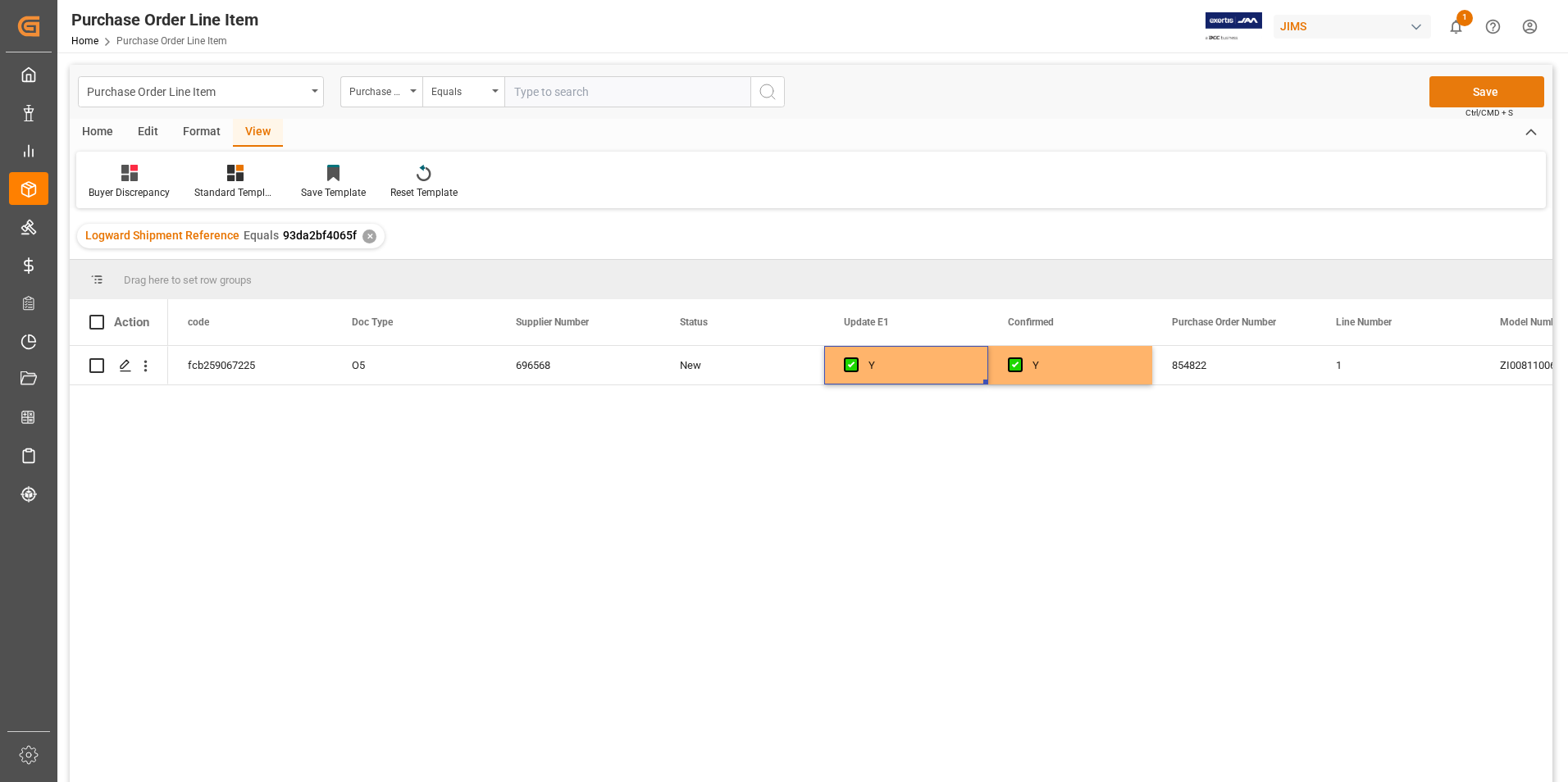
click at [1462, 96] on button "Save" at bounding box center [1487, 92] width 115 height 31
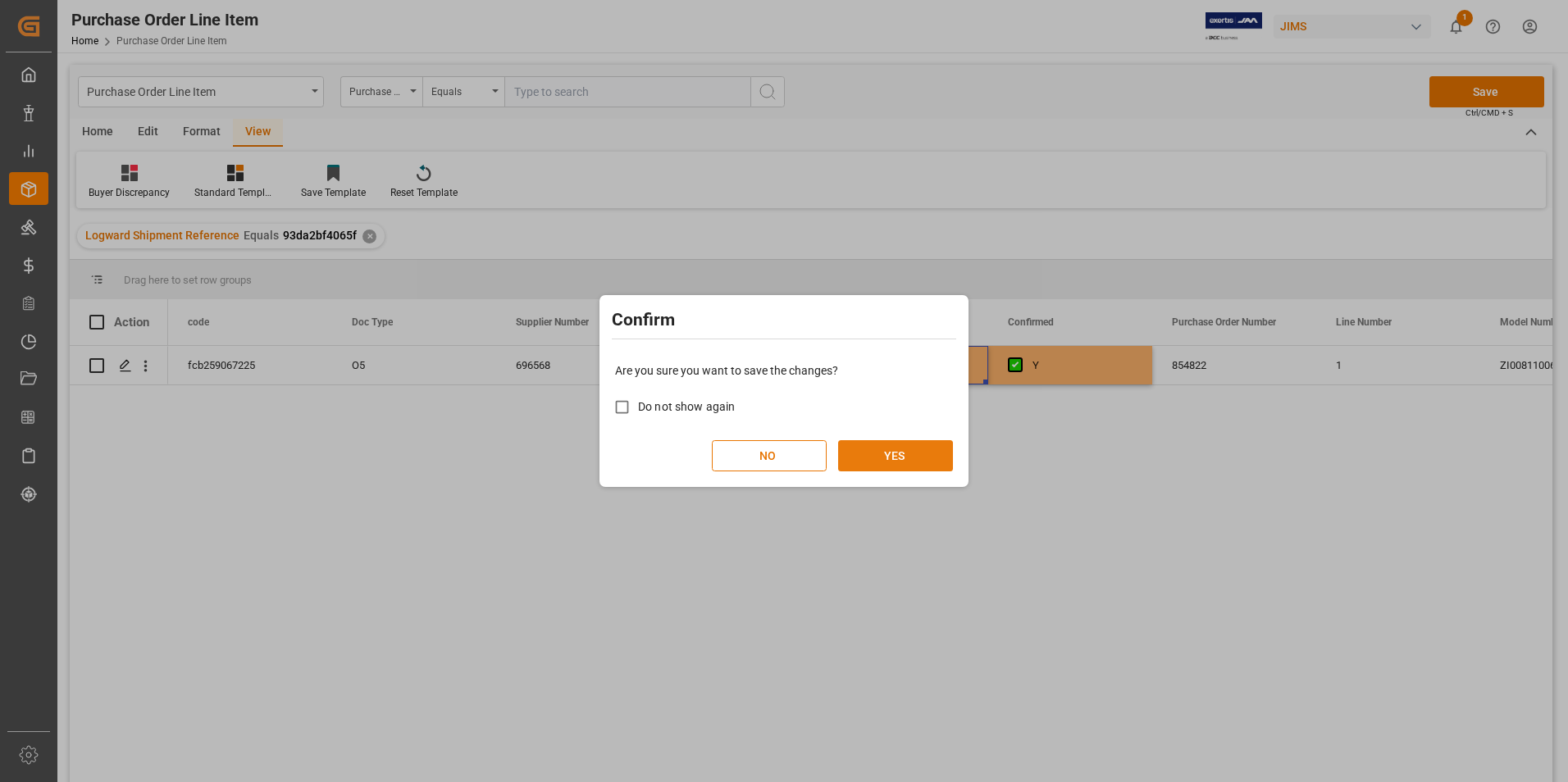
click at [871, 464] on button "YES" at bounding box center [896, 455] width 115 height 31
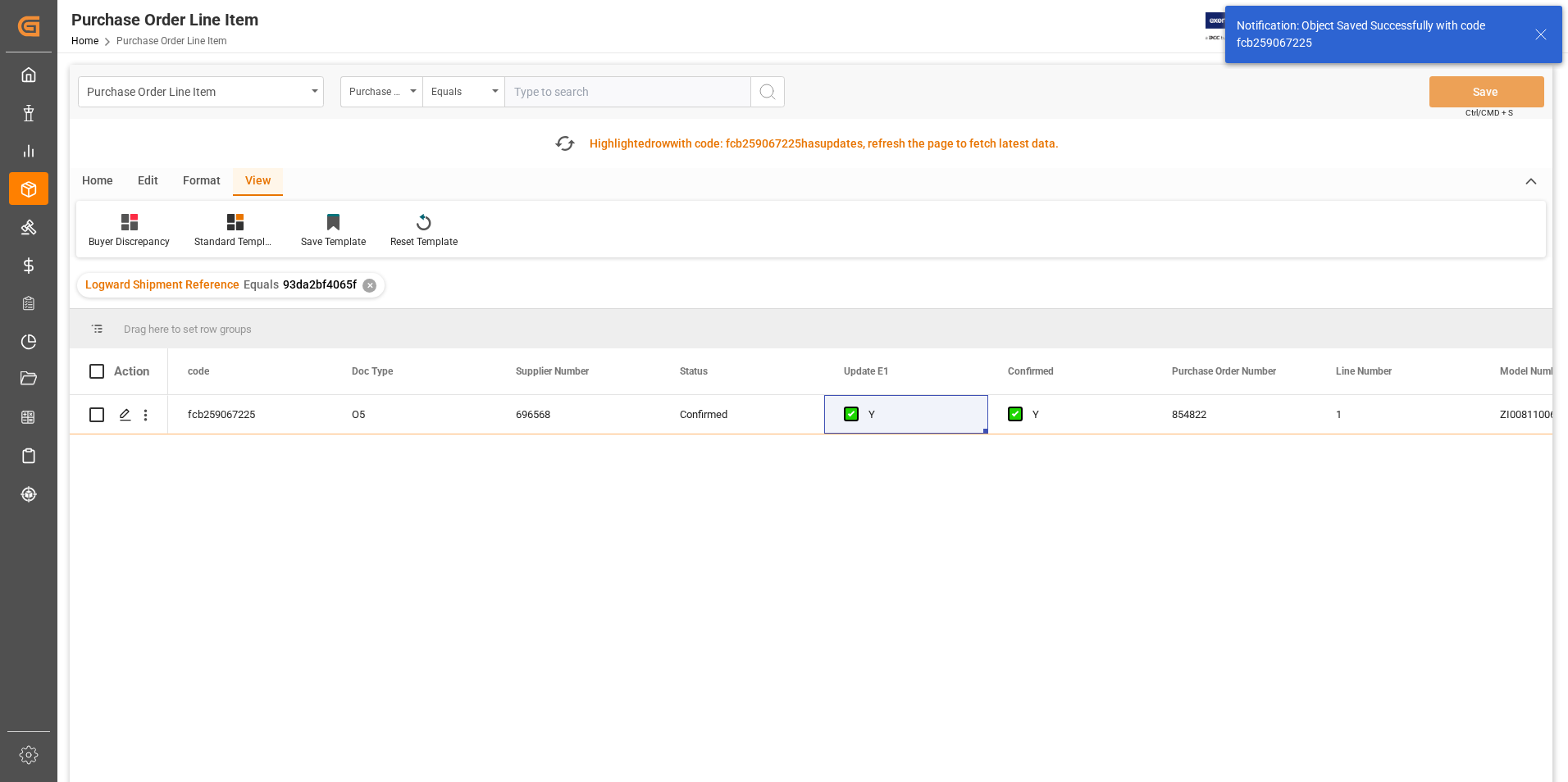
drag, startPoint x: 98, startPoint y: 367, endPoint x: 102, endPoint y: 340, distance: 27.3
click at [100, 364] on span at bounding box center [96, 370] width 15 height 15
click at [102, 364] on input "checkbox" at bounding box center [102, 364] width 0 height 0
checkbox input "true"
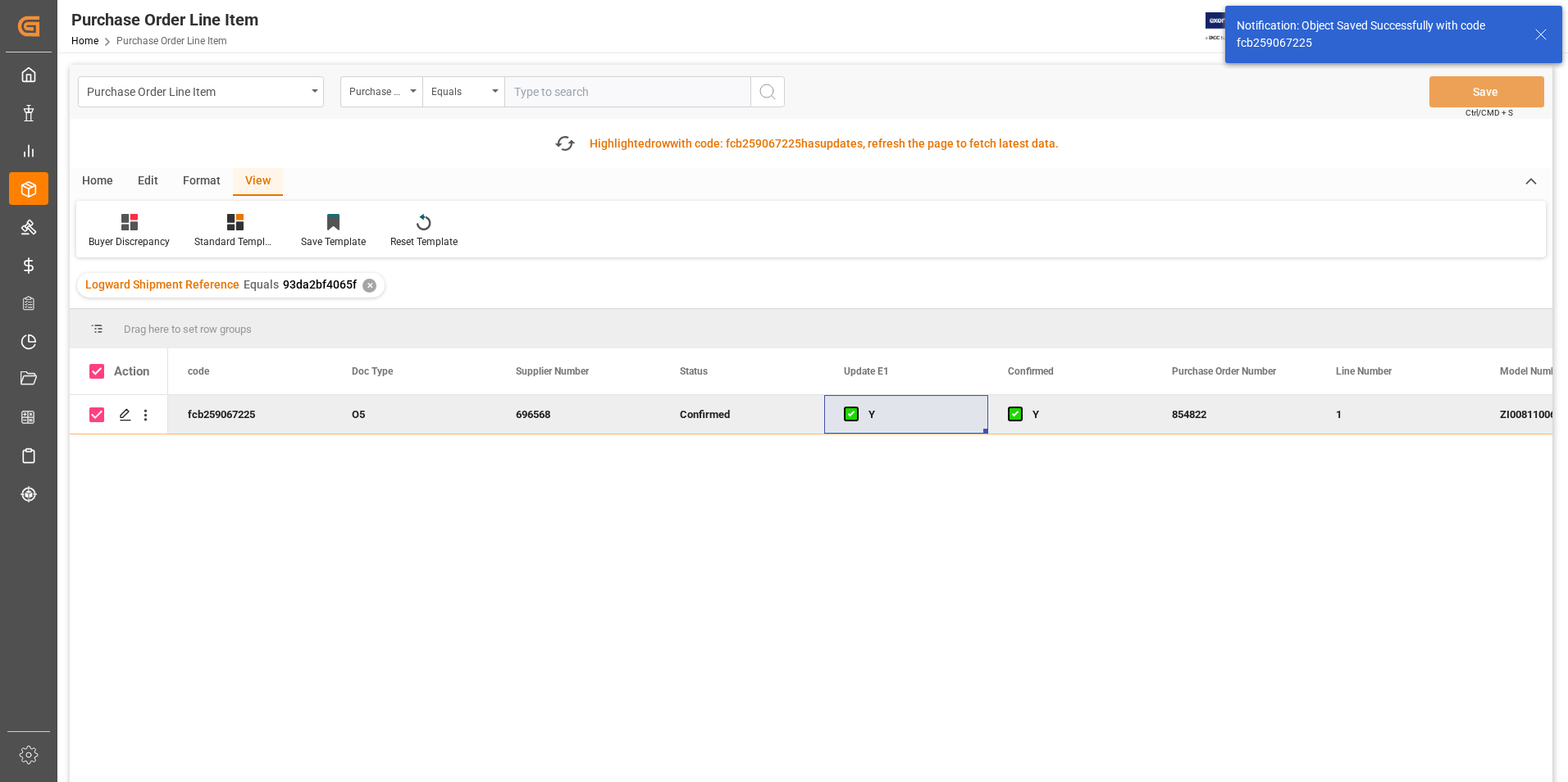
drag, startPoint x: 90, startPoint y: 179, endPoint x: 132, endPoint y: 179, distance: 42.0
click at [91, 179] on div "Home" at bounding box center [97, 182] width 56 height 28
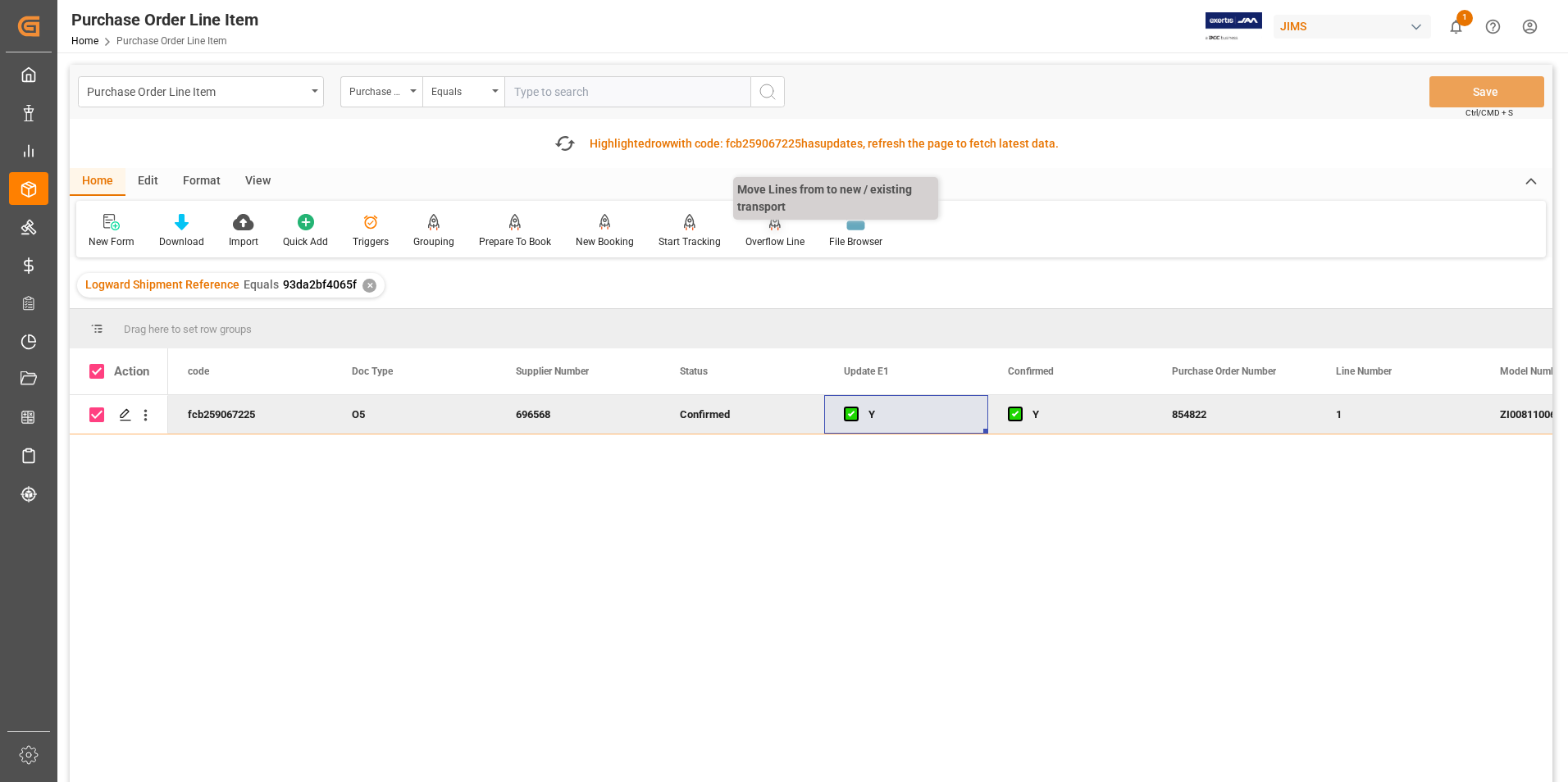
click at [763, 239] on div "Overflow Line" at bounding box center [775, 241] width 59 height 15
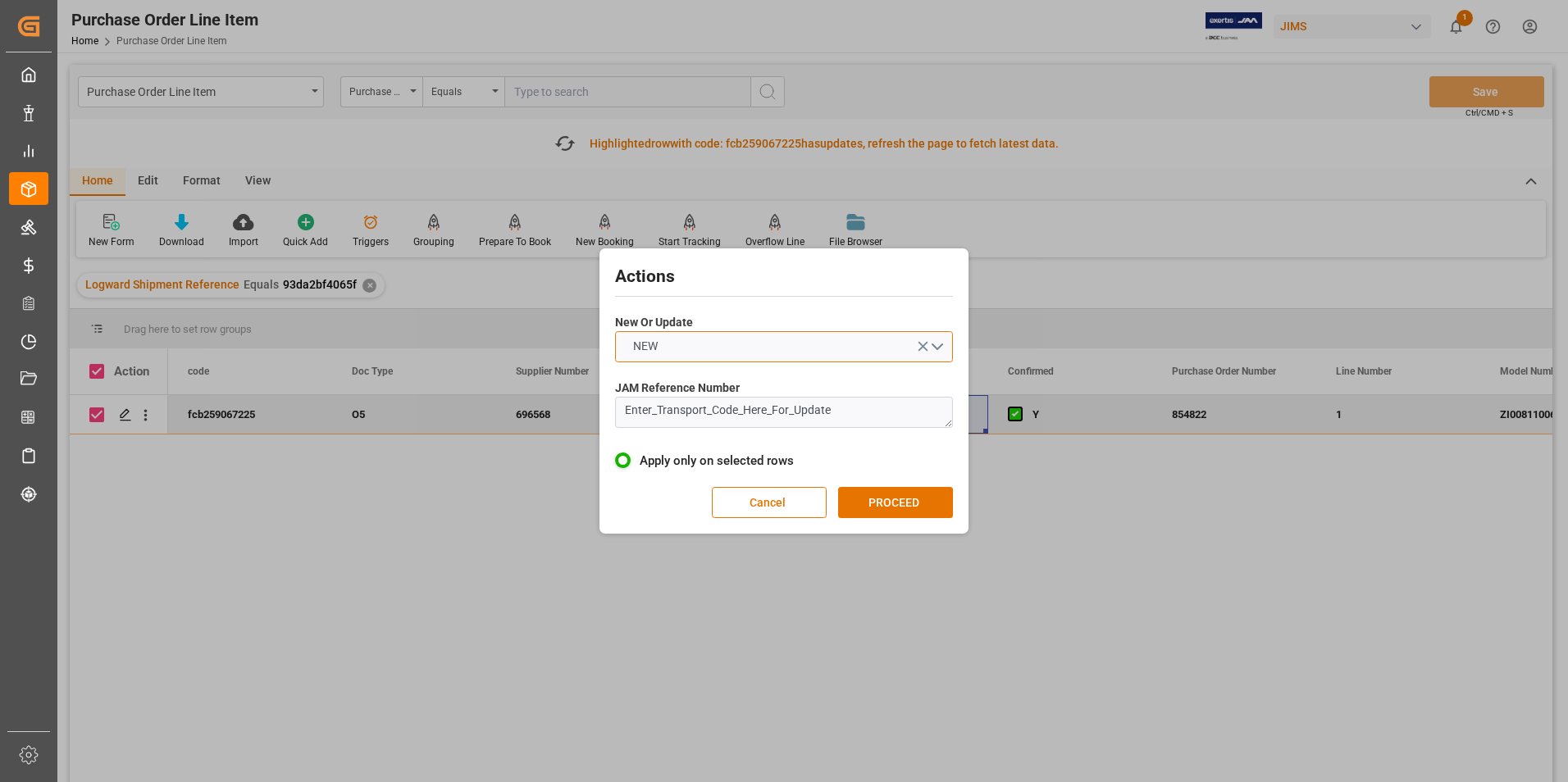
click at [727, 338] on button "NEW" at bounding box center [784, 346] width 338 height 31
click at [721, 376] on div "UPDATE" at bounding box center [784, 385] width 336 height 34
drag, startPoint x: 846, startPoint y: 417, endPoint x: 465, endPoint y: 419, distance: 381.0
click at [465, 419] on div "Actions New Or Update UPDATE JAM Reference Number Enter_Transport_Code_Here_For…" at bounding box center [784, 391] width 1568 height 782
type textarea "77-10949-US"
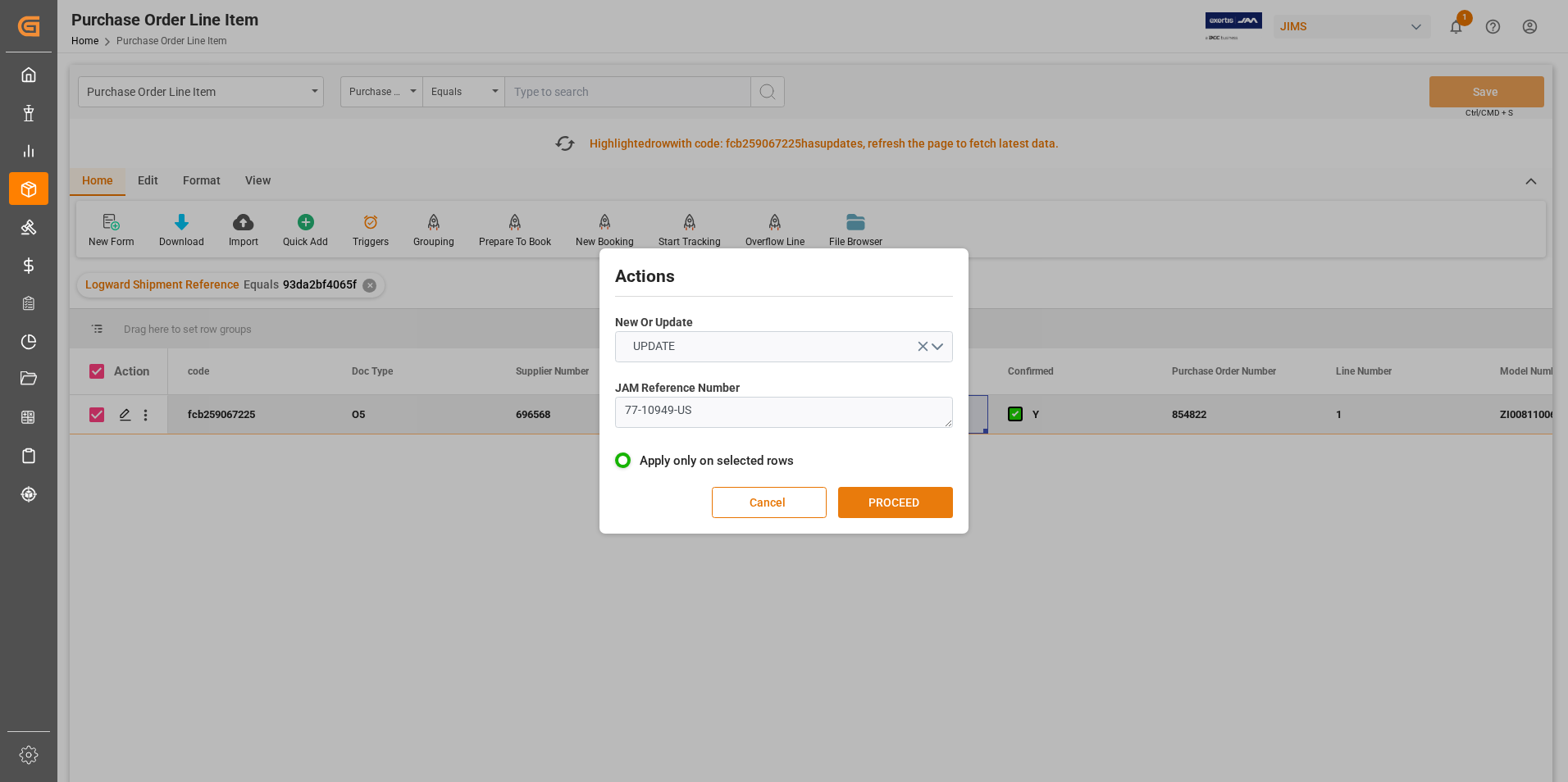
click at [856, 497] on button "PROCEED" at bounding box center [896, 502] width 115 height 31
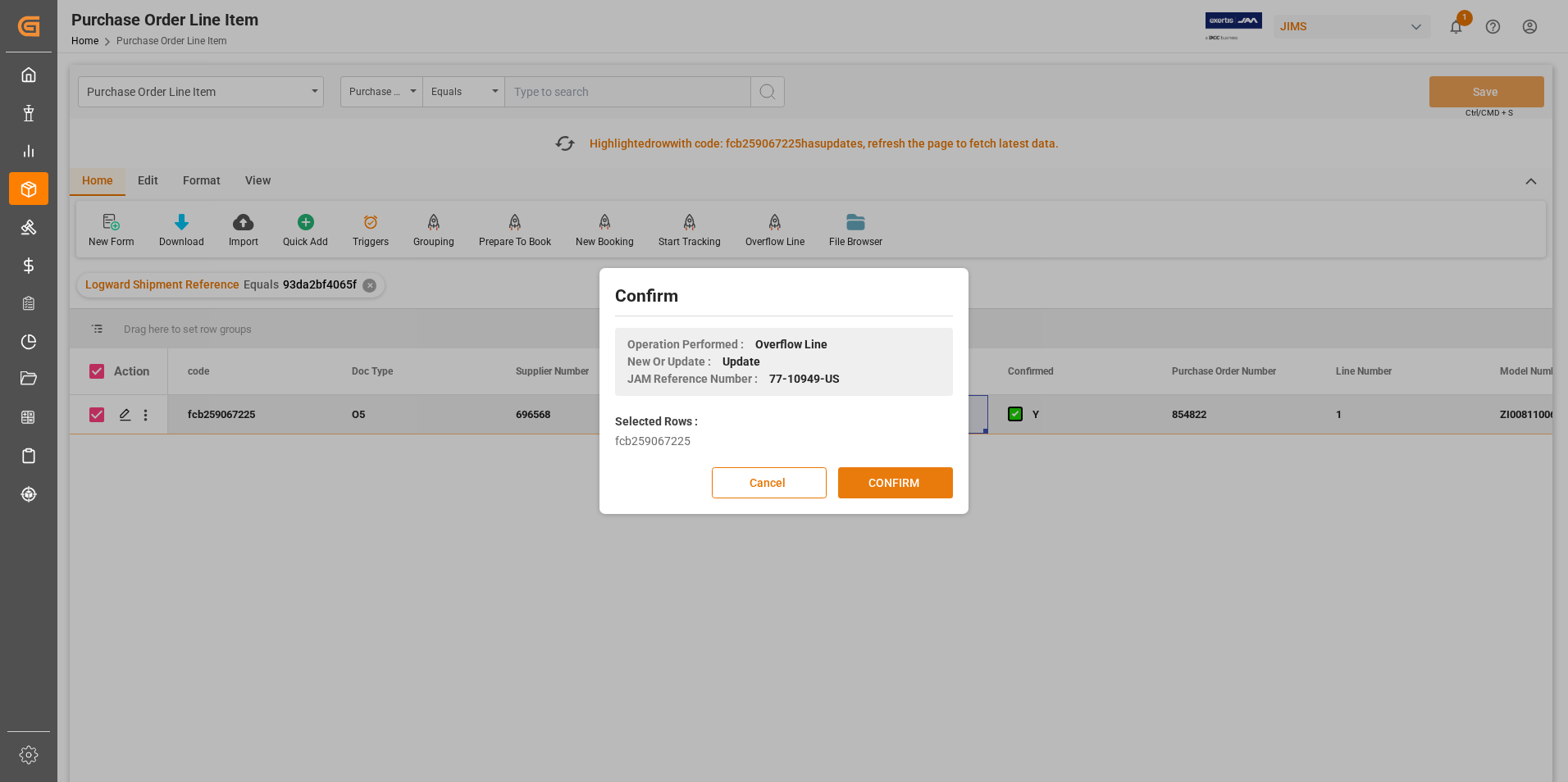
click at [866, 485] on button "CONFIRM" at bounding box center [896, 483] width 115 height 31
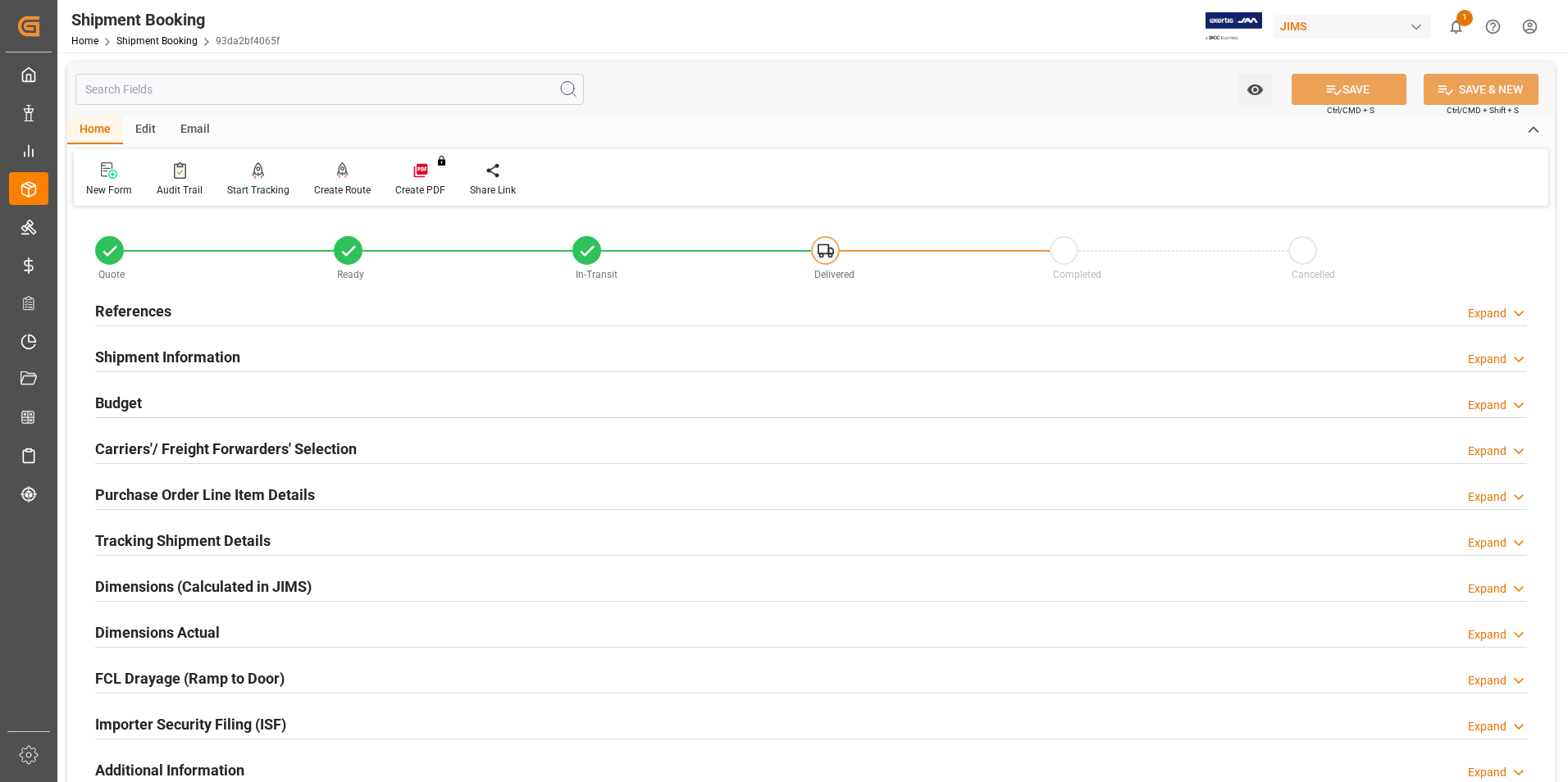
click at [228, 492] on h2 "Purchase Order Line Item Details" at bounding box center [205, 495] width 220 height 22
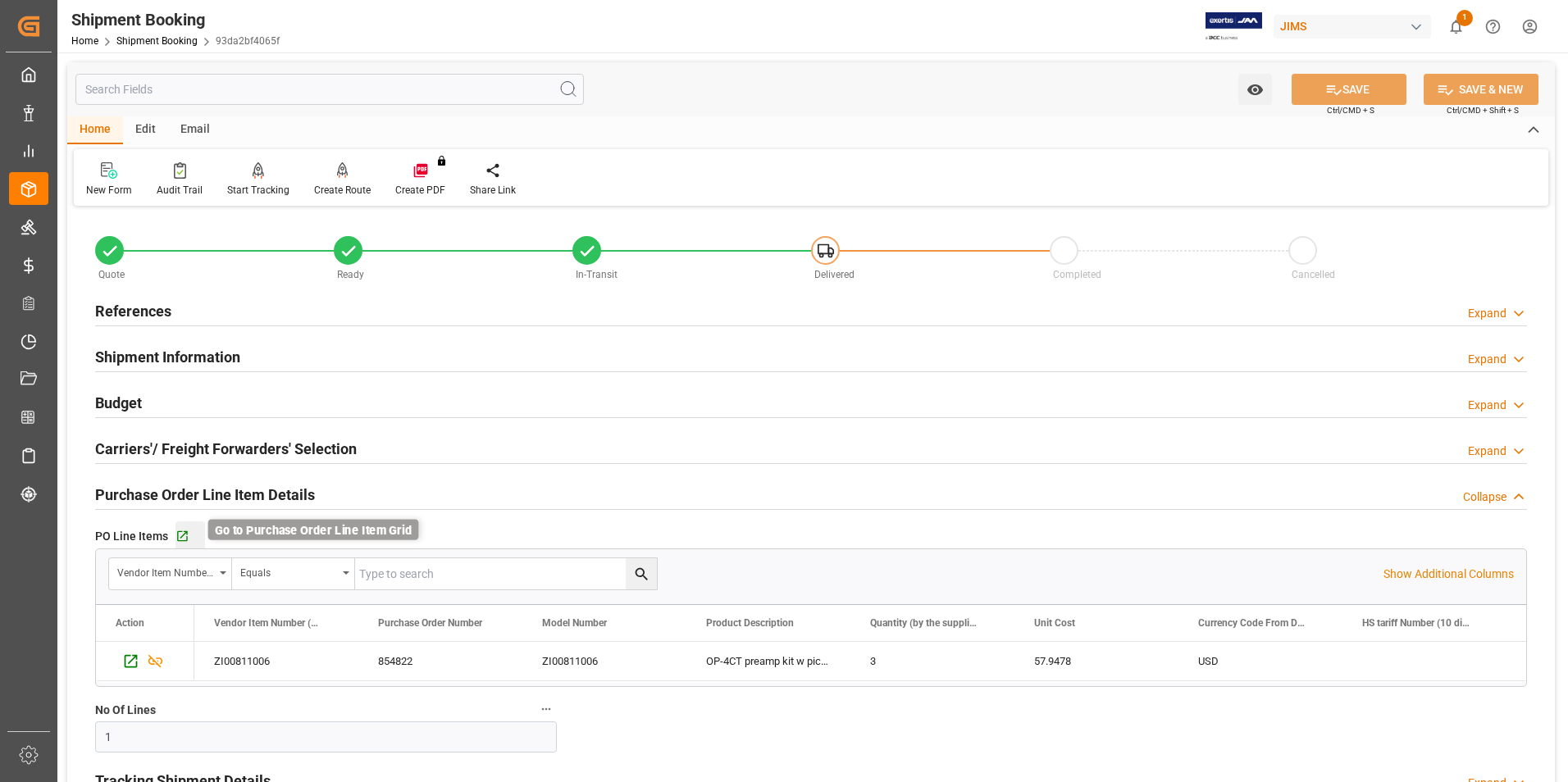
click at [184, 530] on icon "button" at bounding box center [183, 537] width 14 height 14
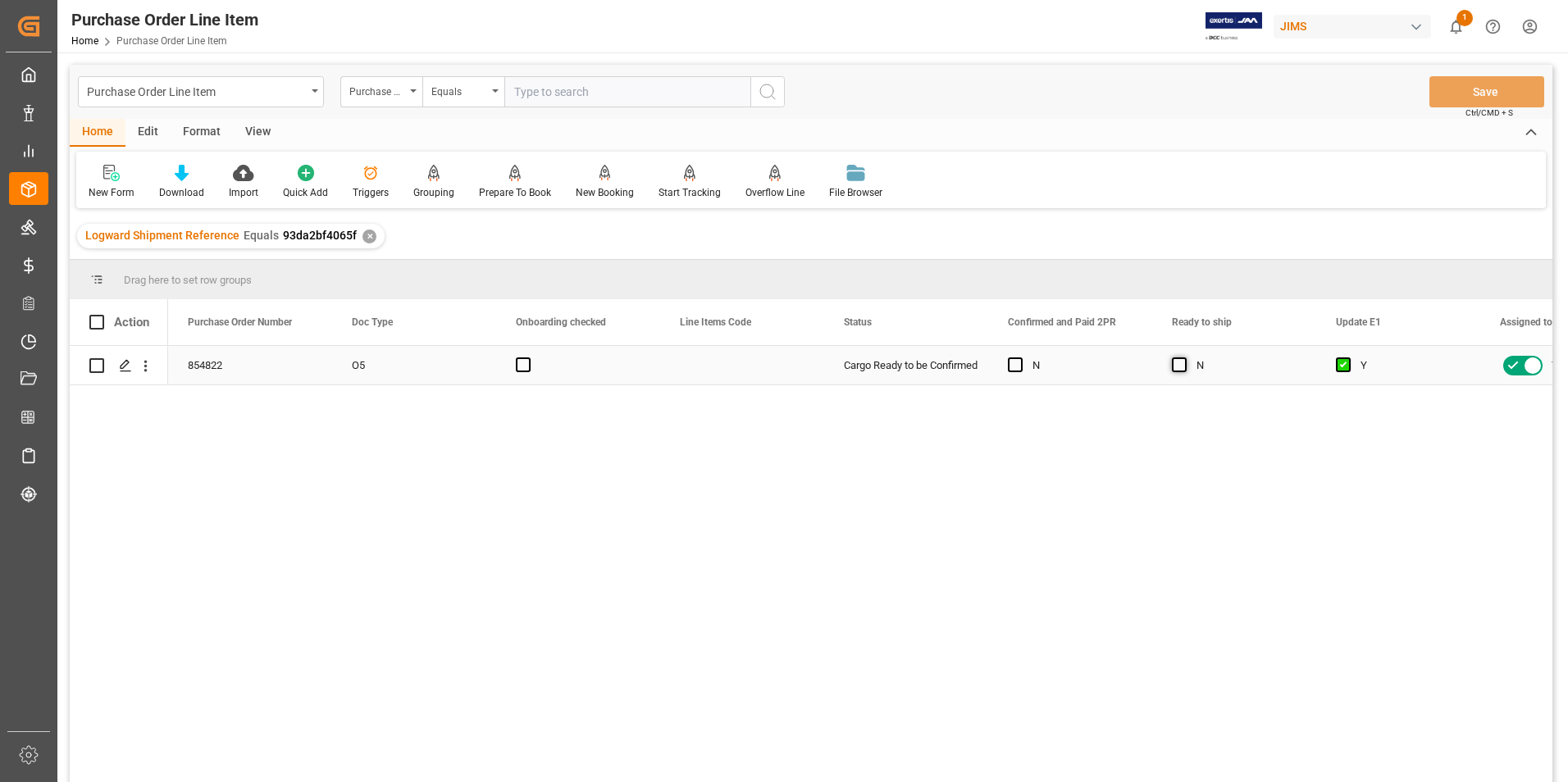
click at [1176, 367] on span "Press SPACE to select this row." at bounding box center [1179, 364] width 15 height 15
click at [1184, 358] on input "Press SPACE to select this row." at bounding box center [1184, 358] width 0 height 0
click at [1464, 90] on button "Save" at bounding box center [1487, 92] width 115 height 31
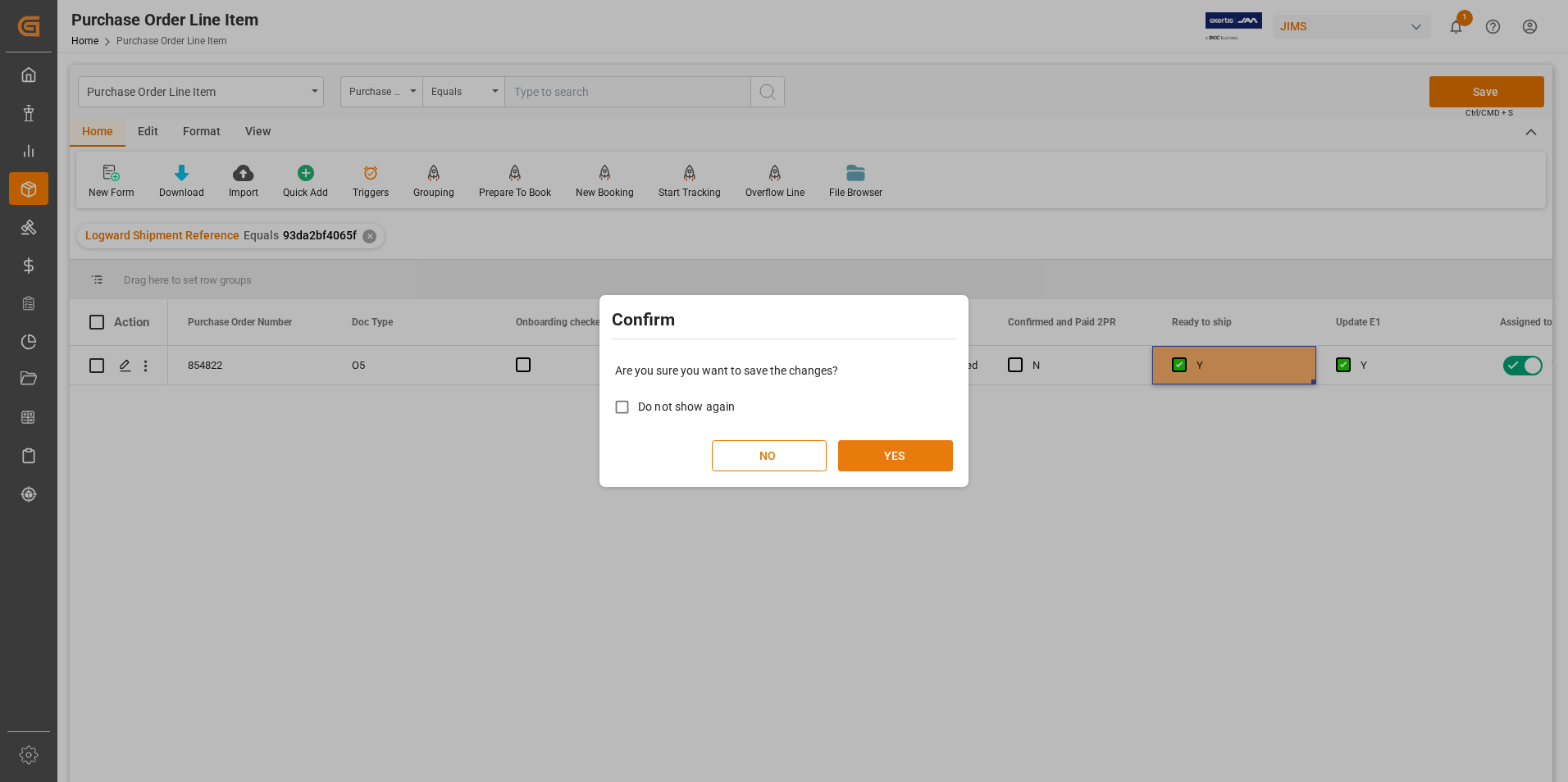
click at [882, 453] on button "YES" at bounding box center [896, 455] width 115 height 31
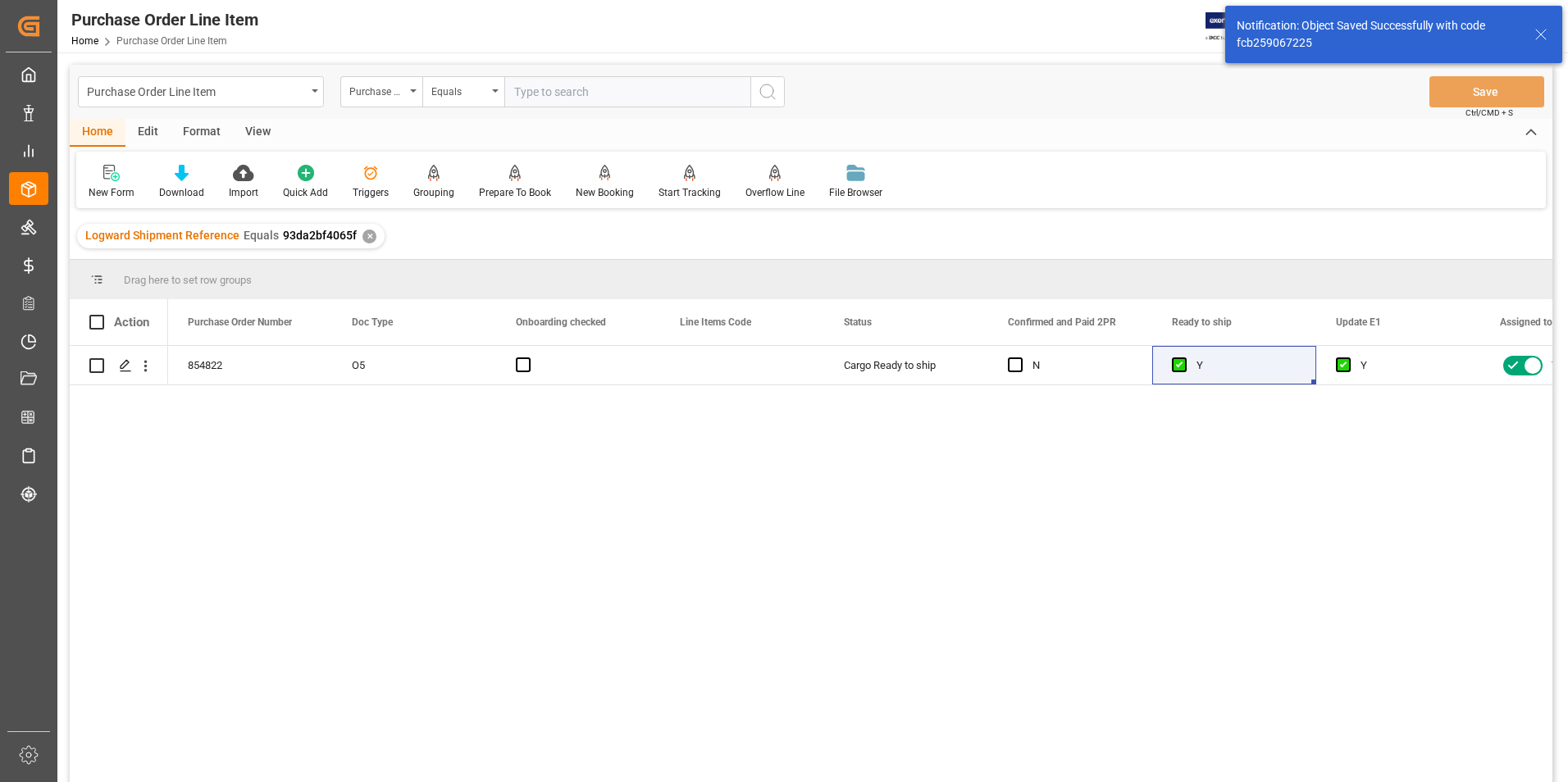
click at [261, 129] on div "View" at bounding box center [257, 133] width 50 height 28
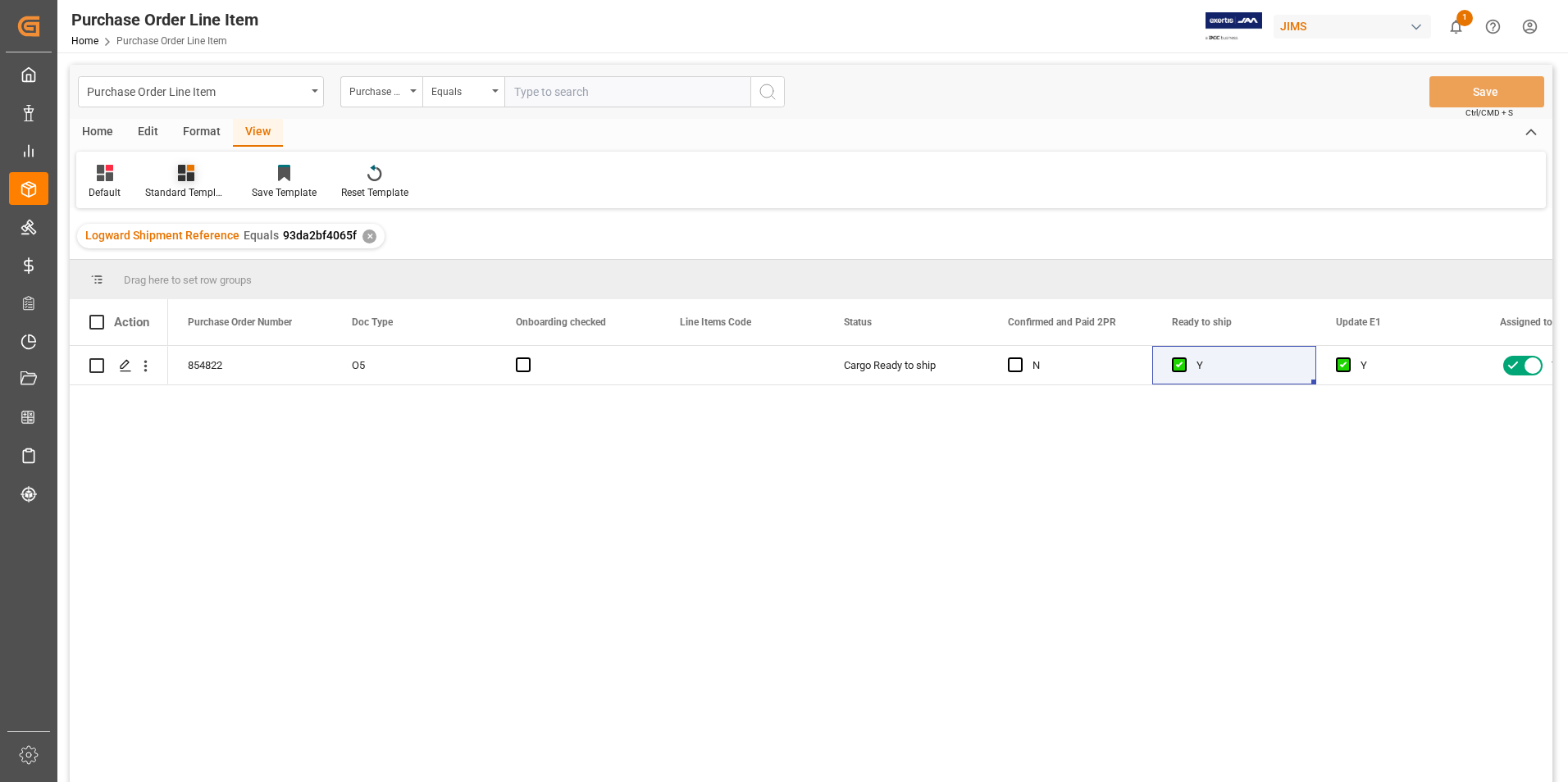
click at [198, 189] on div "Standard Templates" at bounding box center [186, 192] width 82 height 15
click at [202, 300] on div "HS Listing [GEOGRAPHIC_DATA]" at bounding box center [230, 298] width 143 height 17
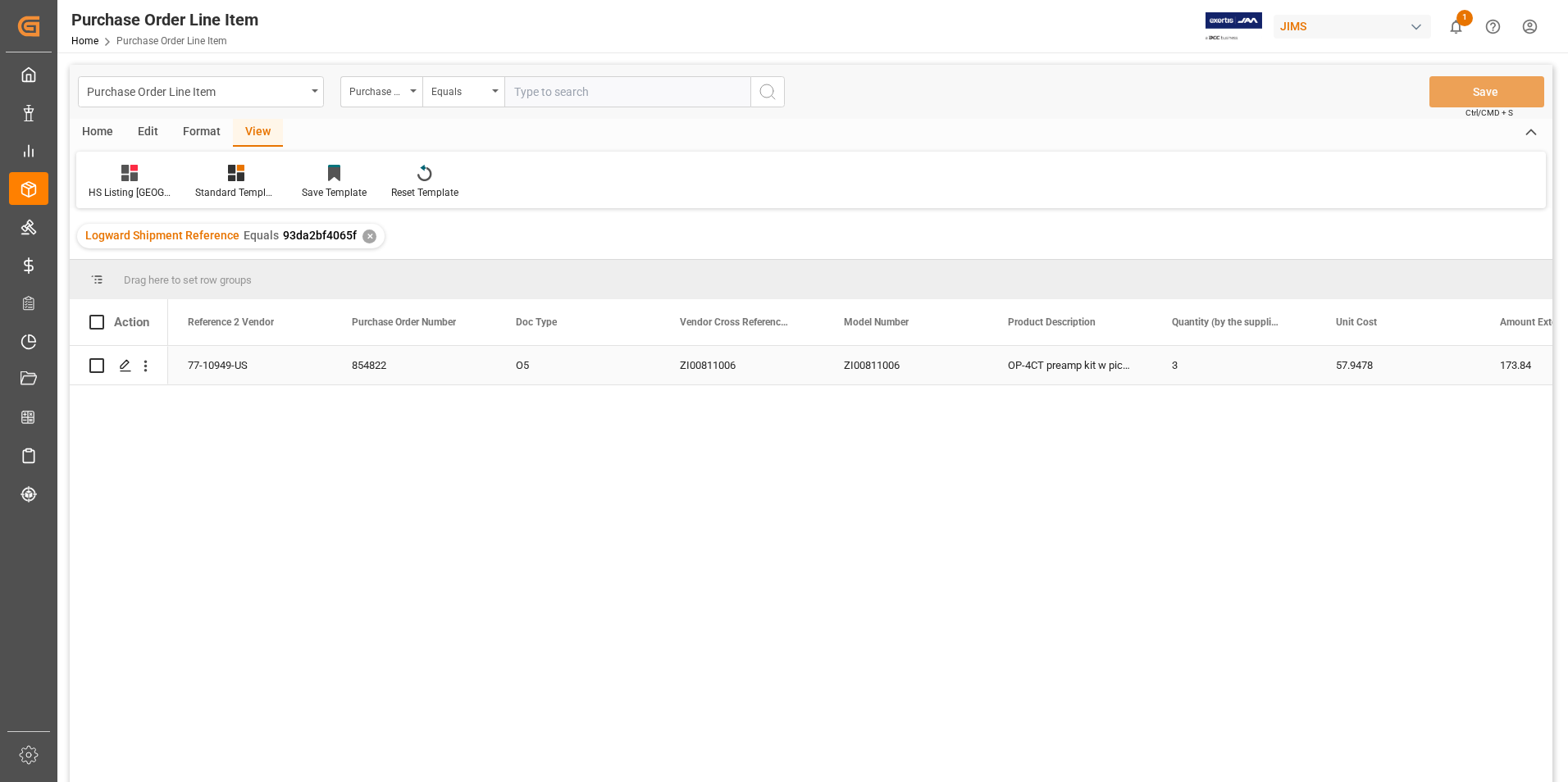
click at [205, 364] on div "77-10949-US" at bounding box center [250, 364] width 164 height 39
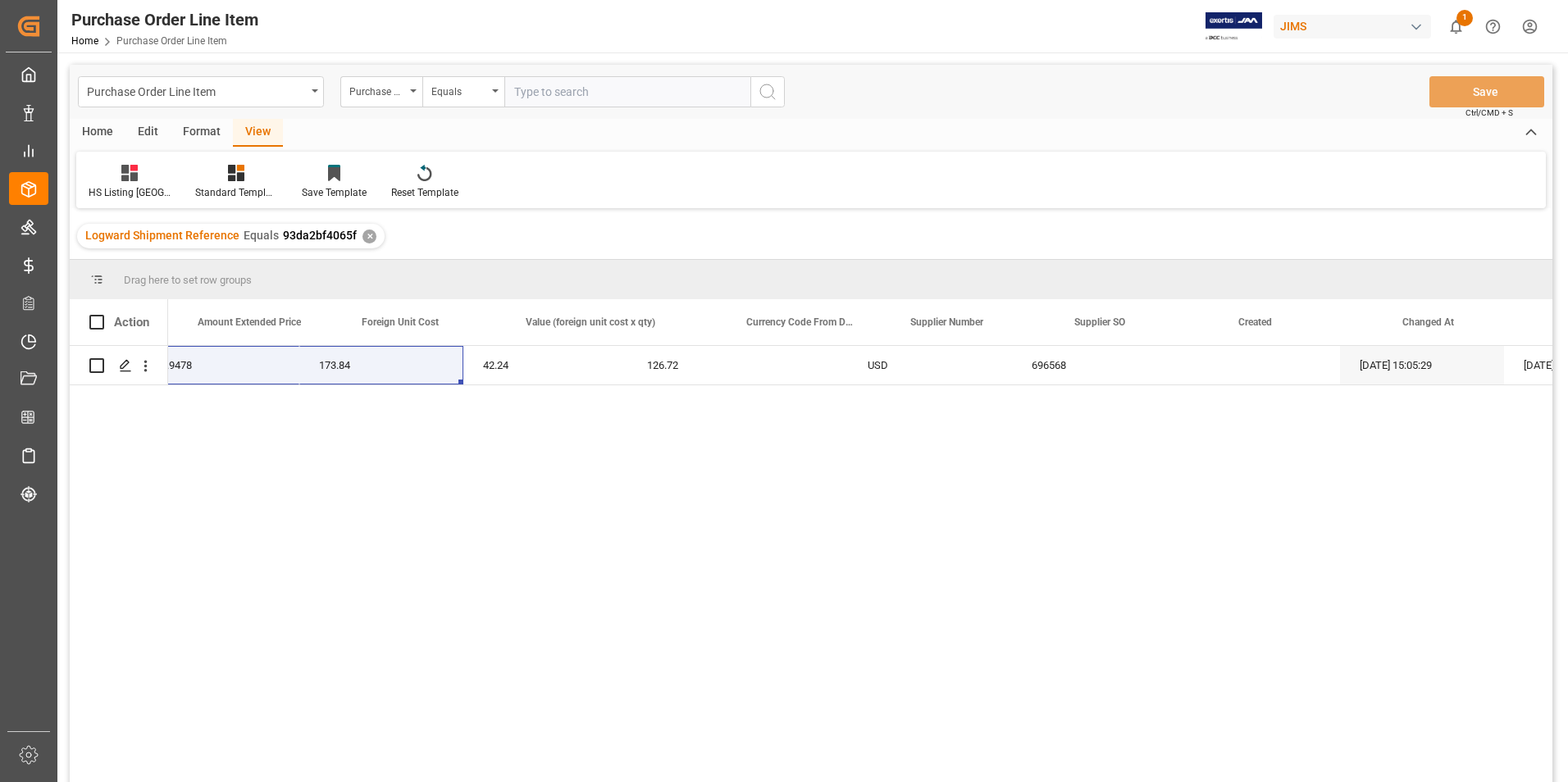
scroll to position [0, 1296]
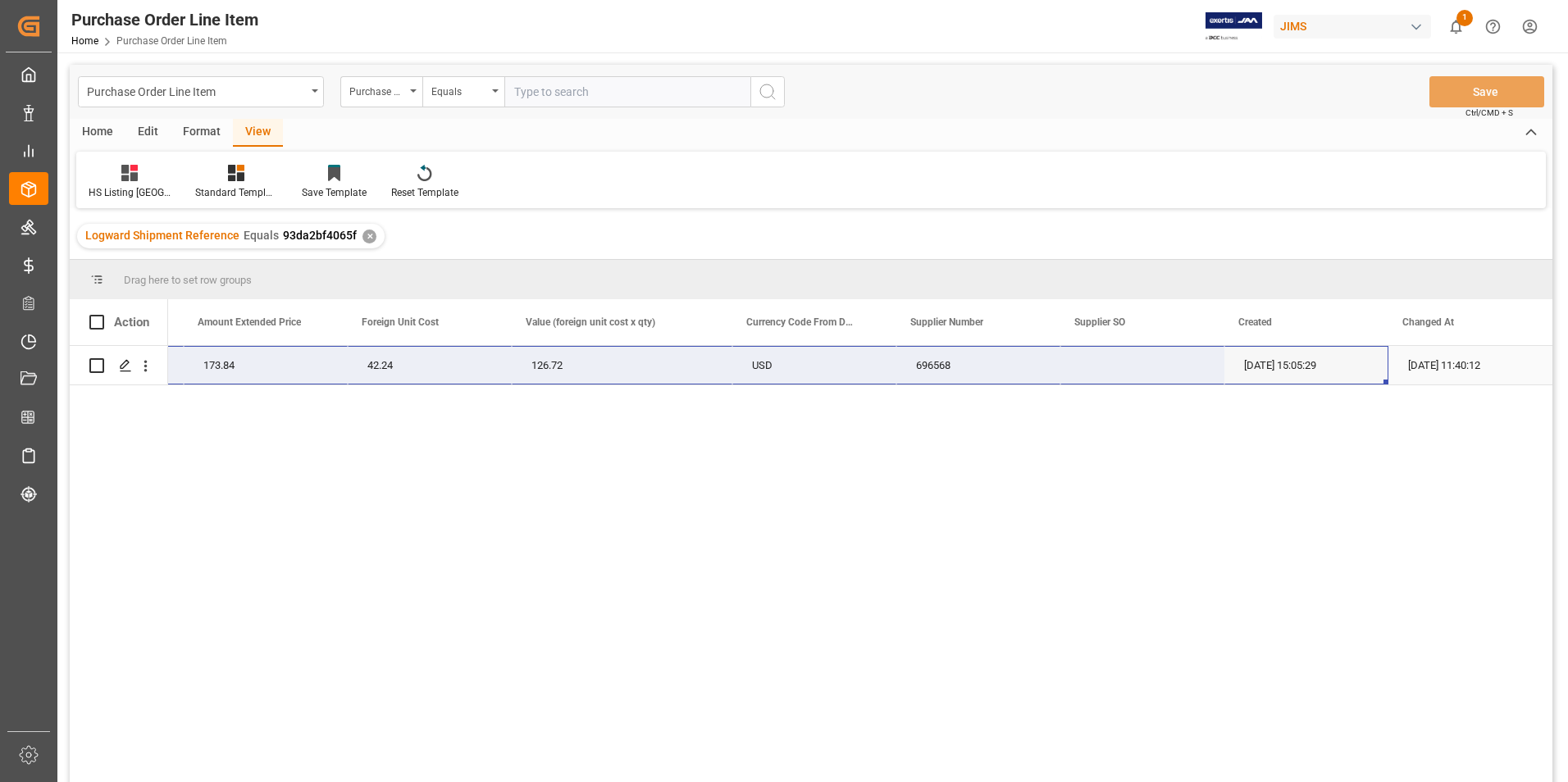
drag, startPoint x: 213, startPoint y: 359, endPoint x: 1333, endPoint y: 358, distance: 1120.0
click at [1333, 358] on div "77-10949-US 3 57.9478 173.84 42.24 126.72 USD 696568 [DATE] 15:05:29 [DATE] 11:…" at bounding box center [212, 365] width 2681 height 39
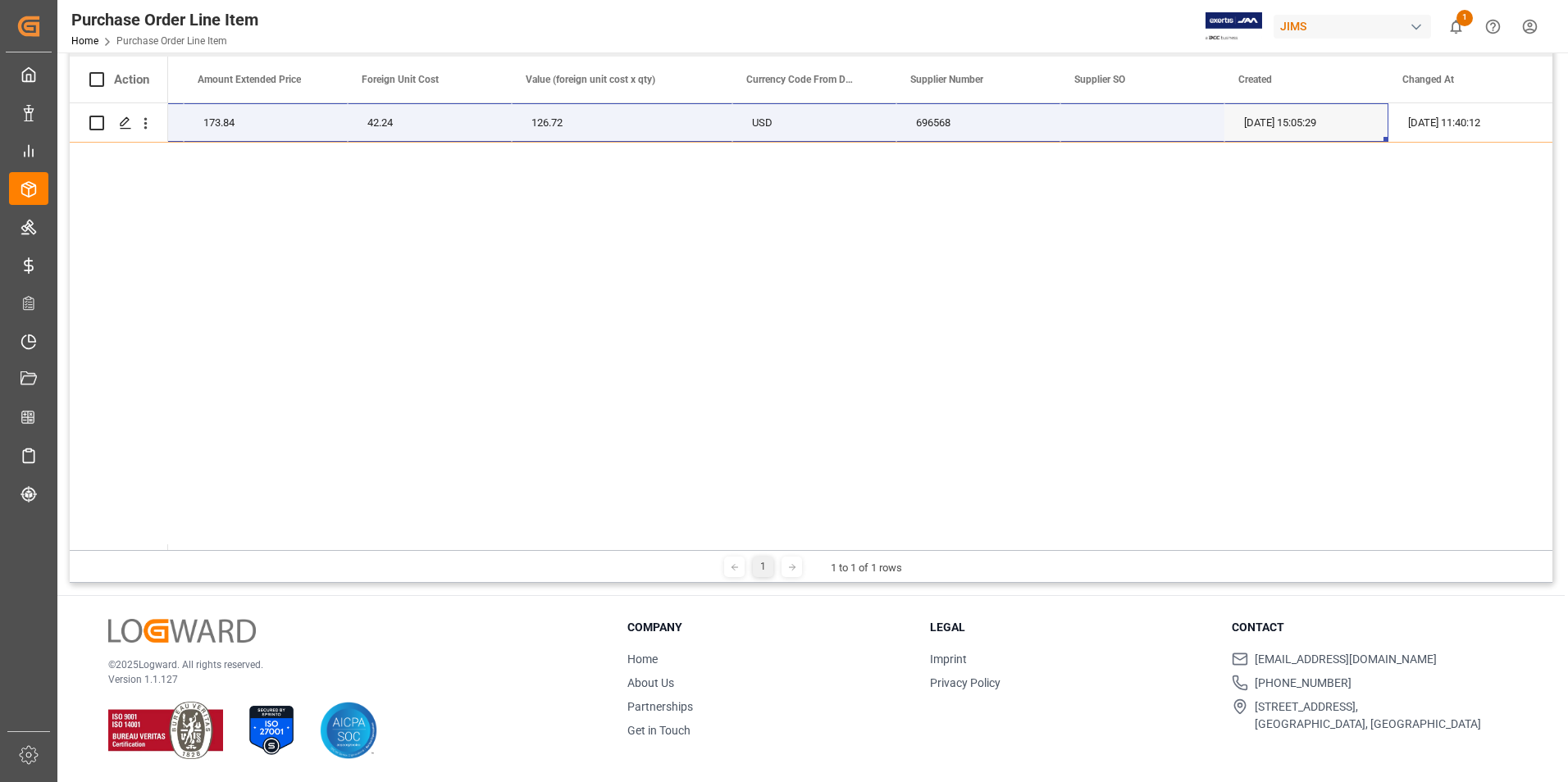
scroll to position [0, 0]
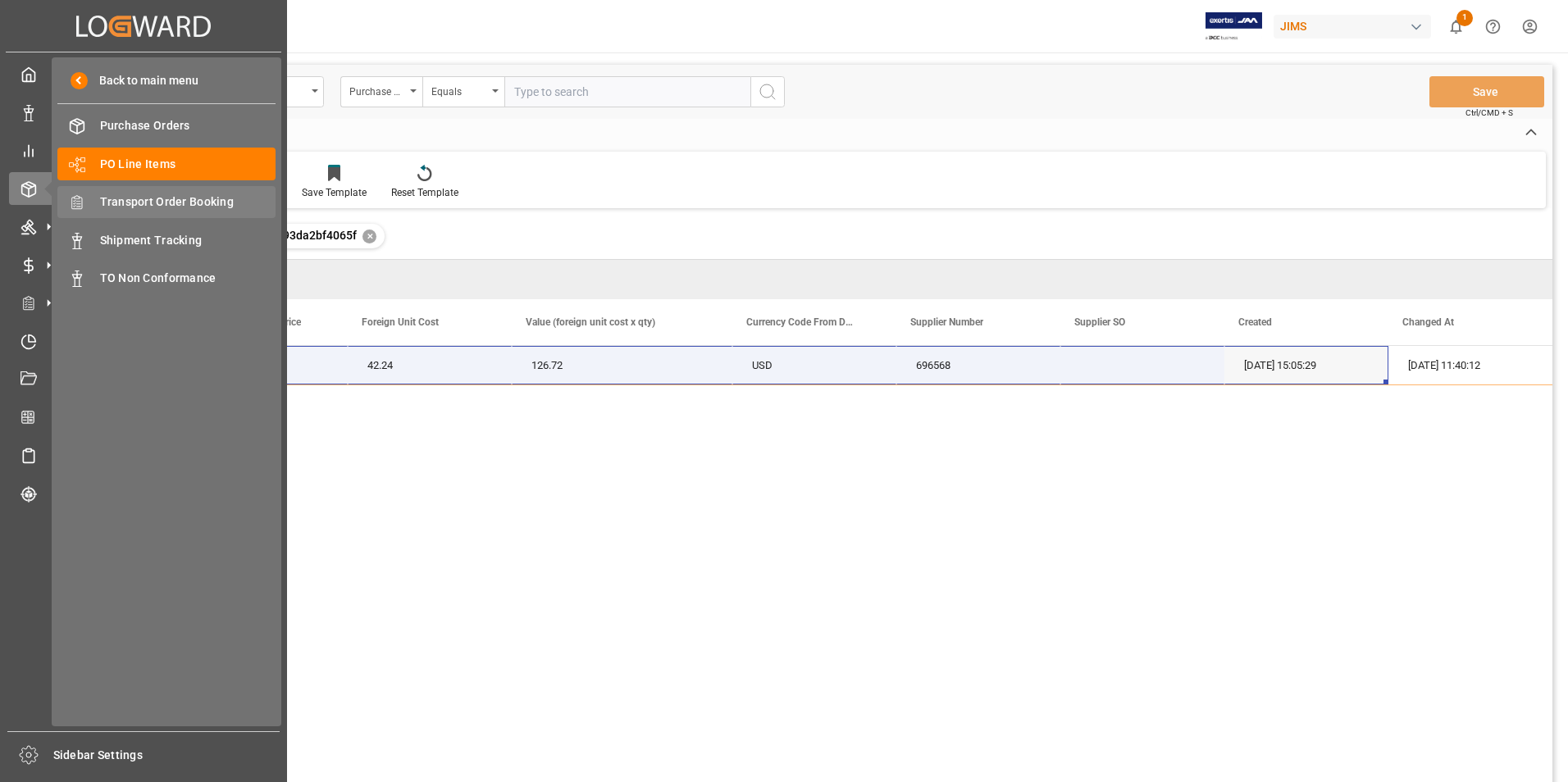
click at [192, 202] on span "Transport Order Booking" at bounding box center [189, 202] width 177 height 17
